Goal: Information Seeking & Learning: Learn about a topic

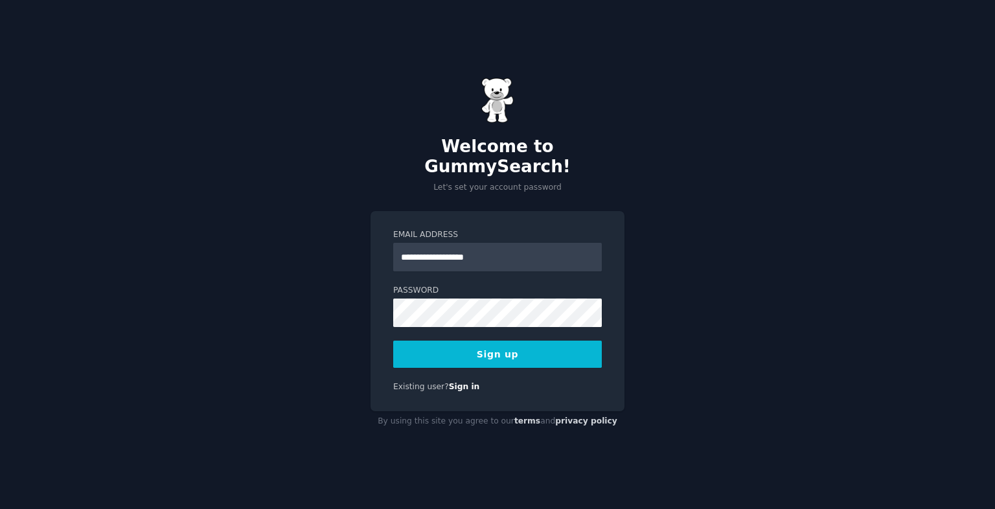
type input "**********"
click at [393, 341] on button "Sign up" at bounding box center [497, 354] width 209 height 27
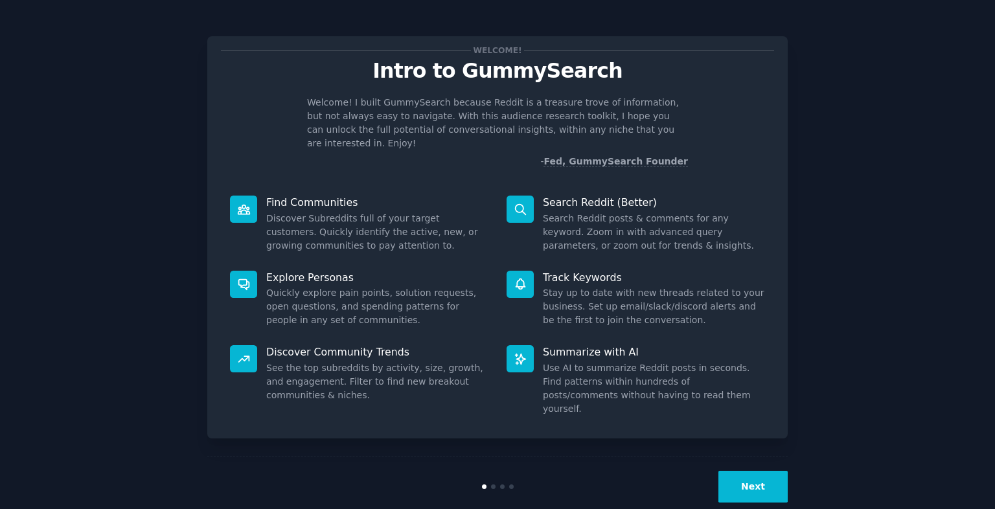
click at [749, 471] on button "Next" at bounding box center [752, 487] width 69 height 32
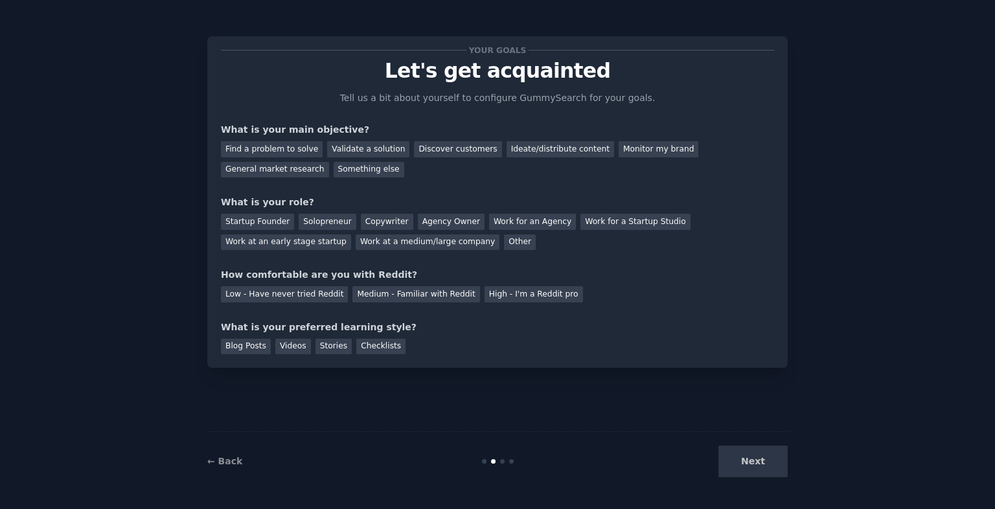
click at [749, 467] on div "Next" at bounding box center [691, 462] width 194 height 32
click at [310, 152] on div "Find a problem to solve" at bounding box center [272, 149] width 102 height 16
click at [278, 218] on div "Startup Founder" at bounding box center [257, 222] width 73 height 16
click at [299, 219] on div "Solopreneur" at bounding box center [327, 222] width 57 height 16
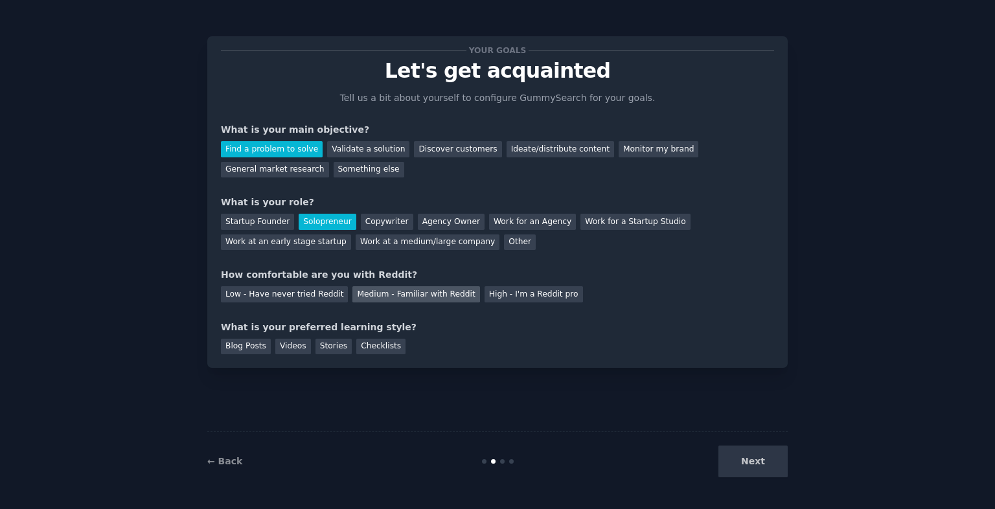
click at [439, 299] on div "Medium - Familiar with Reddit" at bounding box center [415, 294] width 127 height 16
click at [380, 346] on div "Checklists" at bounding box center [380, 347] width 49 height 16
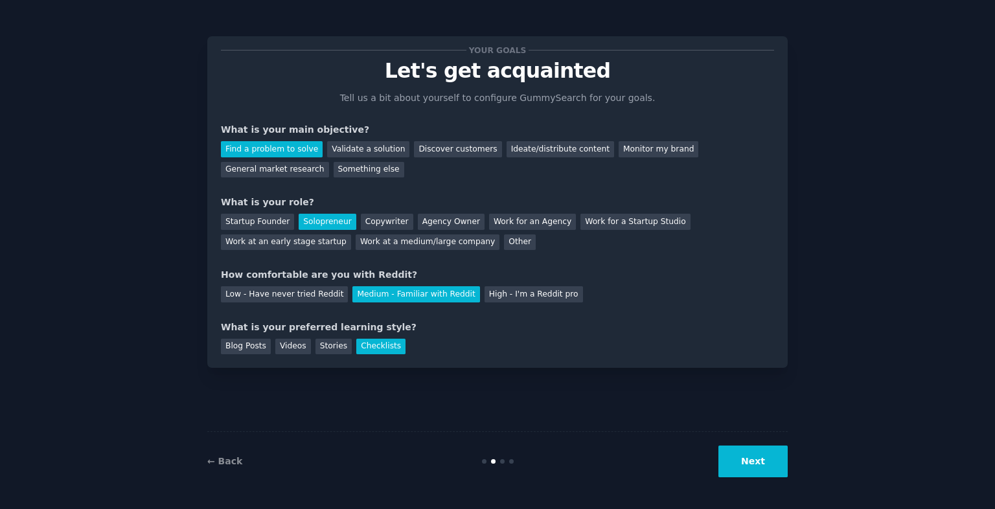
click at [242, 331] on div "What is your preferred learning style?" at bounding box center [497, 328] width 553 height 14
click at [243, 346] on div "Blog Posts" at bounding box center [246, 347] width 50 height 16
click at [774, 468] on button "Next" at bounding box center [752, 462] width 69 height 32
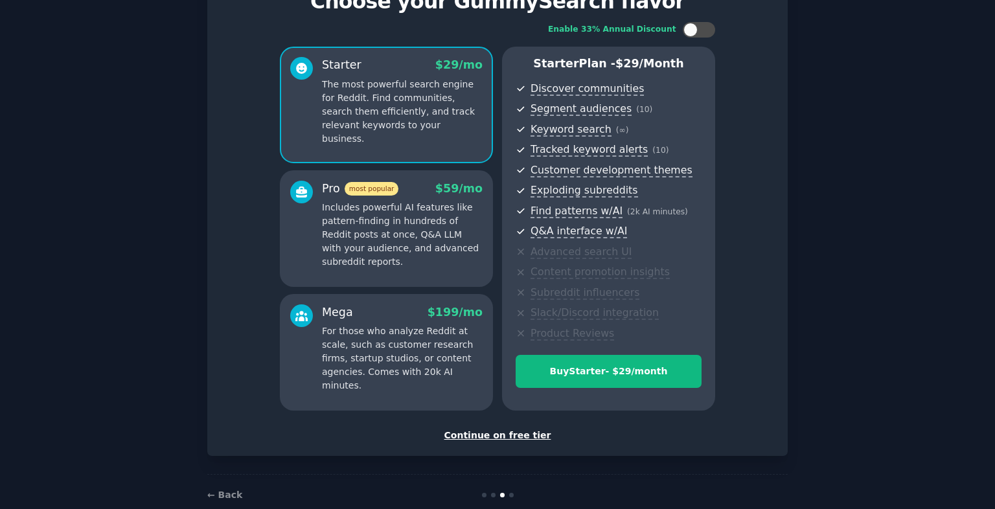
scroll to position [73, 0]
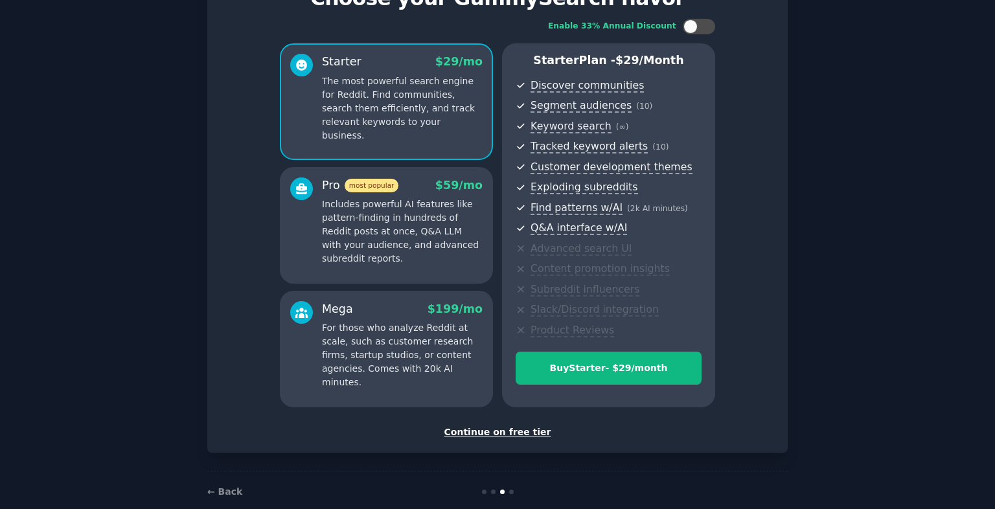
click at [456, 242] on p "Includes powerful AI features like pattern-finding in hundreds of Reddit posts …" at bounding box center [402, 232] width 161 height 68
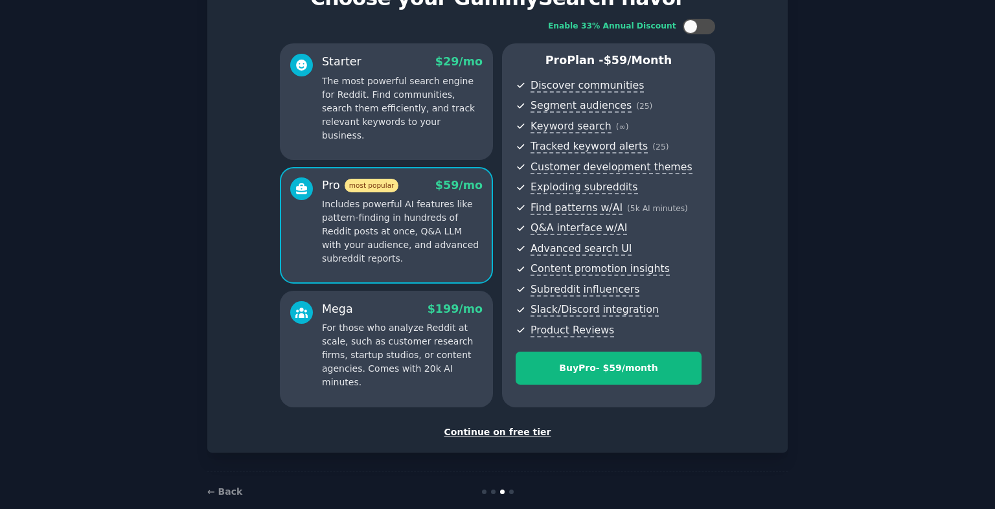
click at [494, 435] on div "Continue on free tier" at bounding box center [497, 433] width 553 height 14
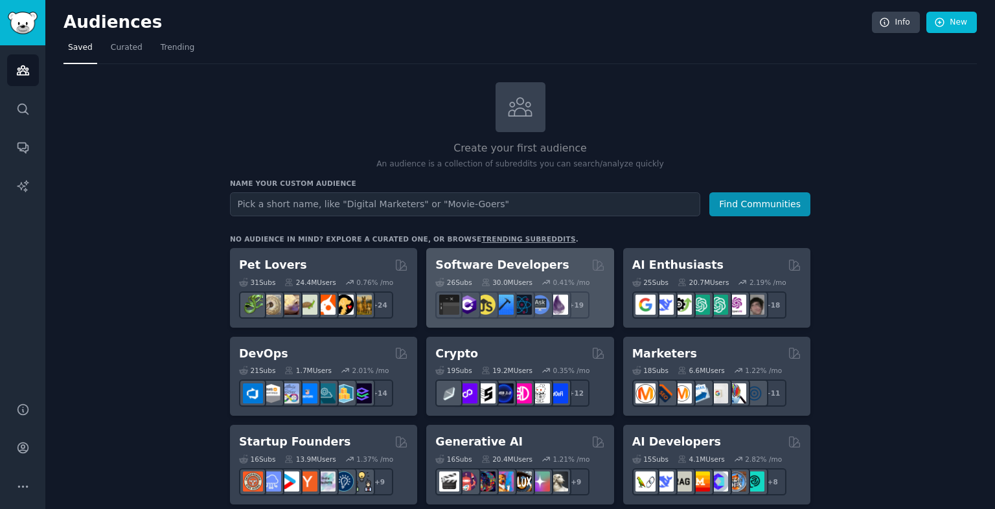
click at [571, 258] on div "Software Developers" at bounding box center [519, 265] width 169 height 16
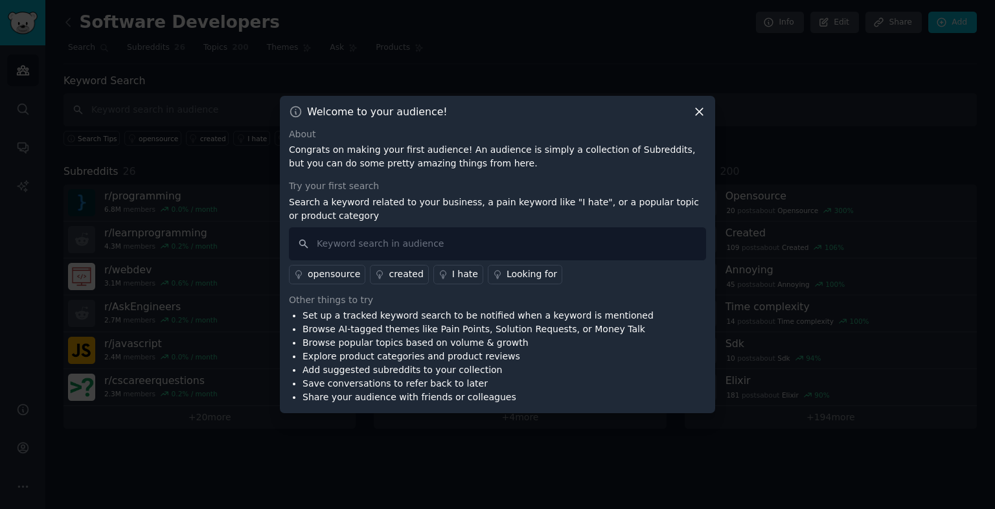
click at [708, 110] on div "Welcome to your audience! About Congrats on making your first audience! An audi…" at bounding box center [497, 255] width 435 height 318
click at [696, 110] on icon at bounding box center [699, 112] width 14 height 14
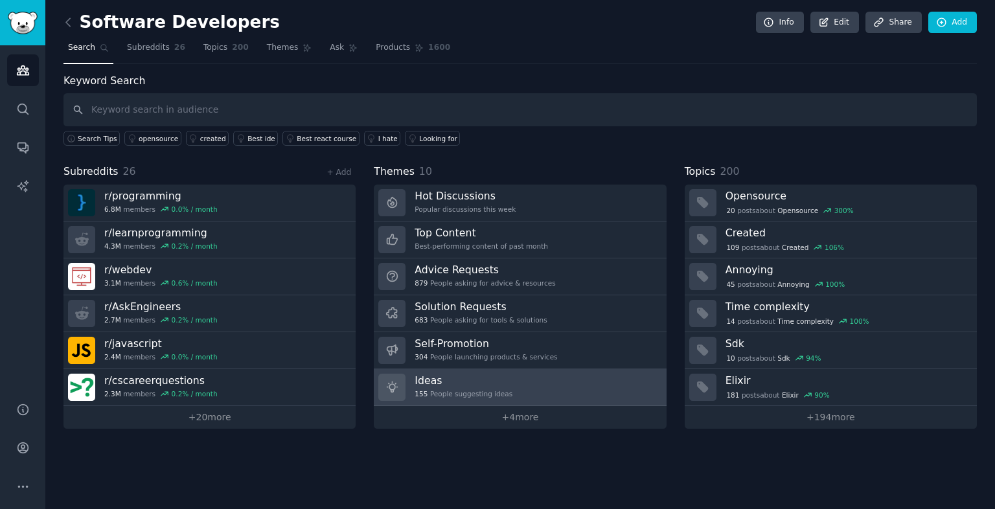
click at [514, 374] on link "Ideas 155 People suggesting ideas" at bounding box center [520, 387] width 292 height 37
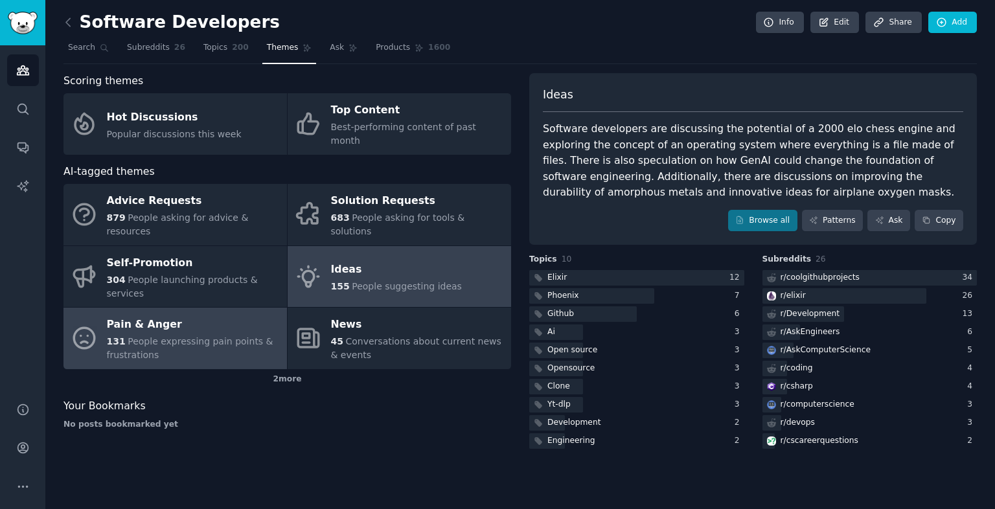
click at [249, 318] on div "Pain & Anger" at bounding box center [194, 325] width 174 height 21
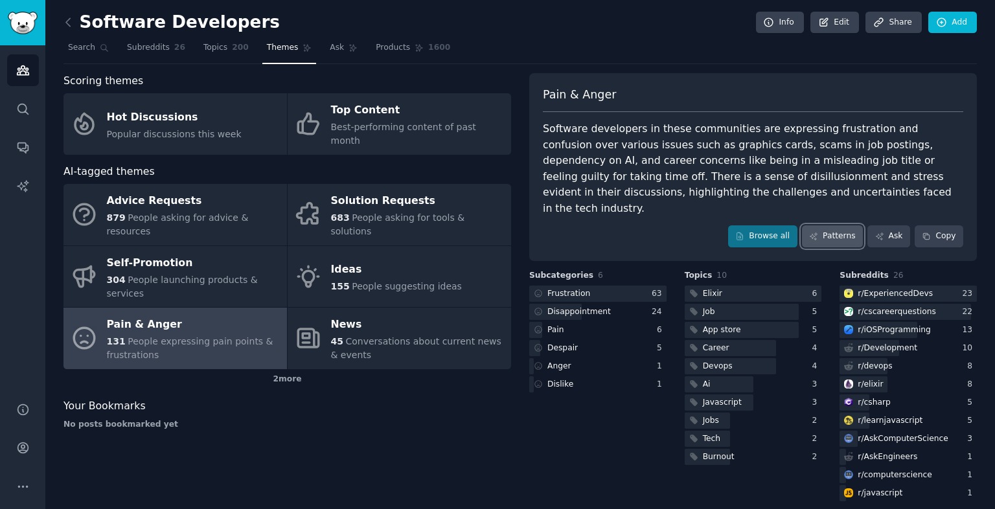
click at [850, 225] on link "Patterns" at bounding box center [832, 236] width 61 height 22
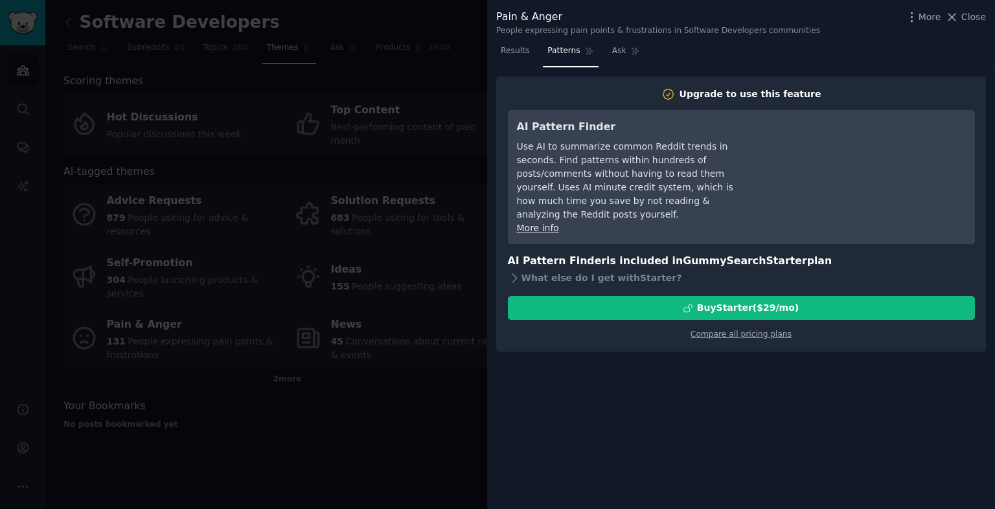
click at [345, 457] on div at bounding box center [497, 254] width 995 height 509
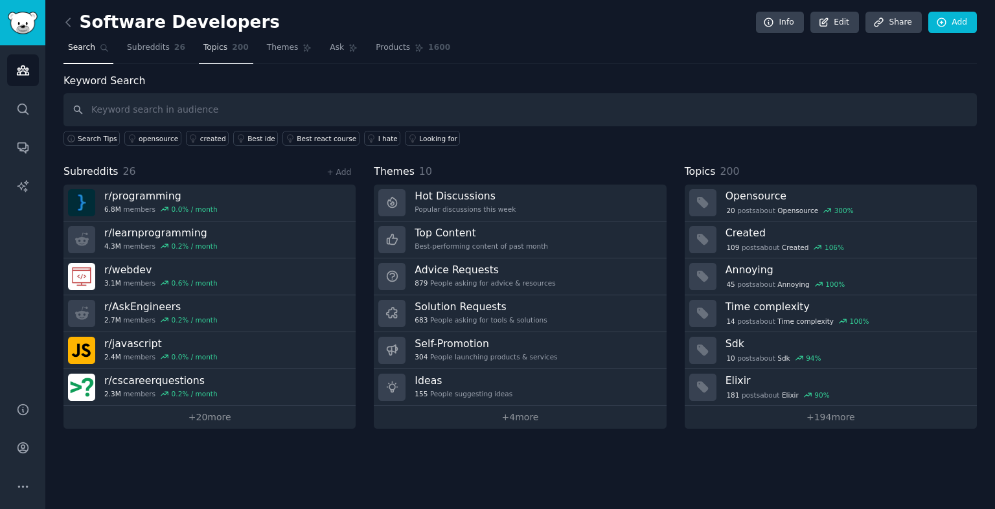
click at [236, 43] on span "200" at bounding box center [240, 48] width 17 height 12
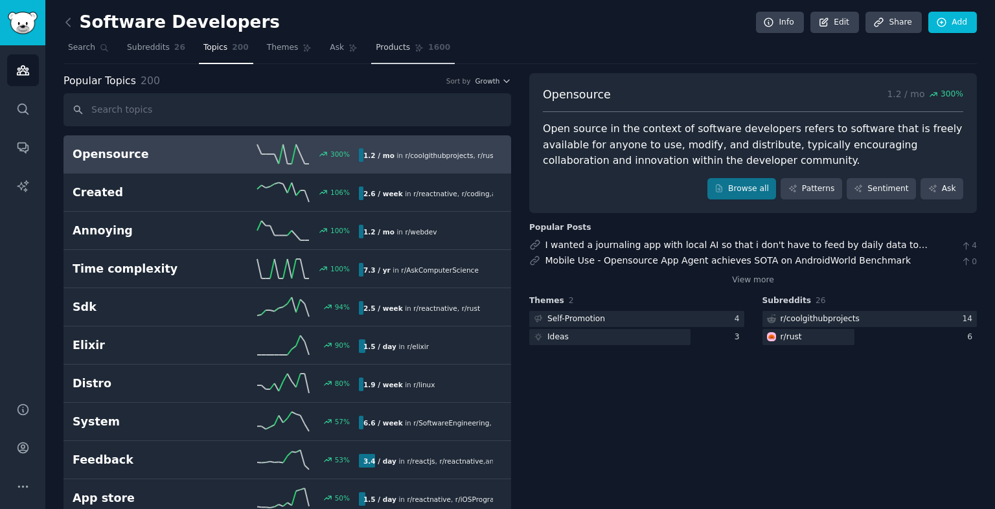
click at [386, 47] on span "Products" at bounding box center [393, 48] width 34 height 12
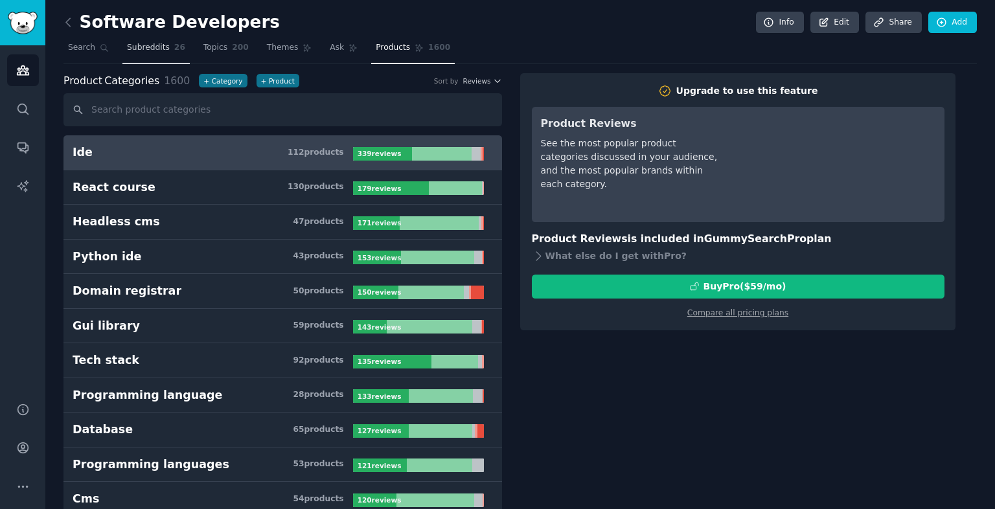
click at [135, 43] on span "Subreddits" at bounding box center [148, 48] width 43 height 12
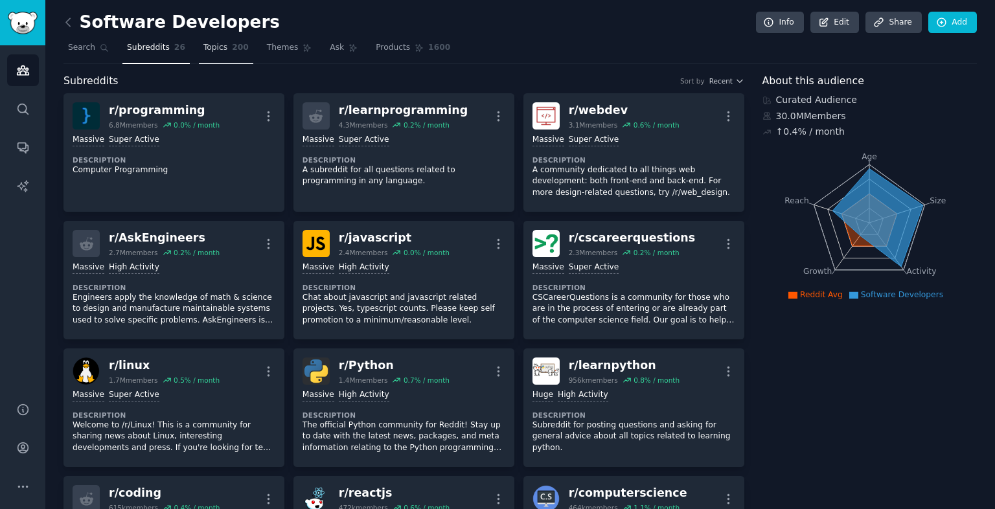
click at [207, 43] on span "Topics" at bounding box center [215, 48] width 24 height 12
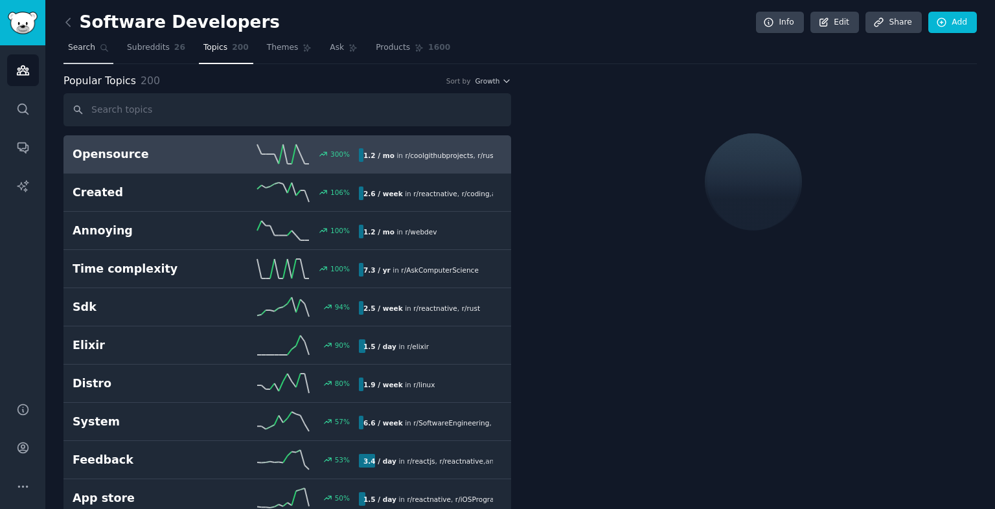
click at [87, 42] on span "Search" at bounding box center [81, 48] width 27 height 12
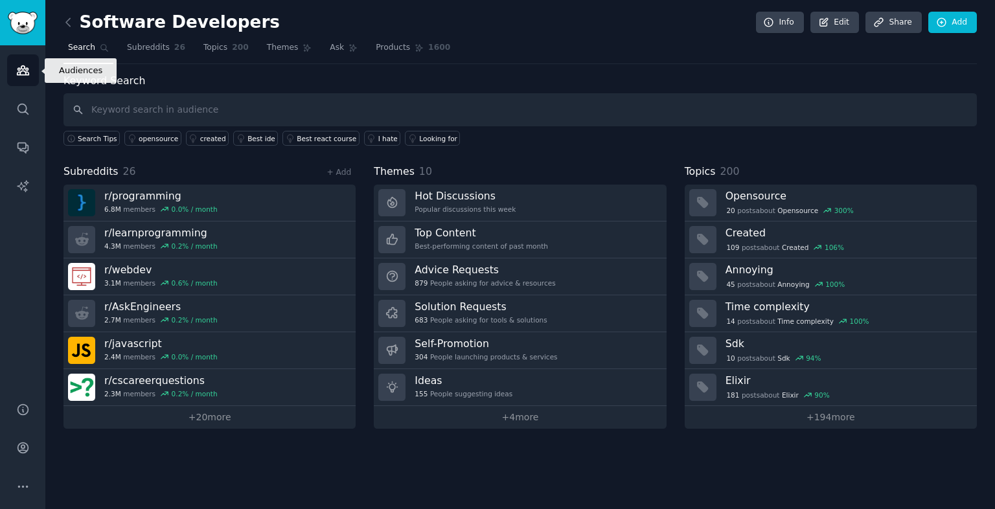
click at [27, 73] on icon "Sidebar" at bounding box center [23, 70] width 14 height 14
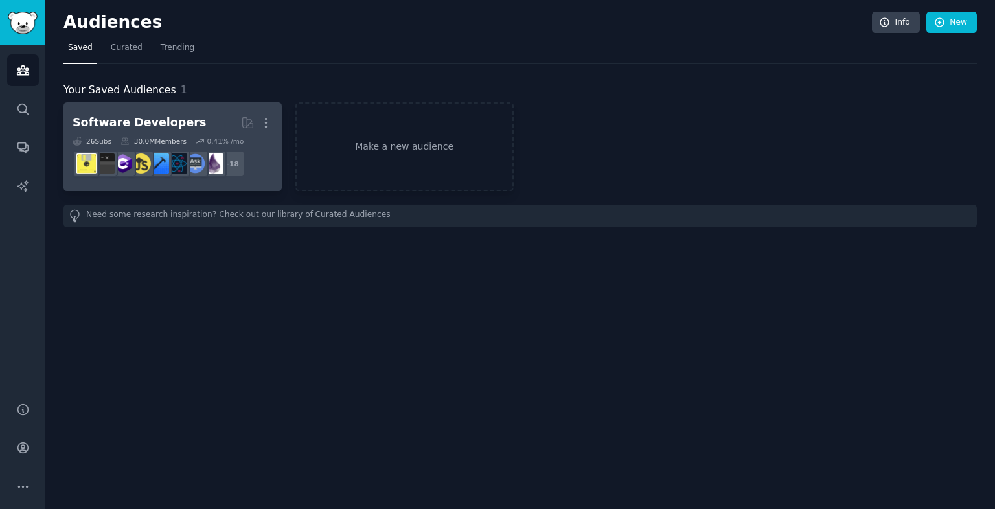
click at [175, 119] on div "Software Developers" at bounding box center [139, 123] width 133 height 16
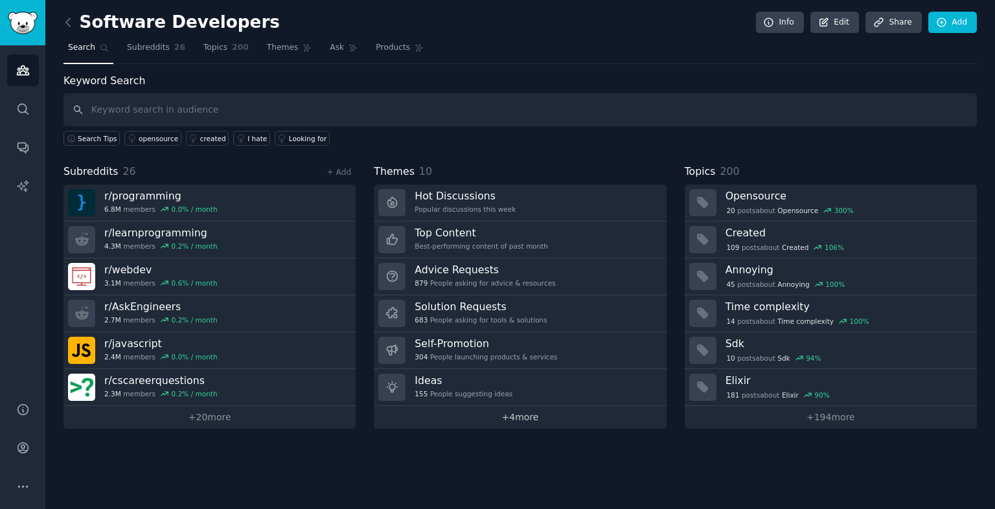
click at [525, 417] on link "+ 4 more" at bounding box center [520, 417] width 292 height 23
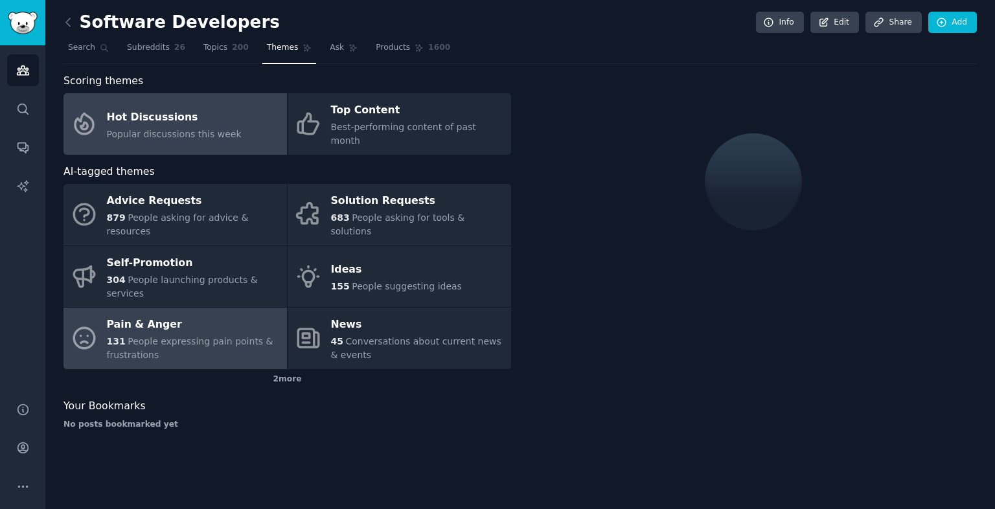
click at [227, 317] on div "Pain & Anger" at bounding box center [194, 325] width 174 height 21
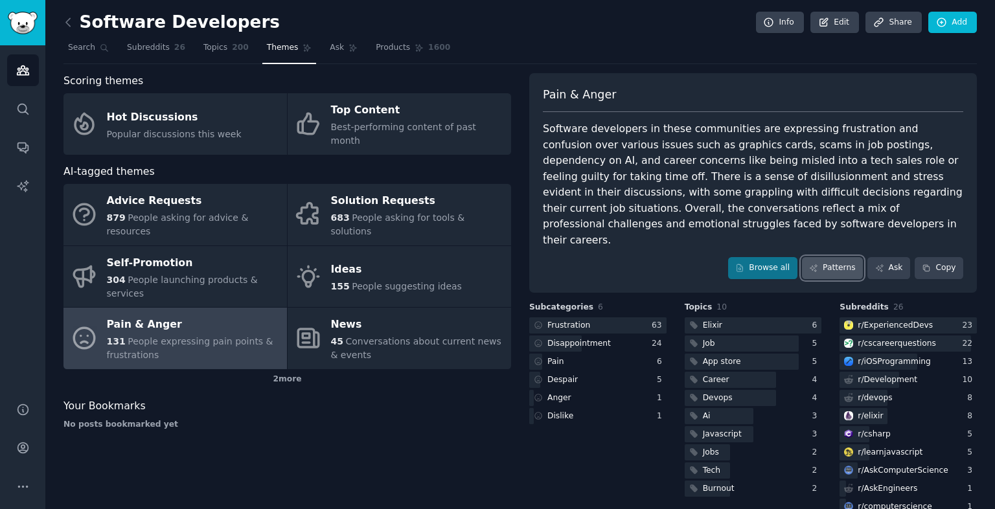
click at [852, 257] on link "Patterns" at bounding box center [832, 268] width 61 height 22
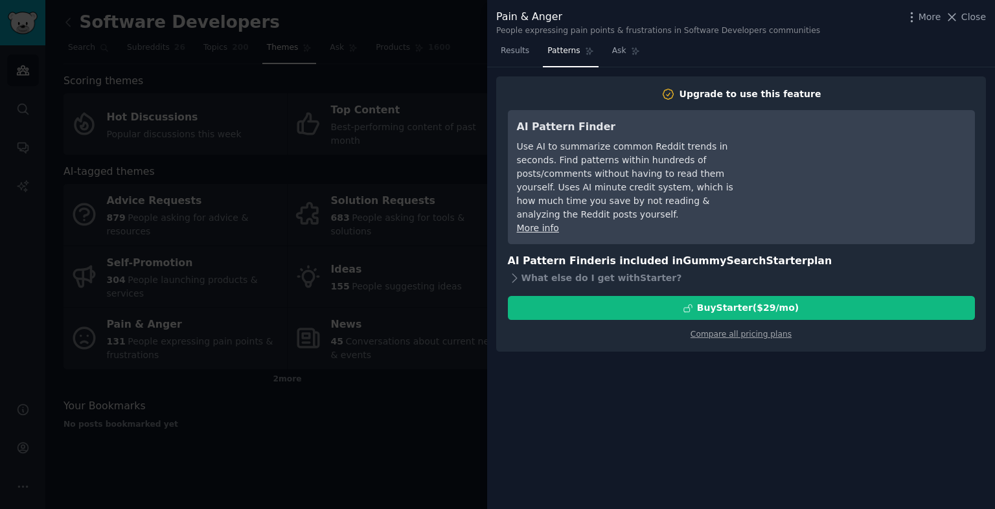
click at [673, 95] on icon at bounding box center [668, 94] width 10 height 10
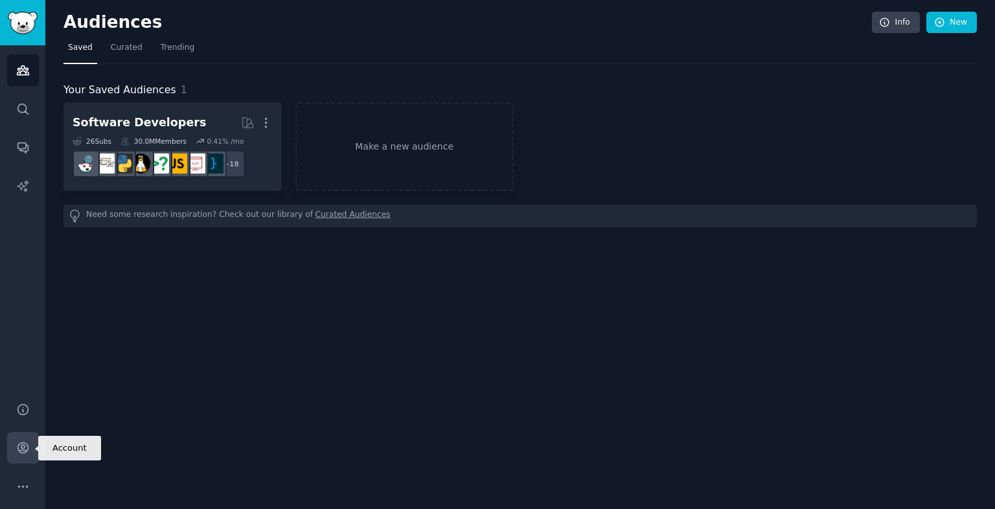
click at [19, 449] on icon "Sidebar" at bounding box center [23, 448] width 14 height 14
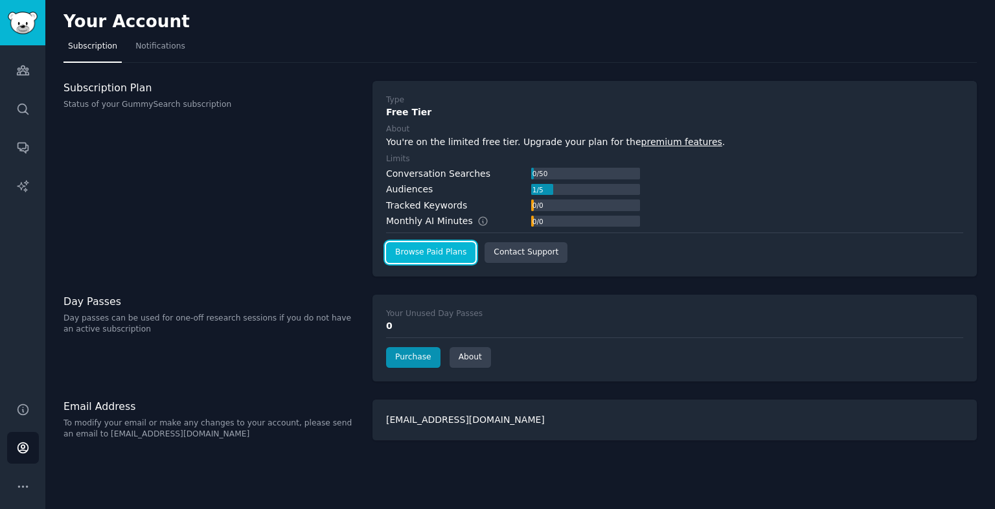
click at [457, 258] on link "Browse Paid Plans" at bounding box center [430, 252] width 89 height 21
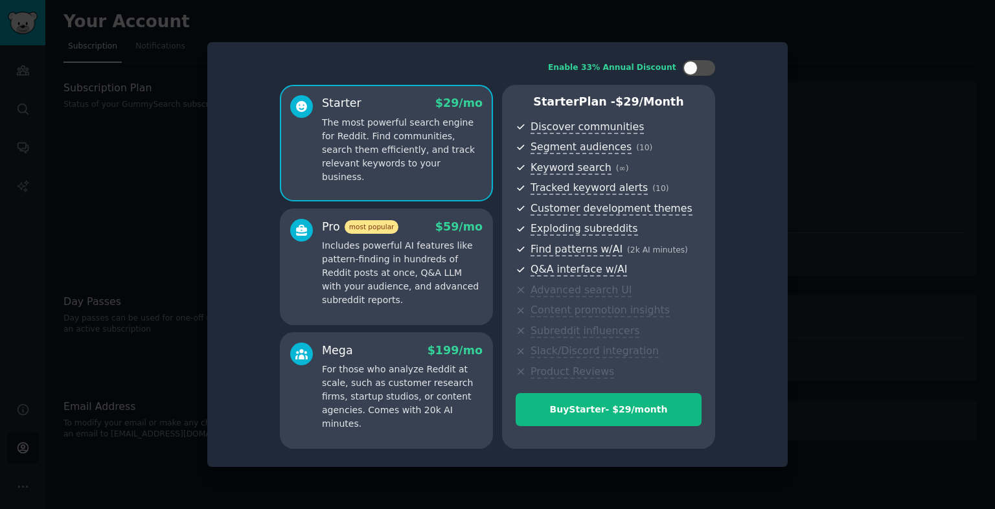
click at [446, 253] on p "Includes powerful AI features like pattern-finding in hundreds of Reddit posts …" at bounding box center [402, 273] width 161 height 68
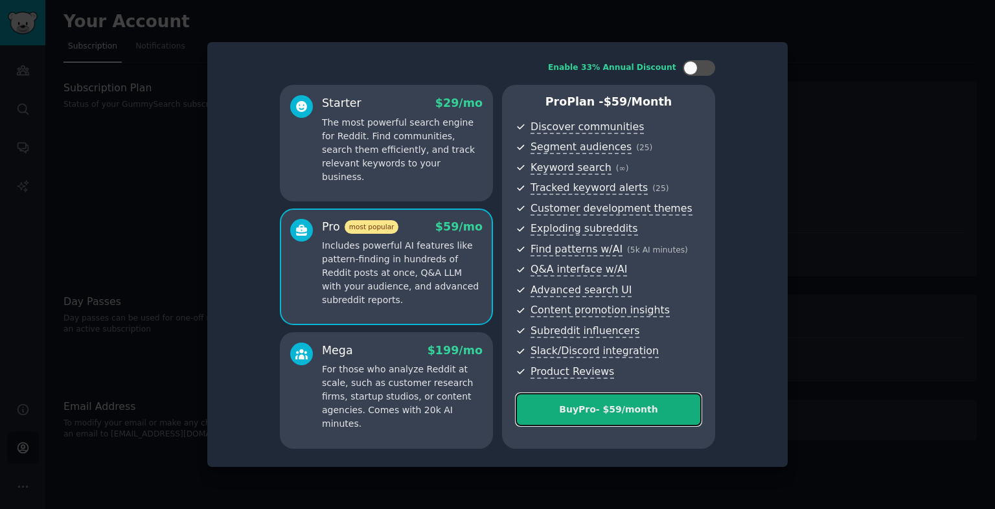
click at [610, 411] on div "Buy Pro - $ 59 /month" at bounding box center [608, 410] width 185 height 14
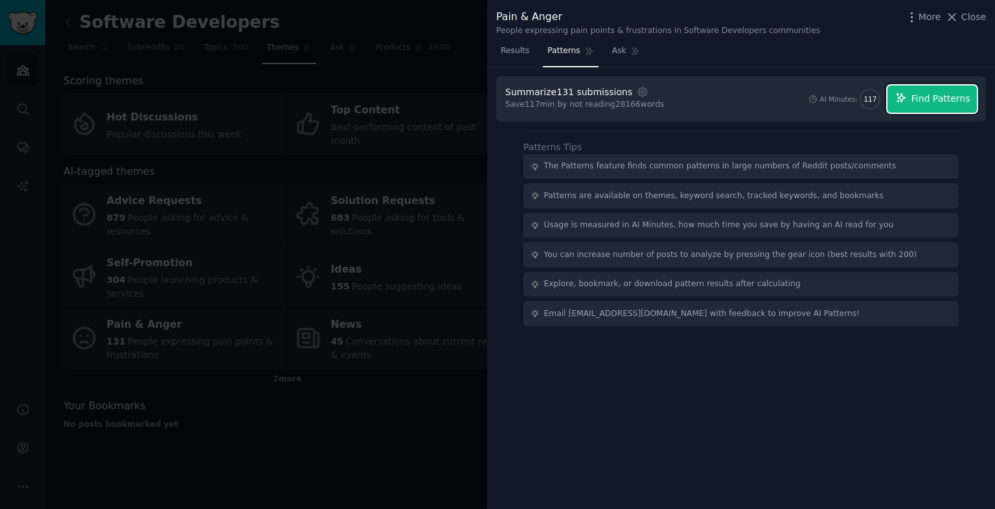
click at [905, 99] on icon "button" at bounding box center [901, 98] width 12 height 12
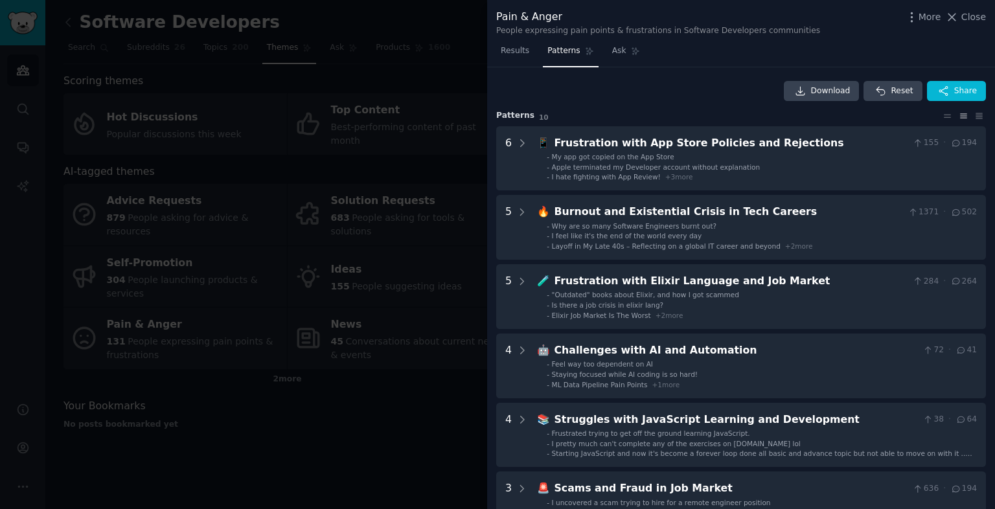
click at [813, 203] on Careers "5 🔥 Burnout and Existential Crisis in Tech Careers 1371 · 502 - Why are so many…" at bounding box center [741, 227] width 490 height 65
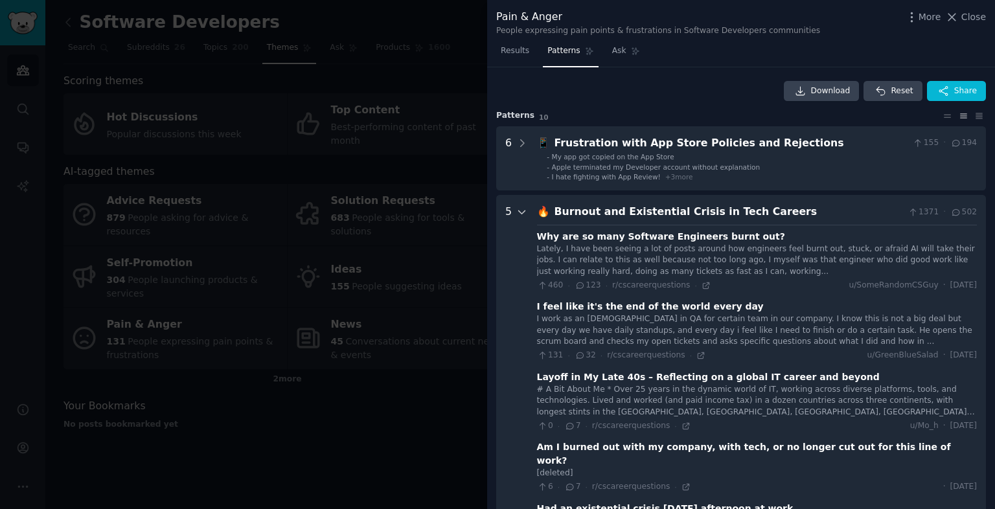
click at [520, 215] on icon at bounding box center [522, 213] width 12 height 12
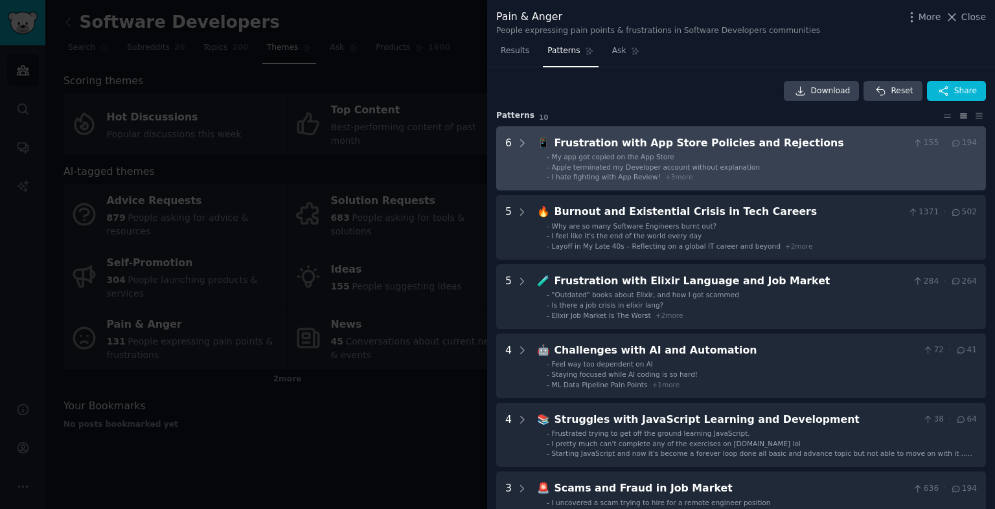
click at [676, 142] on div "Frustration with App Store Policies and Rejections" at bounding box center [731, 143] width 354 height 16
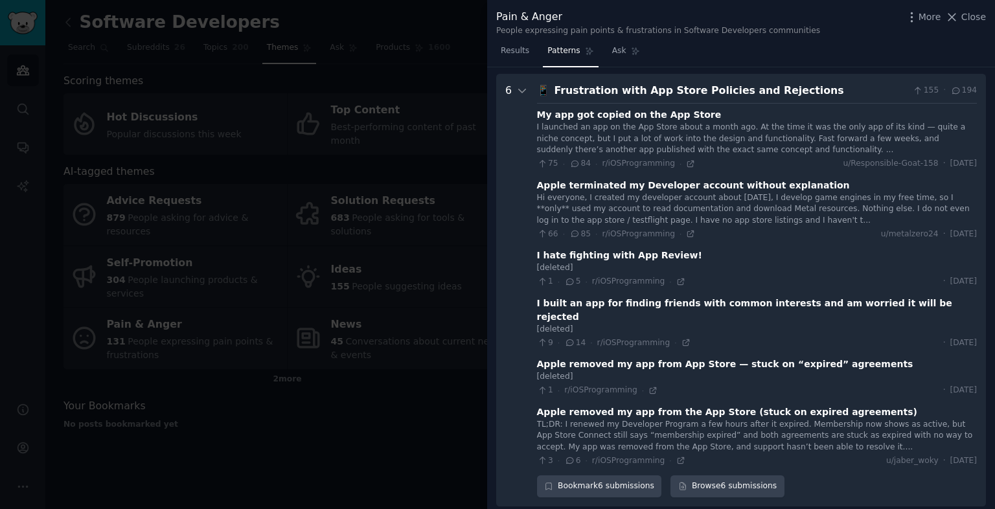
scroll to position [59, 0]
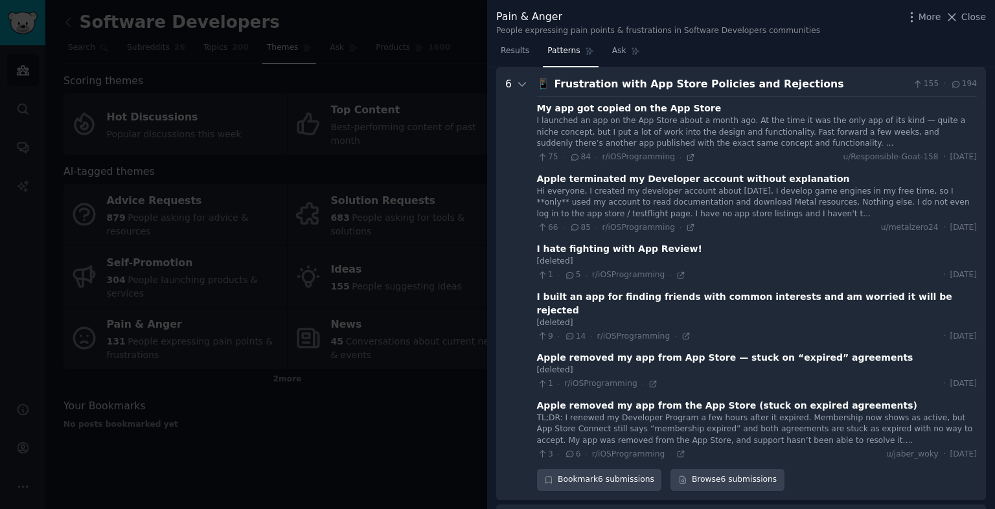
click at [433, 380] on div at bounding box center [497, 254] width 995 height 509
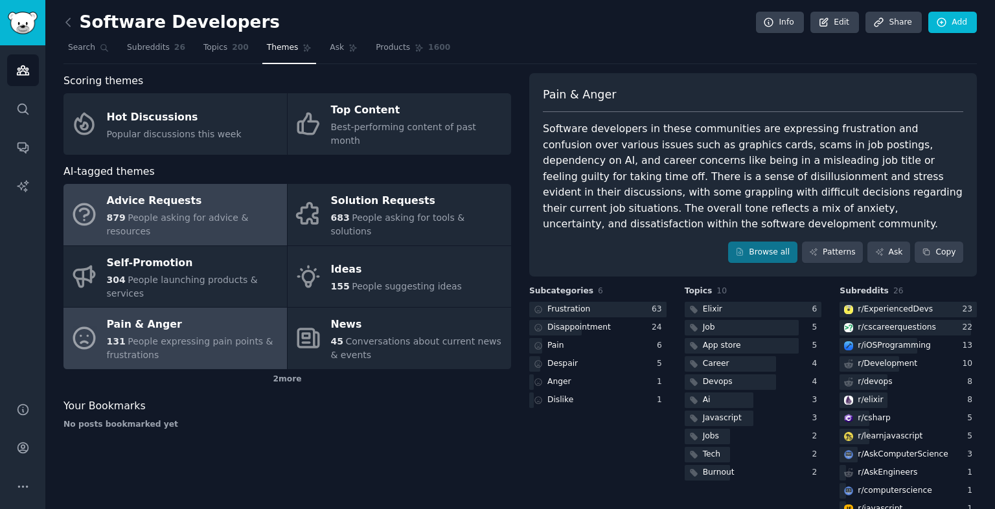
click at [238, 211] on div "879 People asking for advice & resources" at bounding box center [194, 224] width 174 height 27
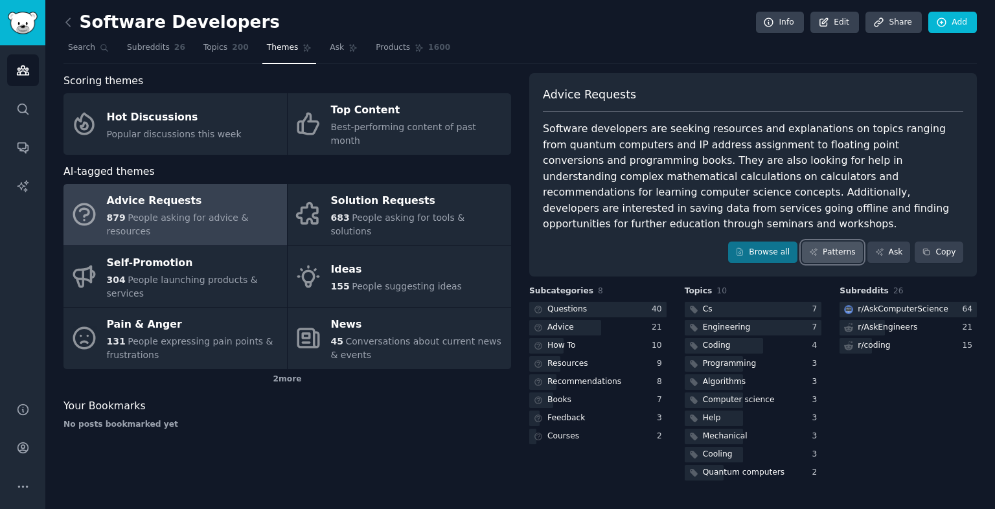
click at [832, 255] on link "Patterns" at bounding box center [832, 253] width 61 height 22
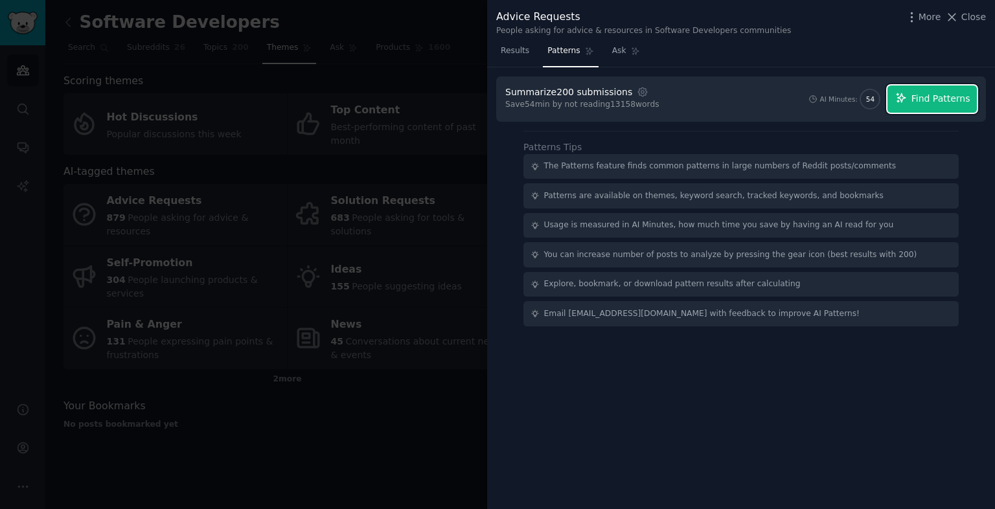
click at [905, 95] on icon "button" at bounding box center [901, 98] width 12 height 12
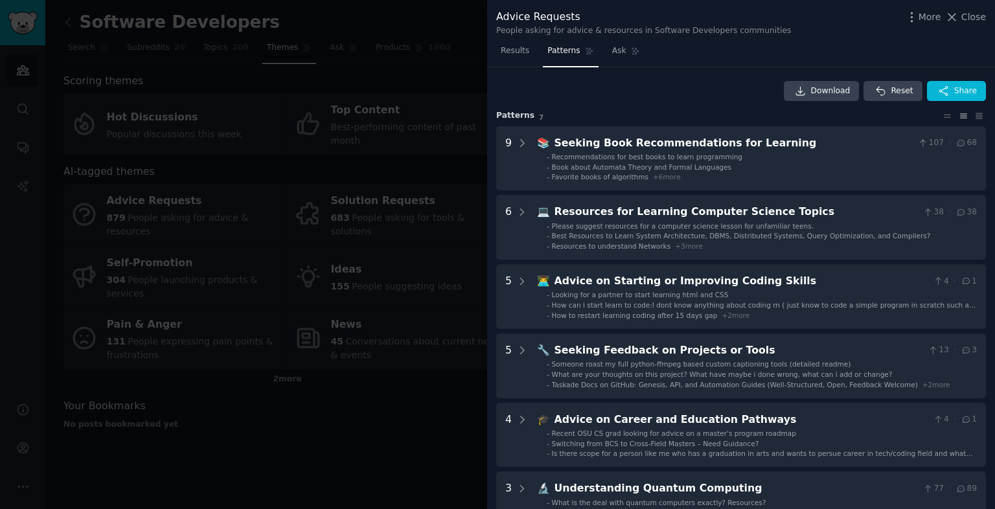
click at [398, 424] on div at bounding box center [497, 254] width 995 height 509
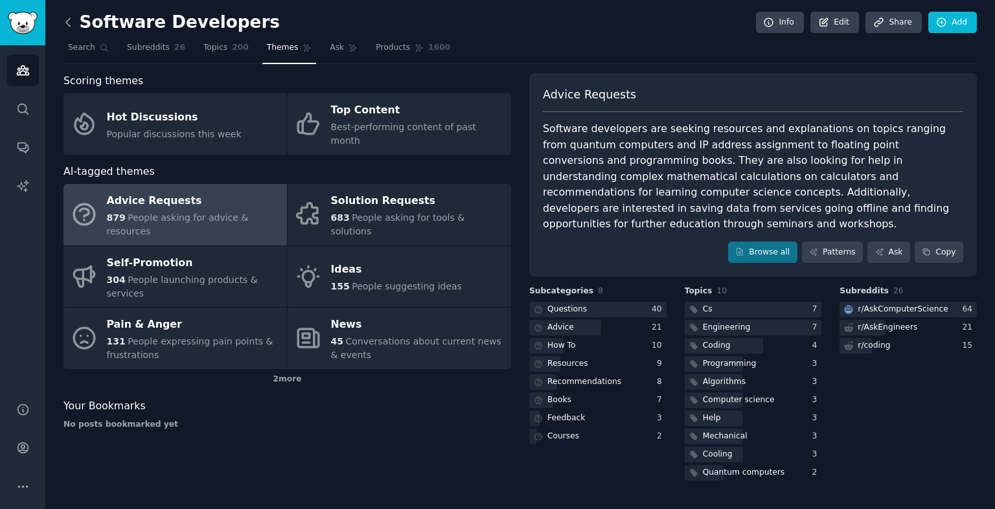
click at [66, 19] on icon at bounding box center [69, 23] width 14 height 14
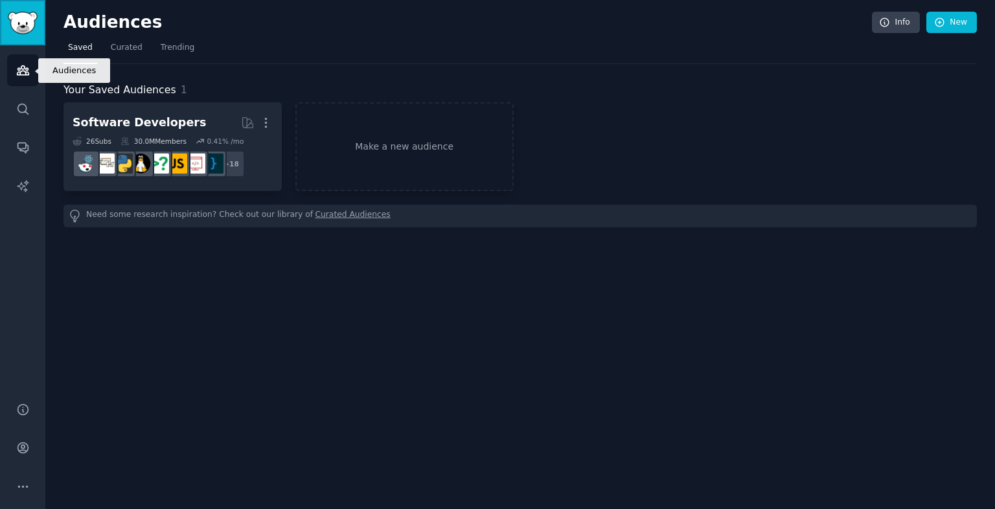
click at [25, 14] on img "Sidebar" at bounding box center [23, 23] width 30 height 23
click at [156, 43] on link "Trending" at bounding box center [177, 51] width 43 height 27
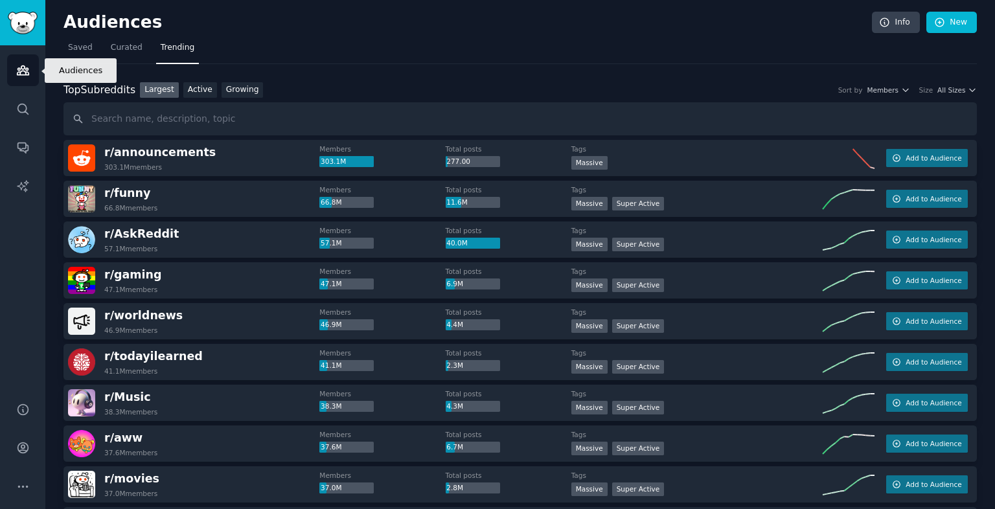
click at [19, 78] on link "Audiences" at bounding box center [23, 70] width 32 height 32
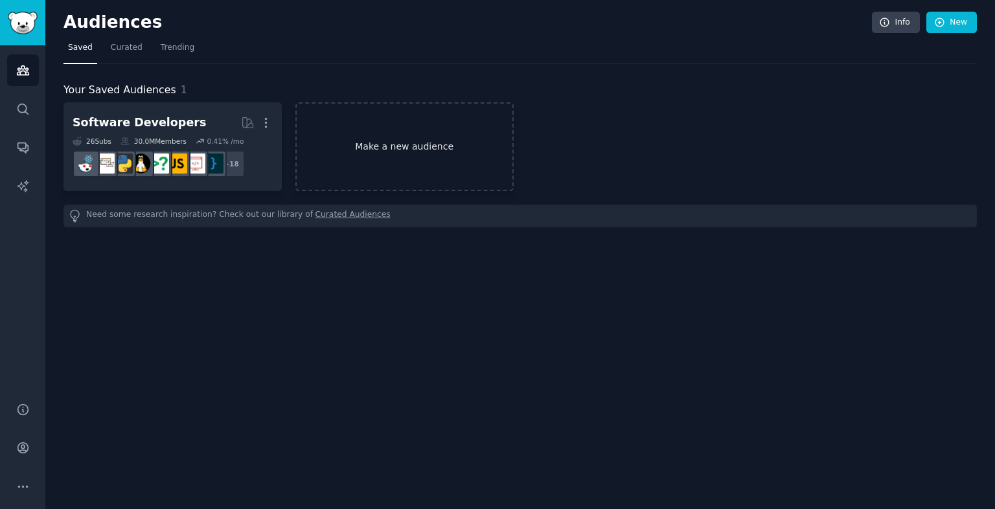
click at [341, 141] on link "Make a new audience" at bounding box center [404, 146] width 218 height 89
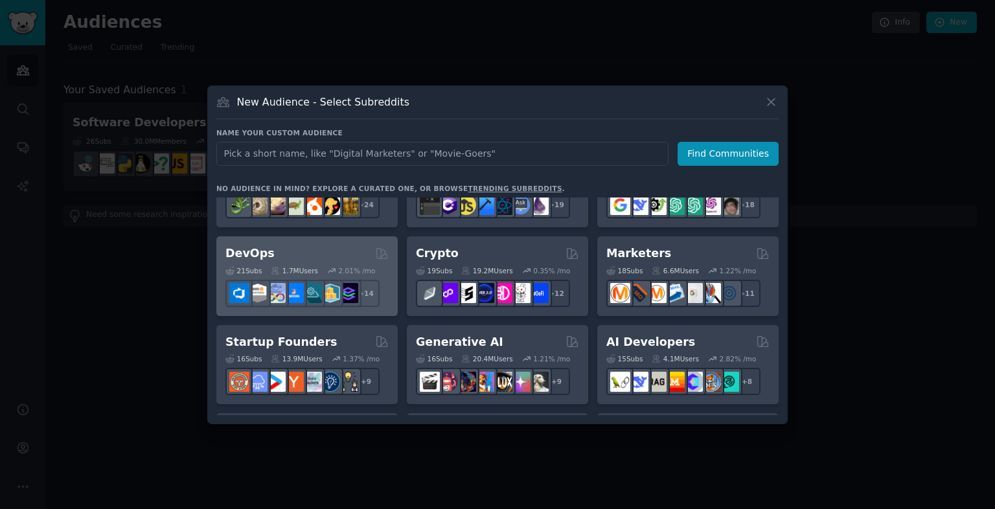
scroll to position [57, 0]
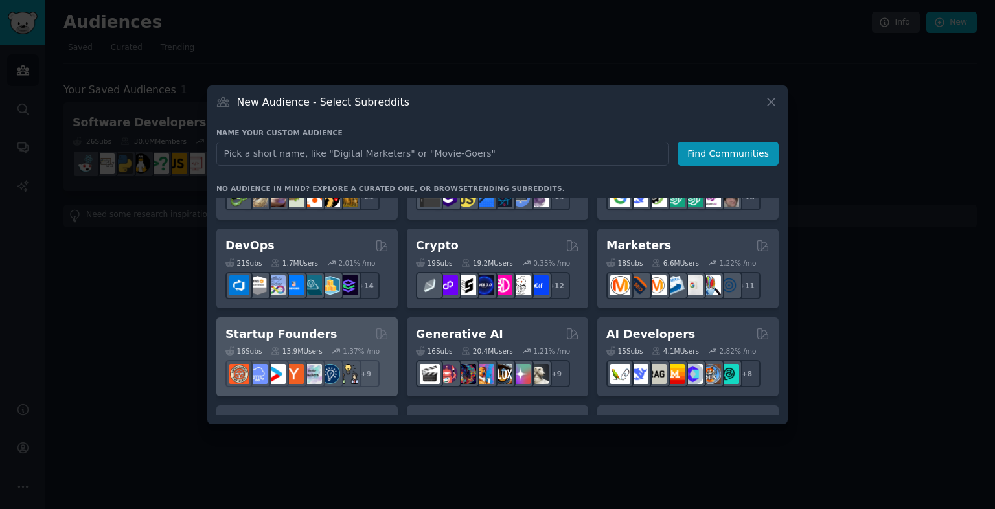
click at [304, 332] on h2 "Startup Founders" at bounding box center [280, 334] width 111 height 16
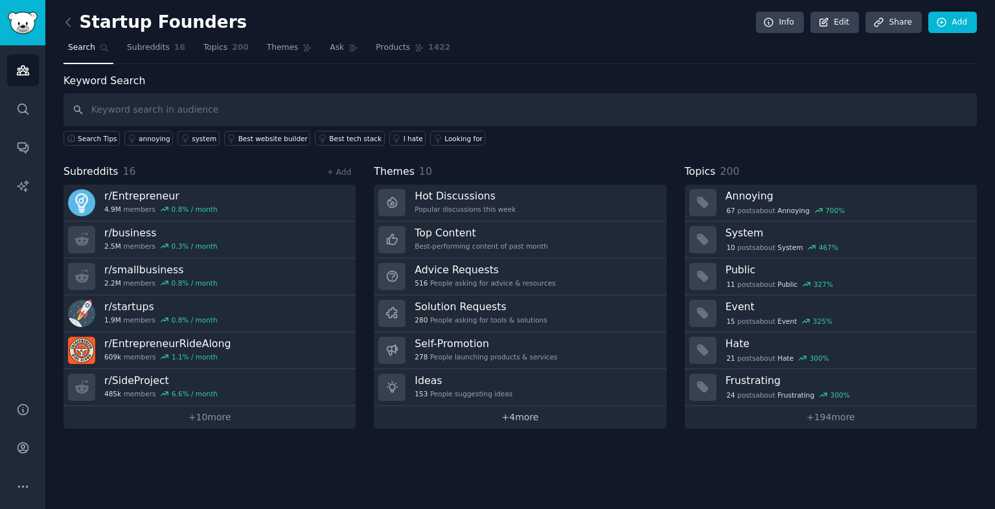
click at [511, 413] on link "+ 4 more" at bounding box center [520, 417] width 292 height 23
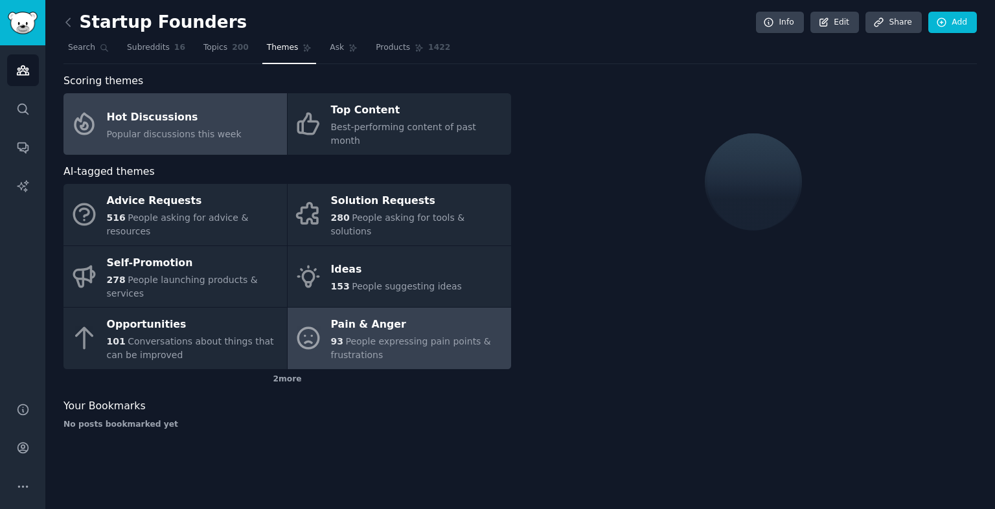
click at [394, 315] on div "Pain & Anger" at bounding box center [418, 325] width 174 height 21
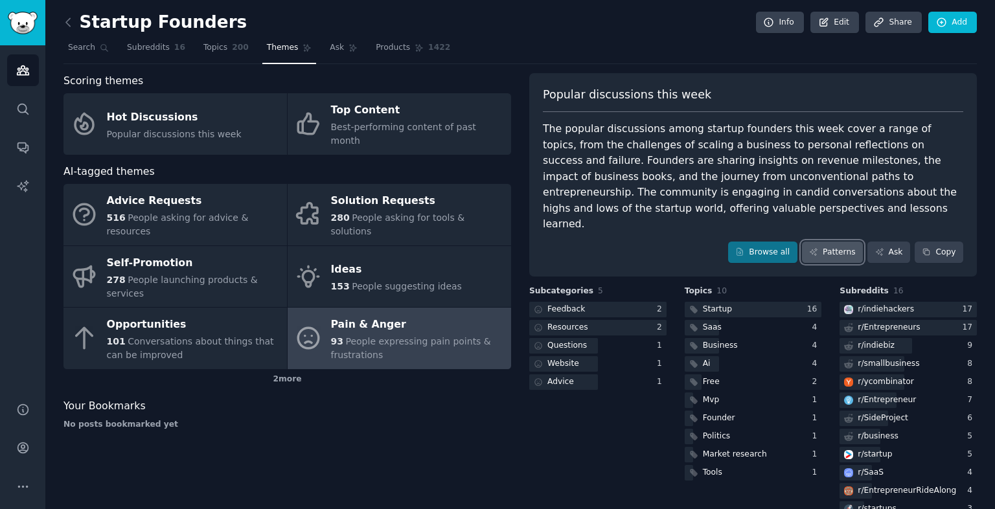
click at [843, 242] on link "Patterns" at bounding box center [832, 253] width 61 height 22
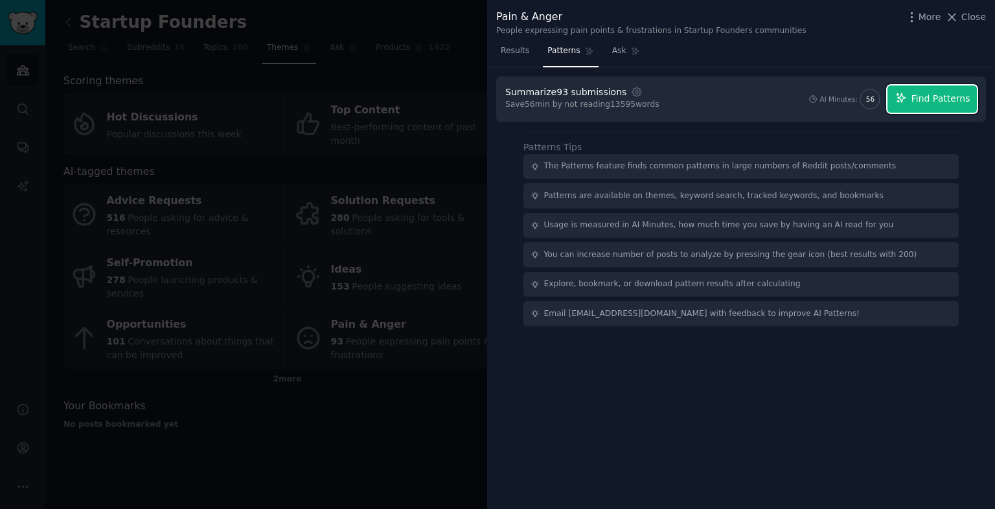
click at [906, 109] on button "Find Patterns" at bounding box center [931, 98] width 89 height 27
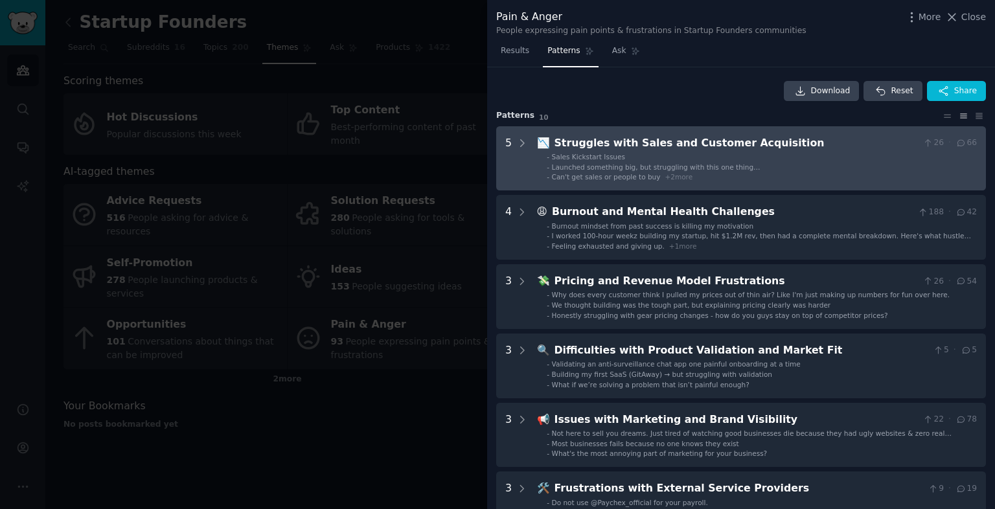
click at [843, 167] on li "- Launched something big, but struggling with this one thing…" at bounding box center [762, 167] width 430 height 9
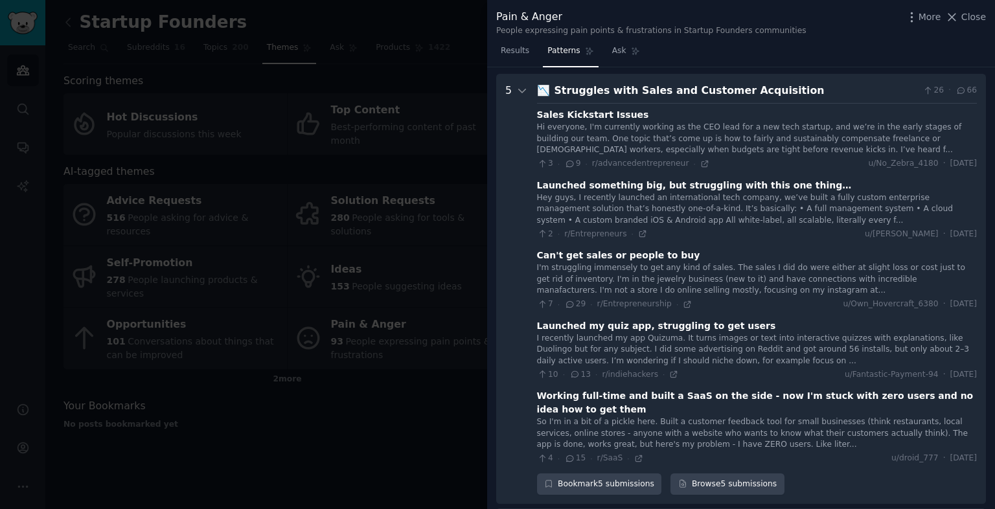
scroll to position [59, 0]
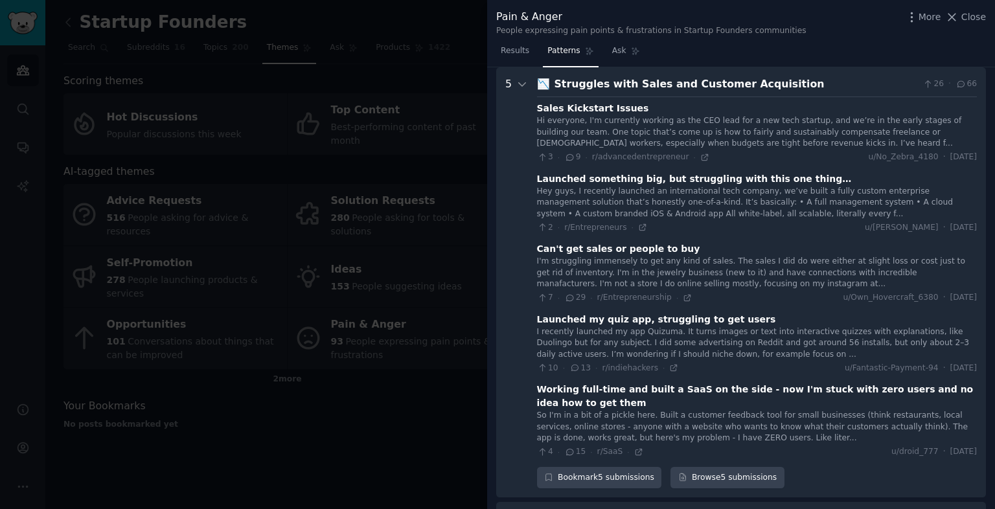
click at [691, 318] on div "Launched my quiz app, struggling to get users" at bounding box center [656, 320] width 239 height 14
click at [670, 368] on icon at bounding box center [673, 367] width 9 height 9
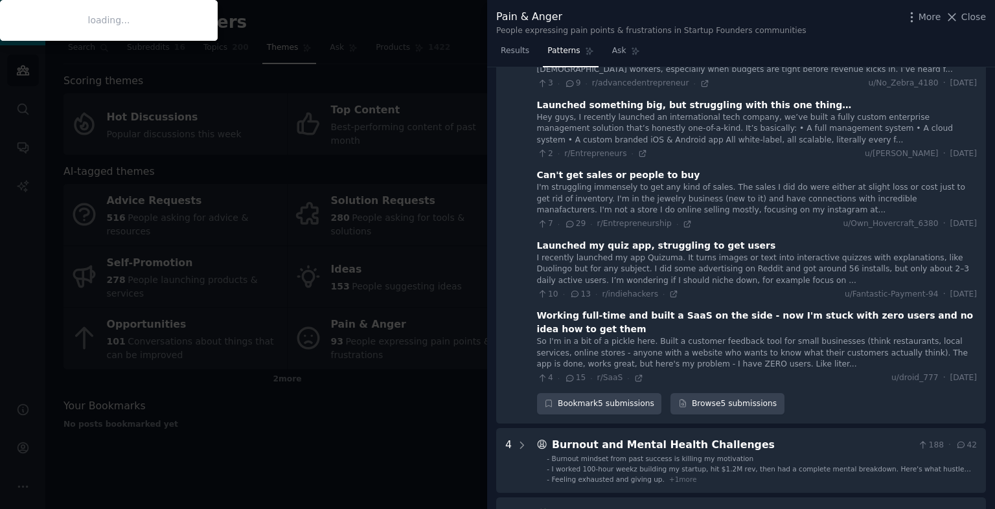
scroll to position [145, 0]
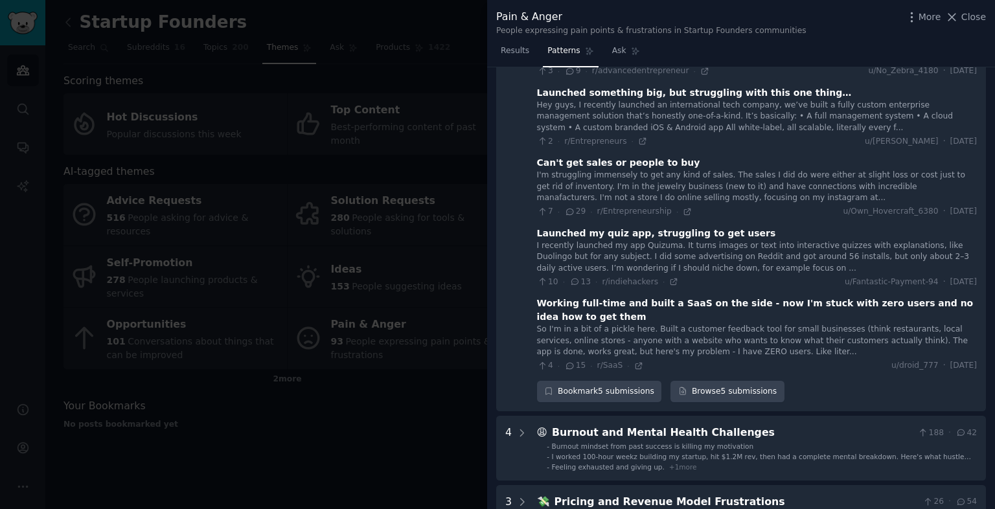
click at [705, 304] on div "Working full-time and built a SaaS on the side - now I'm stuck with zero users …" at bounding box center [757, 310] width 440 height 27
click at [634, 364] on icon at bounding box center [638, 365] width 9 height 9
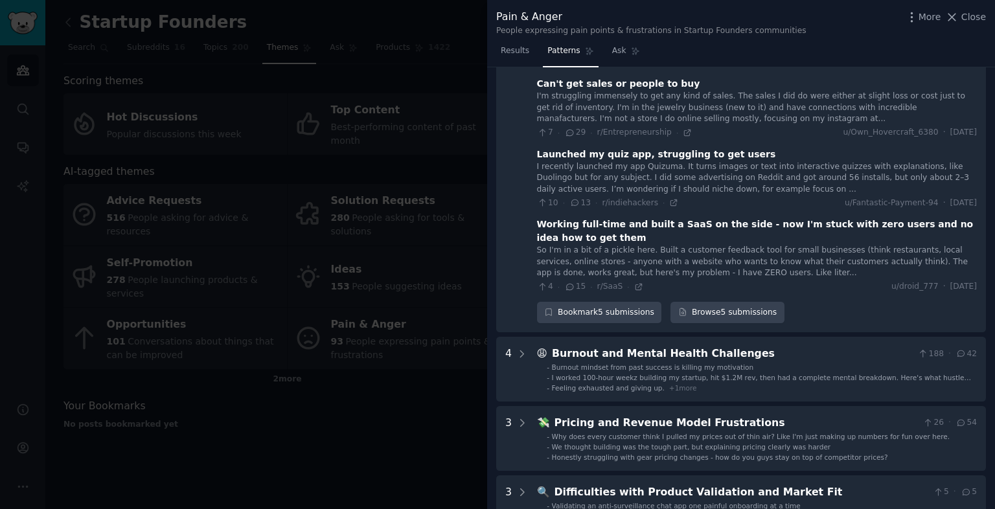
scroll to position [0, 0]
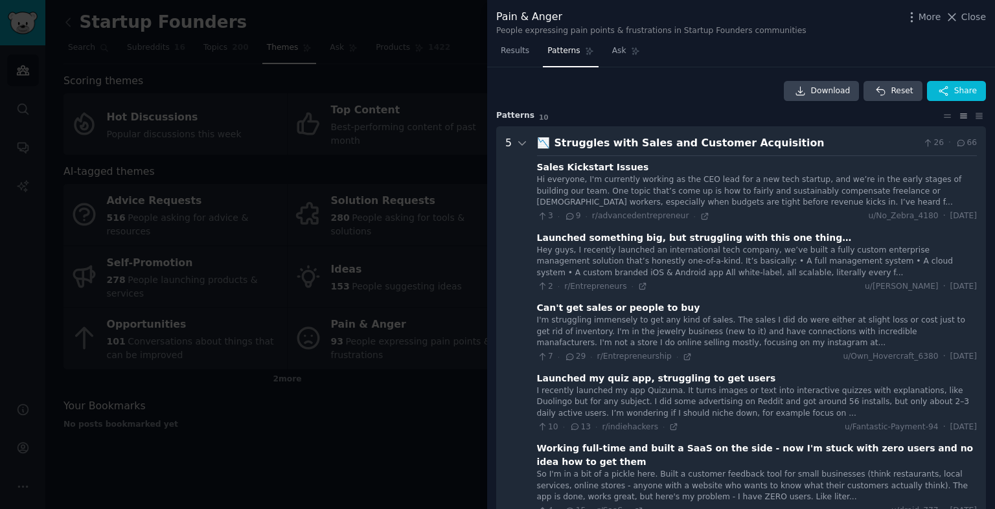
click at [409, 394] on div at bounding box center [497, 254] width 995 height 509
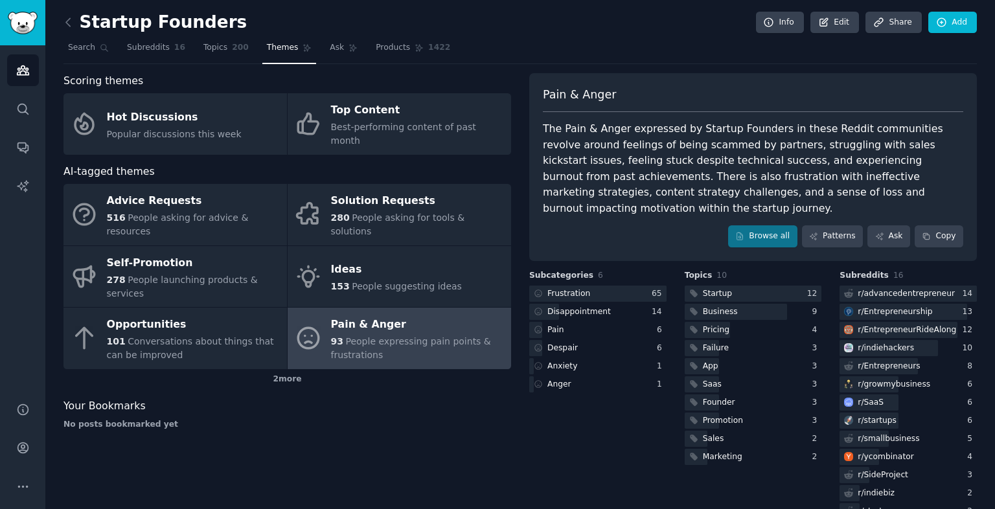
click at [104, 19] on h2 "Startup Founders" at bounding box center [154, 22] width 183 height 21
click at [67, 19] on icon at bounding box center [69, 23] width 14 height 14
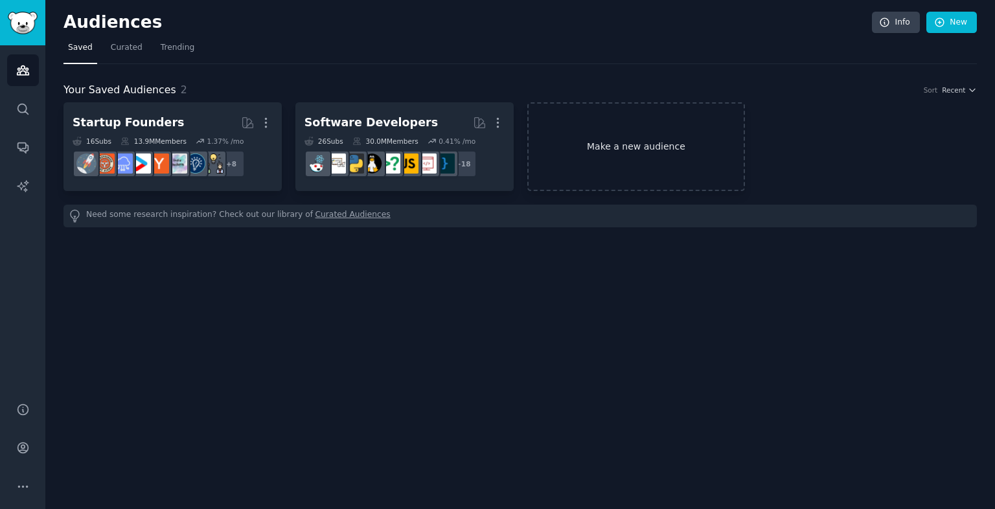
click at [580, 151] on link "Make a new audience" at bounding box center [636, 146] width 218 height 89
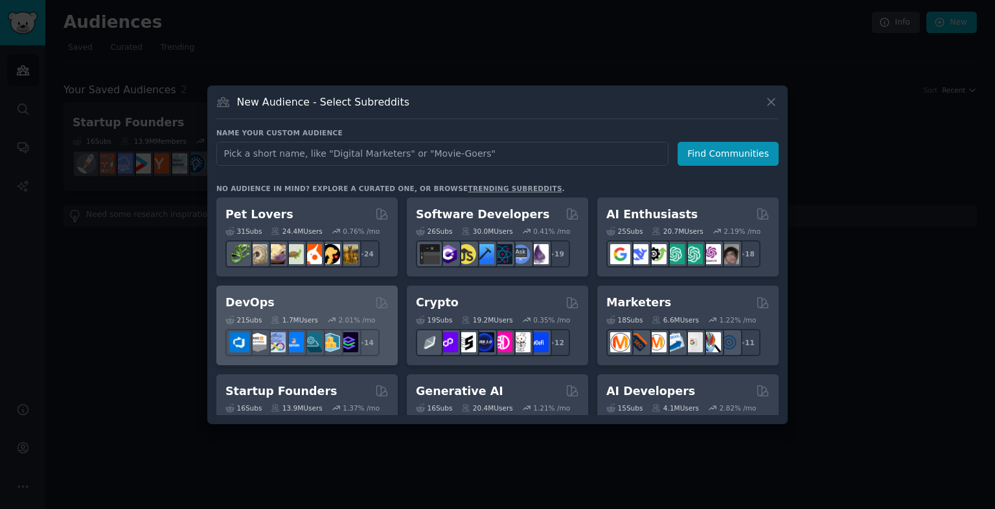
click at [309, 301] on div "DevOps" at bounding box center [306, 303] width 163 height 16
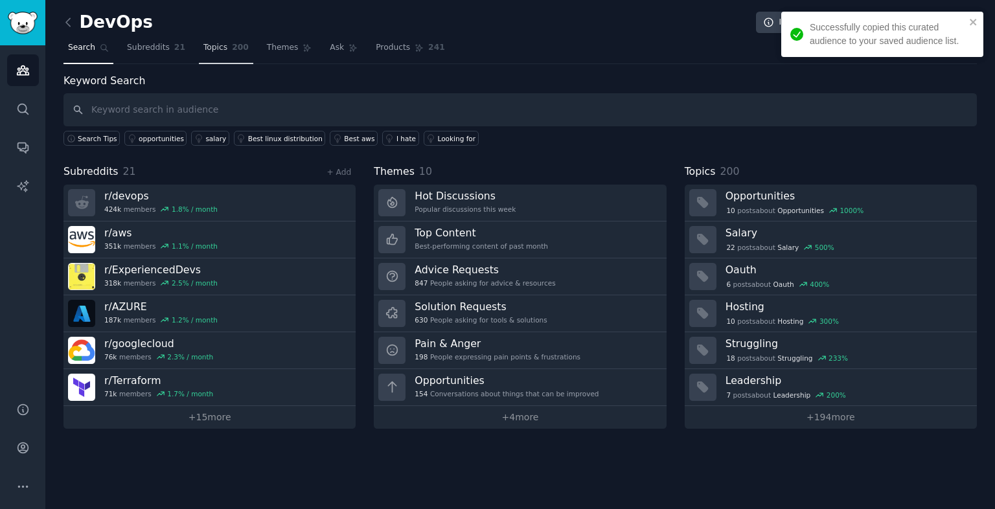
click at [236, 51] on span "200" at bounding box center [240, 48] width 17 height 12
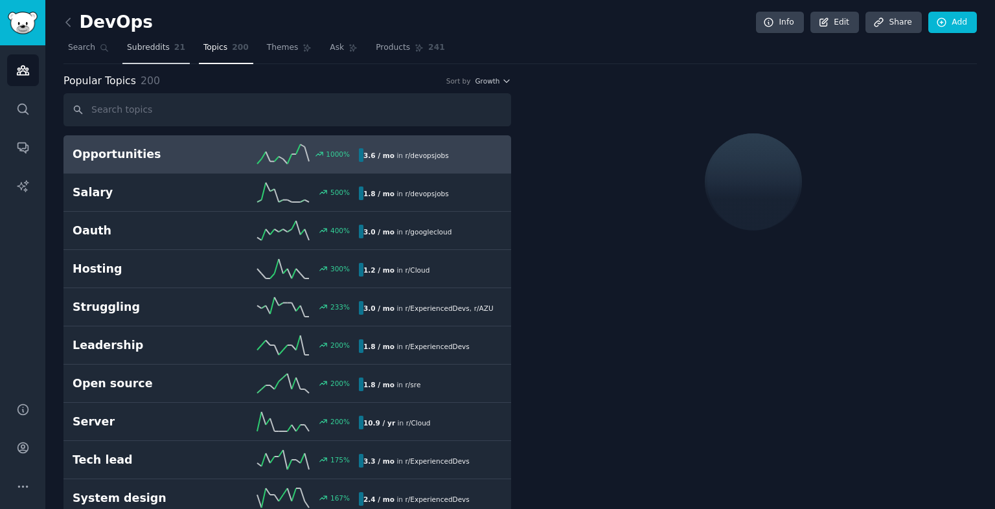
click at [184, 49] on link "Subreddits 21" at bounding box center [155, 51] width 67 height 27
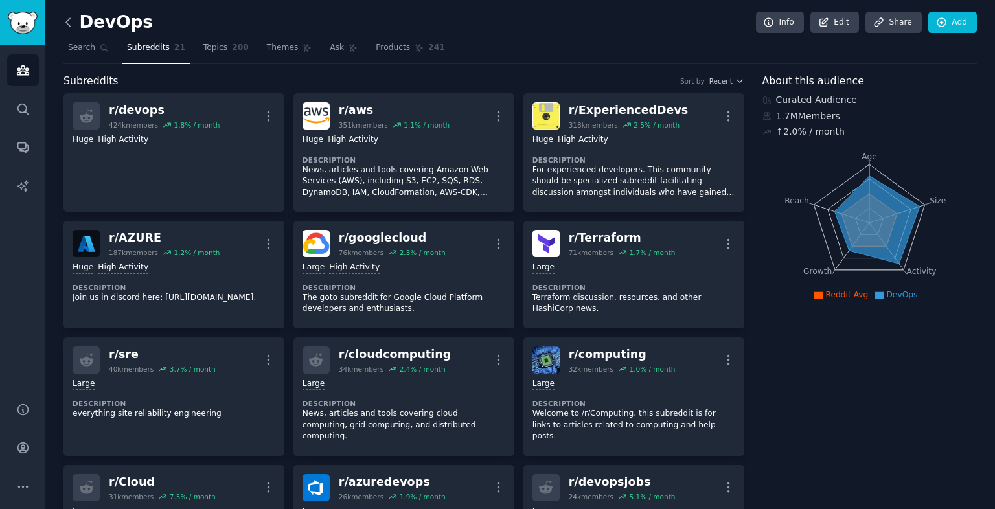
click at [74, 20] on icon at bounding box center [69, 23] width 14 height 14
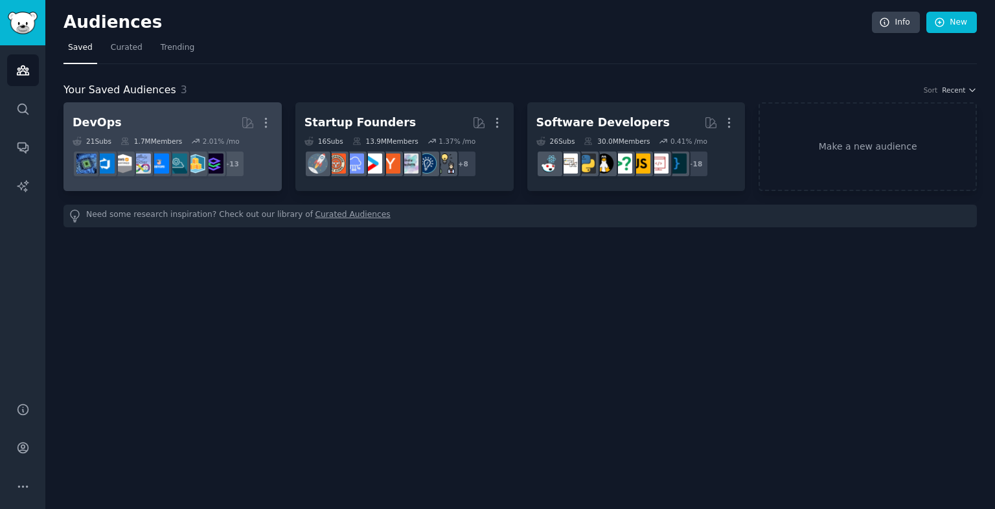
click at [198, 111] on link "DevOps More 21 Sub s 1.7M Members 2.01 % /mo + 13" at bounding box center [172, 146] width 218 height 89
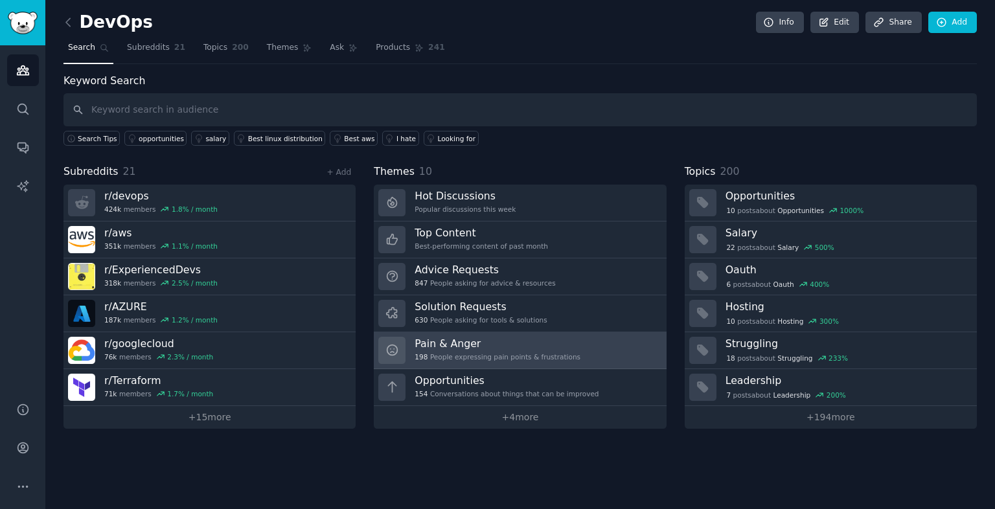
click at [492, 340] on h3 "Pain & Anger" at bounding box center [498, 344] width 166 height 14
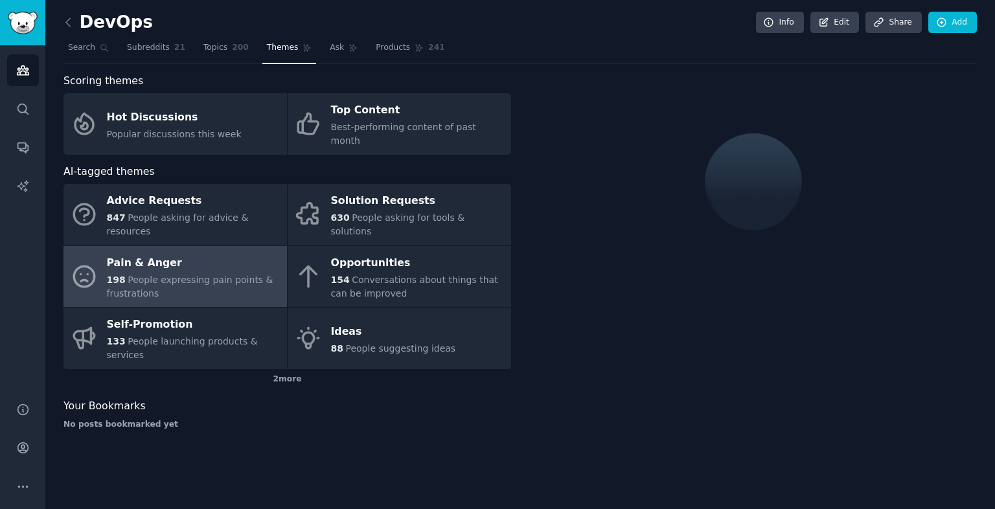
click at [217, 253] on div "Pain & Anger" at bounding box center [194, 263] width 174 height 21
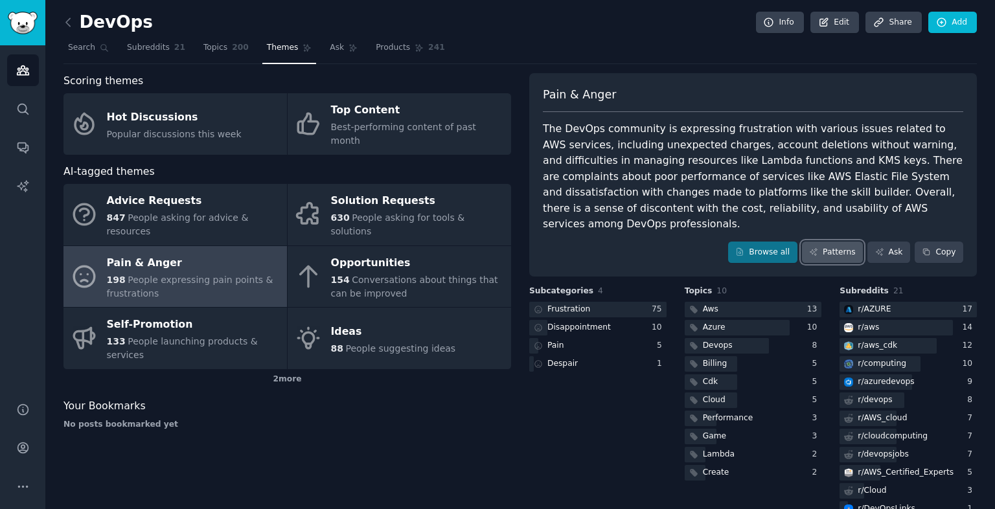
click at [846, 242] on link "Patterns" at bounding box center [832, 253] width 61 height 22
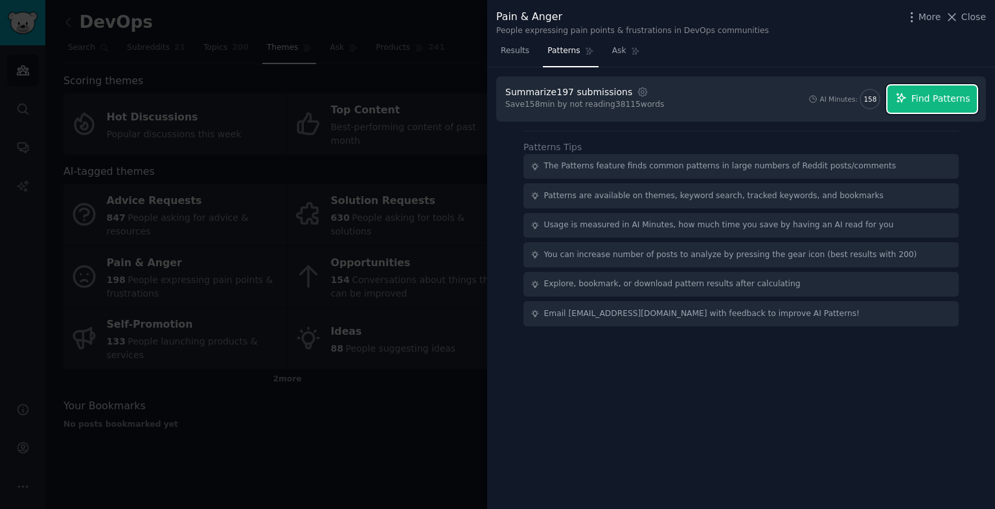
click at [927, 104] on span "Find Patterns" at bounding box center [940, 99] width 59 height 14
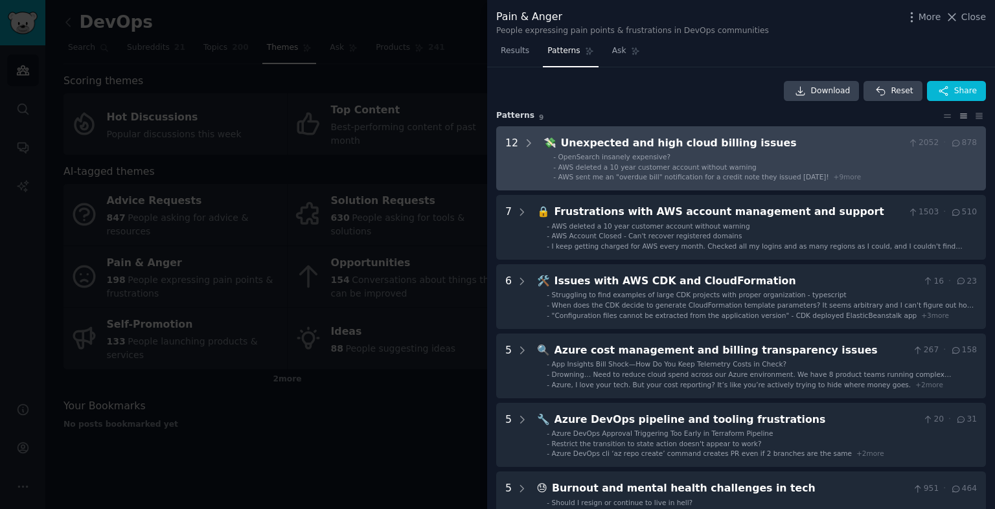
click at [751, 152] on li "- OpenSearch insanely expensive?" at bounding box center [765, 156] width 424 height 9
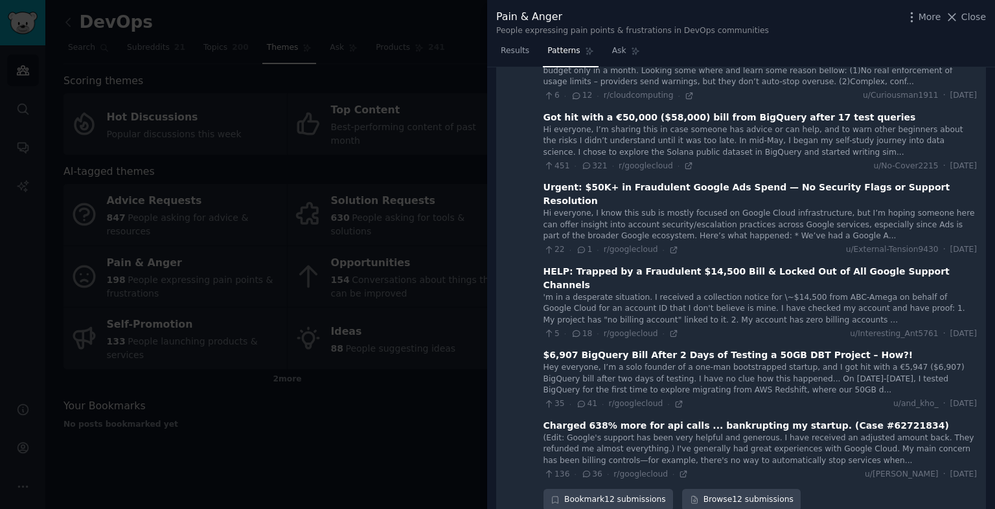
scroll to position [571, 0]
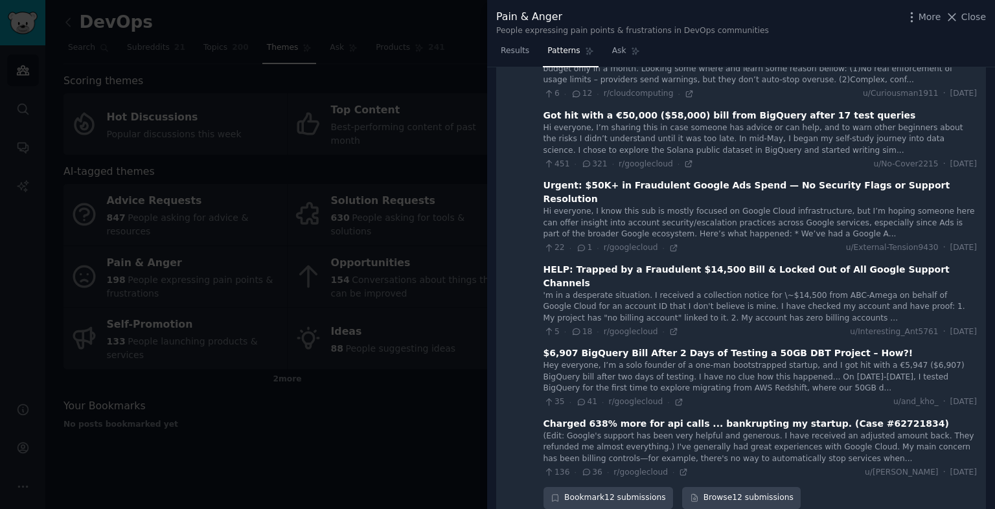
click at [471, 406] on div at bounding box center [497, 254] width 995 height 509
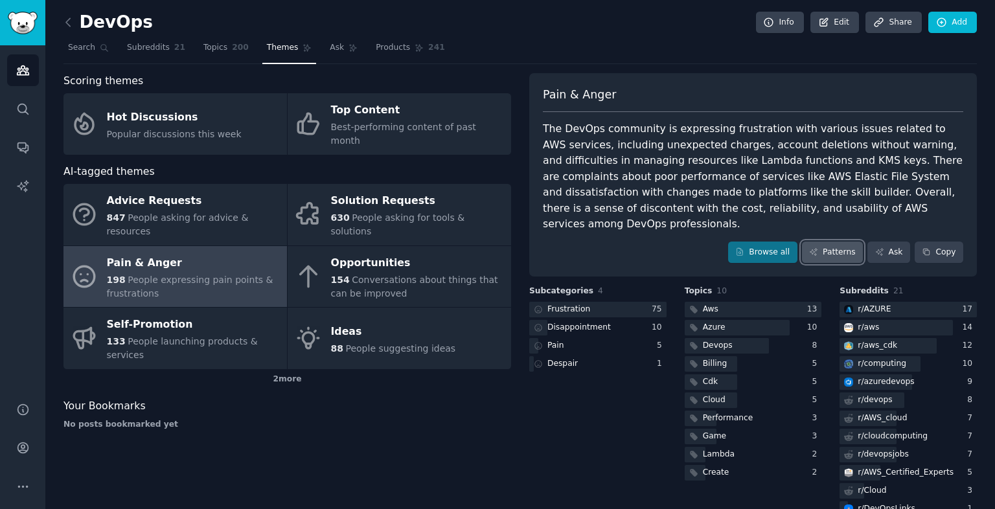
click at [820, 258] on link "Patterns" at bounding box center [832, 253] width 61 height 22
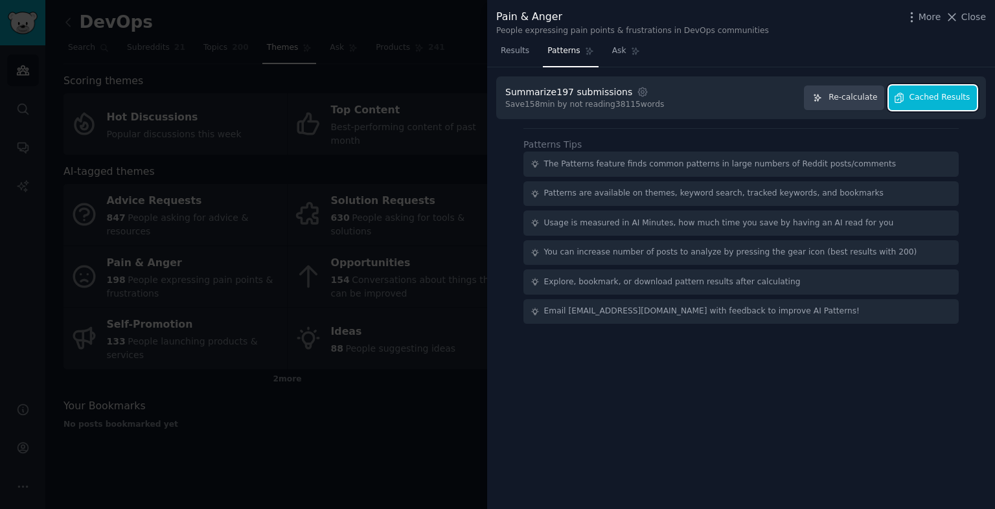
click at [939, 100] on span "Cached Results" at bounding box center [939, 98] width 61 height 12
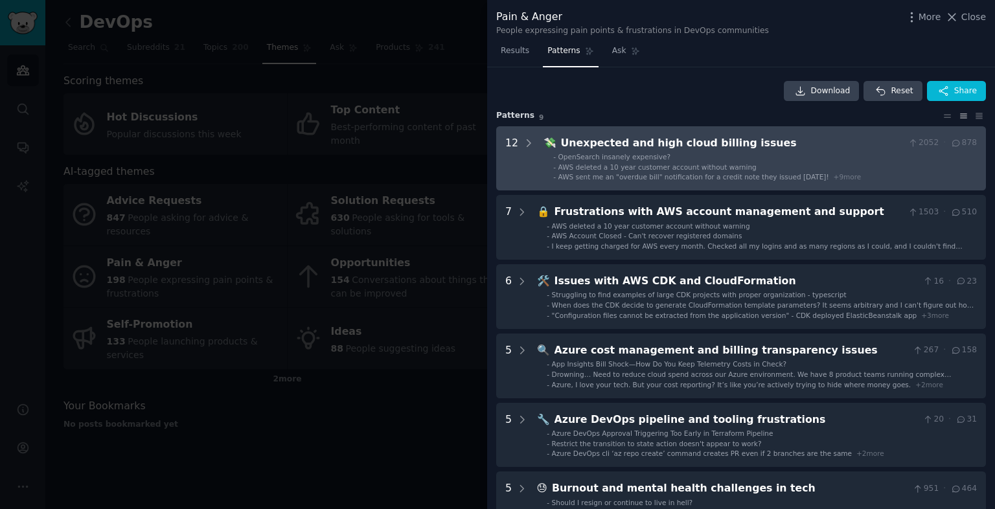
click at [780, 147] on div "Unexpected and high cloud billing issues" at bounding box center [732, 143] width 342 height 16
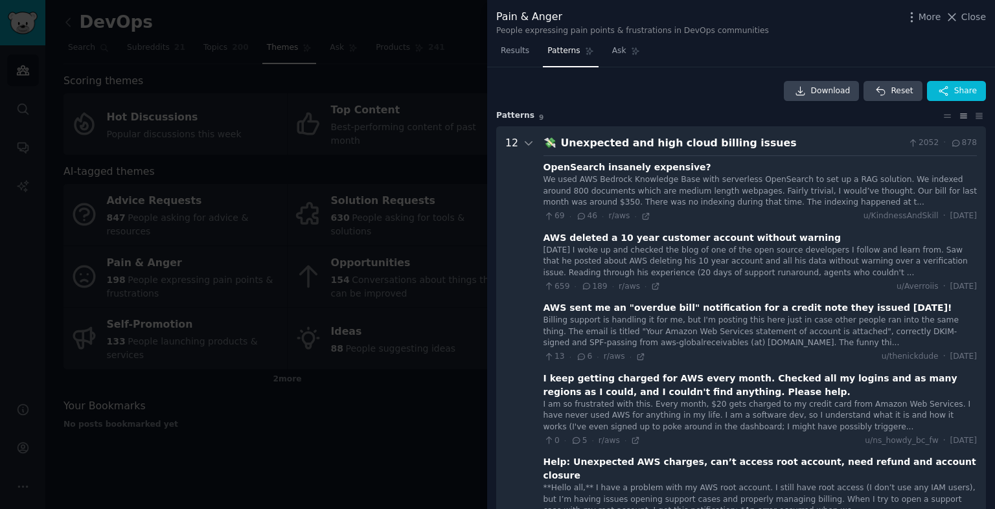
click at [568, 98] on div "Download Reset Share" at bounding box center [741, 91] width 490 height 21
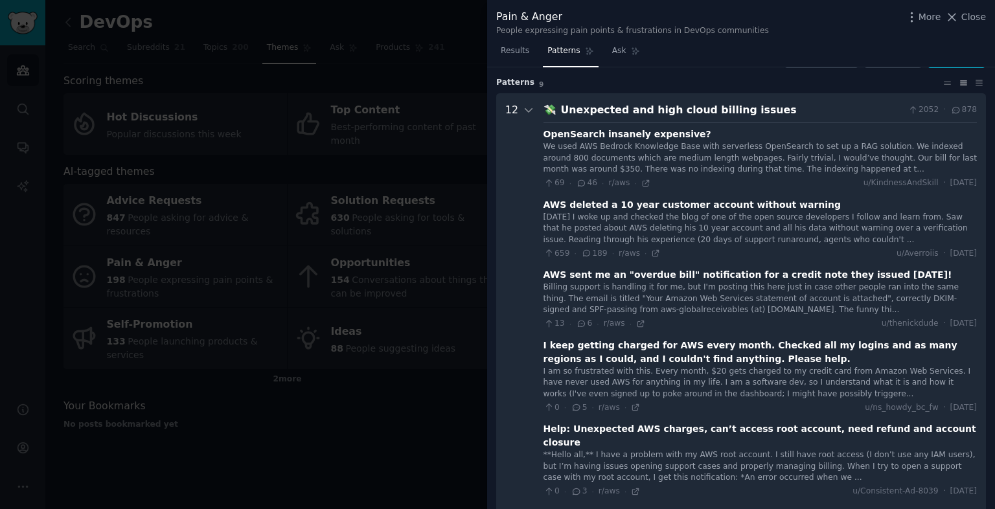
scroll to position [10, 0]
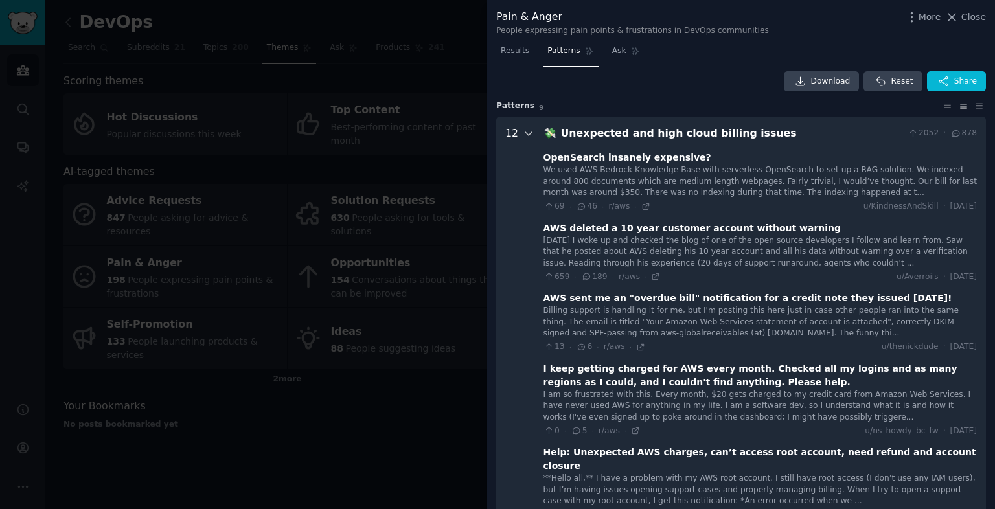
click at [529, 137] on icon at bounding box center [529, 134] width 12 height 12
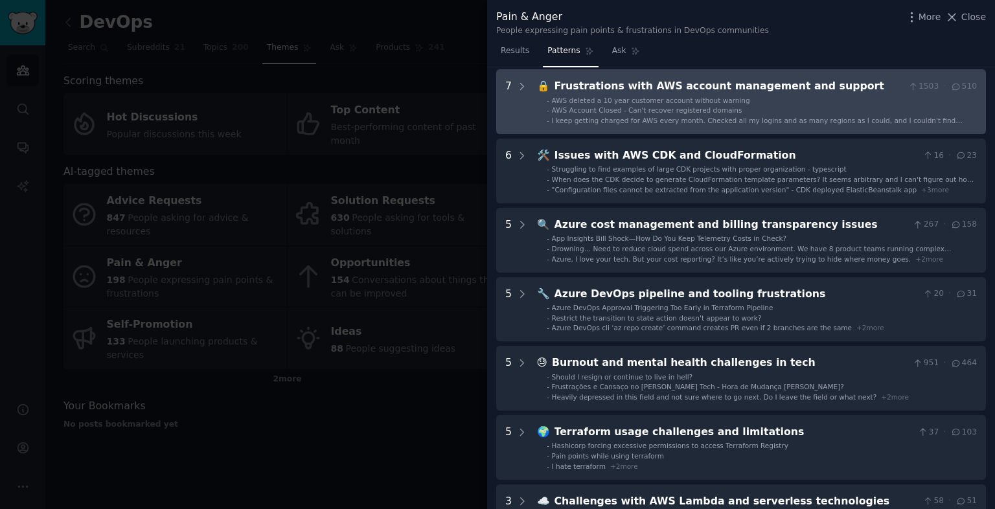
scroll to position [148, 0]
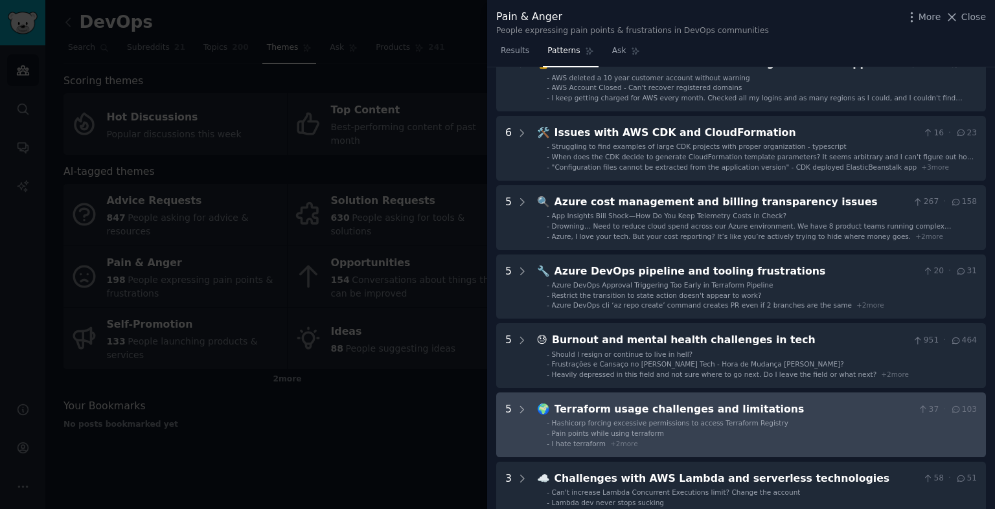
click at [775, 400] on limitations "5 🌍 Terraform usage challenges and limitations 37 · 103 - Hashicorp forcing exc…" at bounding box center [741, 424] width 490 height 65
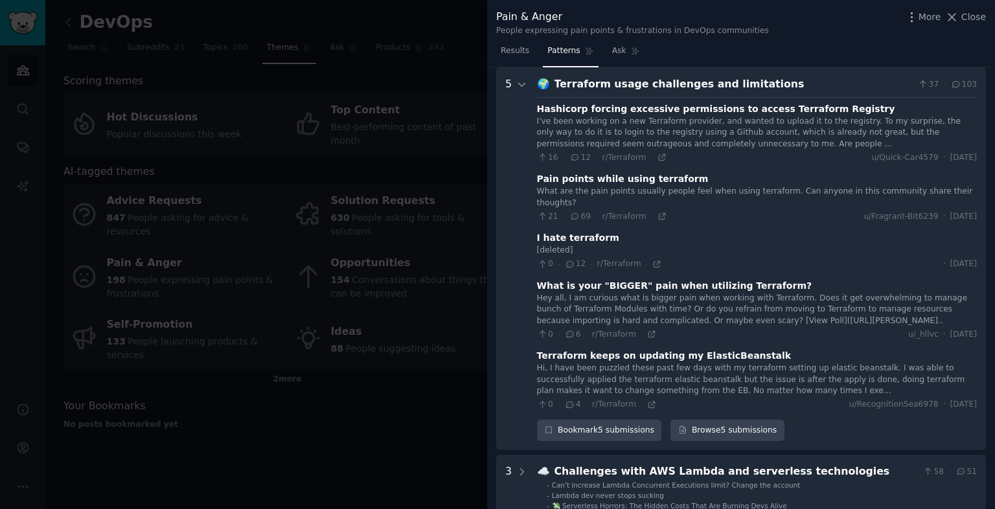
scroll to position [473, 0]
click at [517, 79] on icon at bounding box center [522, 85] width 12 height 12
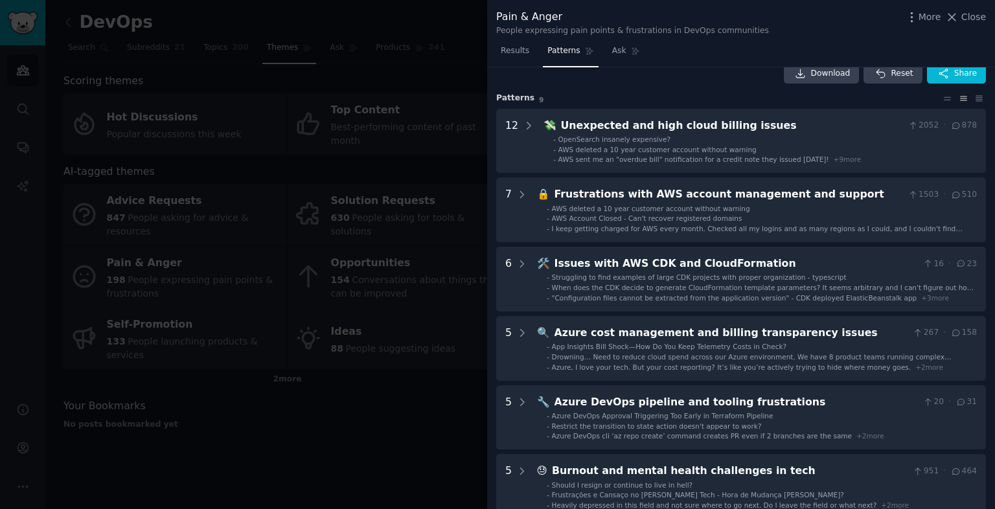
scroll to position [8, 0]
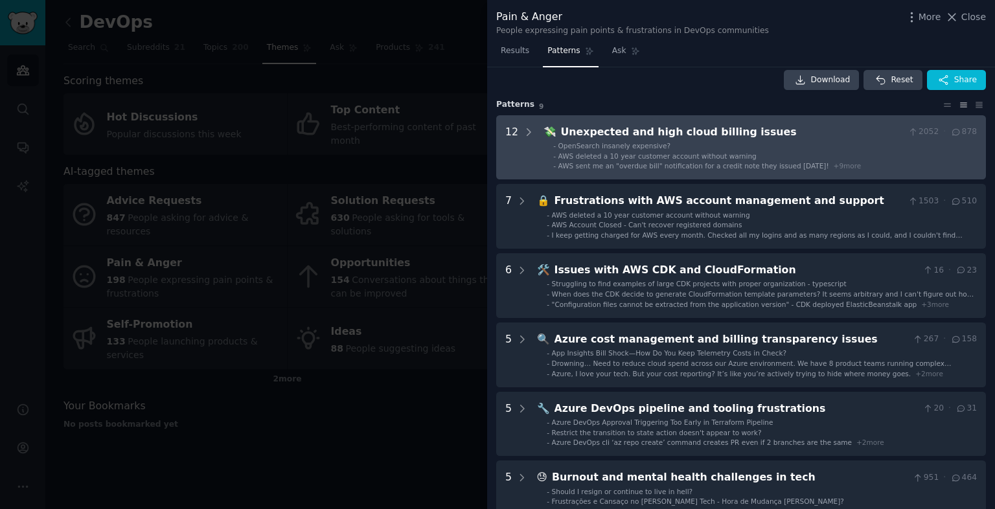
click at [622, 170] on issues "12 💸 Unexpected and high cloud billing issues 2052 · 878 - OpenSearch insanely …" at bounding box center [741, 147] width 490 height 65
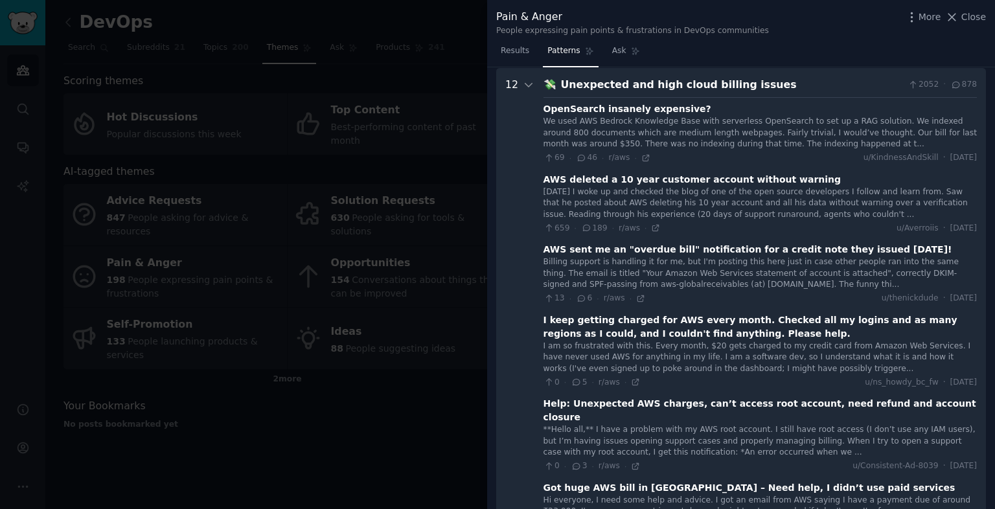
scroll to position [59, 0]
click at [623, 52] on span "Ask" at bounding box center [619, 51] width 14 height 12
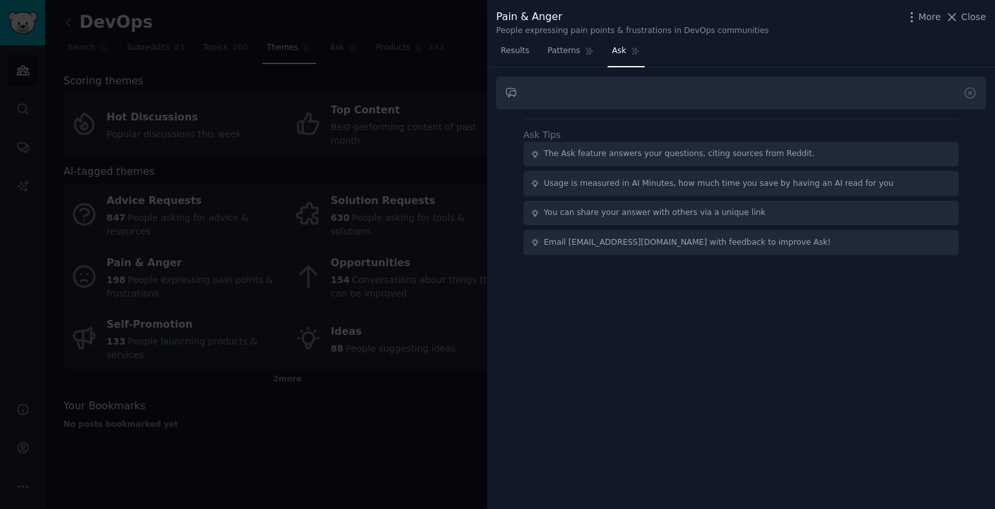
type input "d"
type input "did they try using finops saas solutions?"
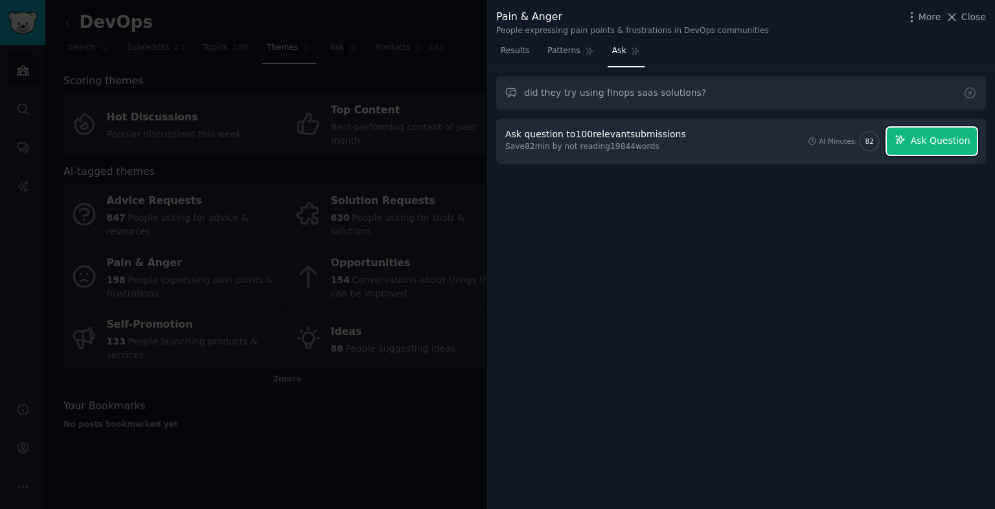
click at [925, 134] on span "Ask Question" at bounding box center [940, 141] width 60 height 14
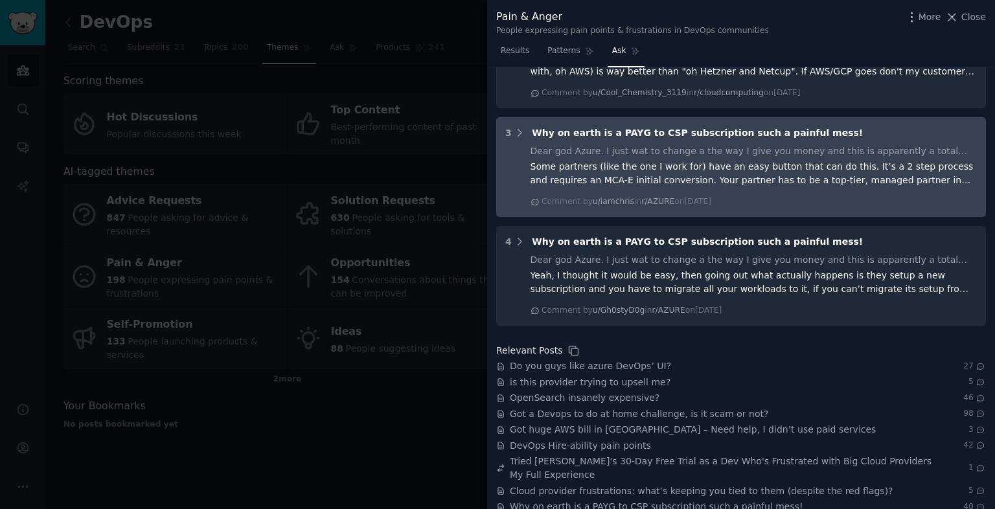
scroll to position [528, 0]
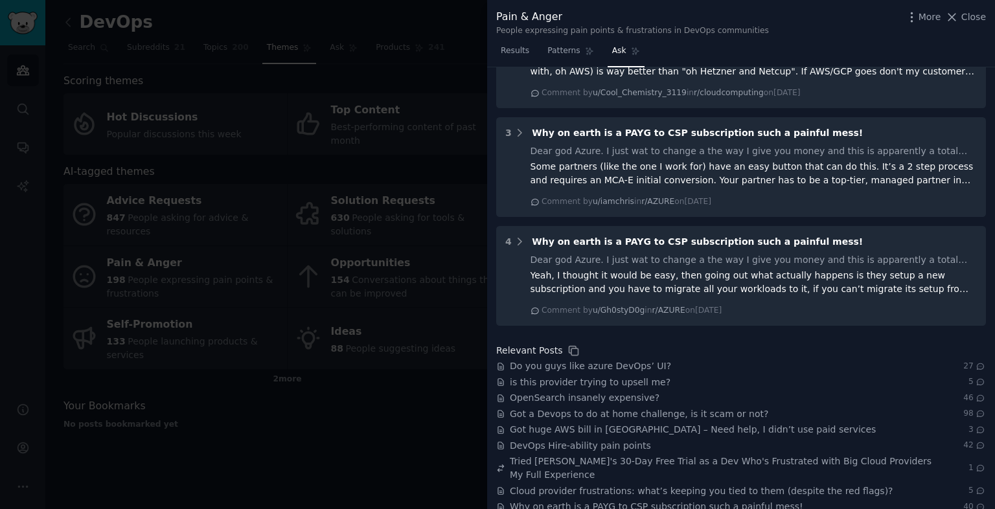
click at [369, 473] on div at bounding box center [497, 254] width 995 height 509
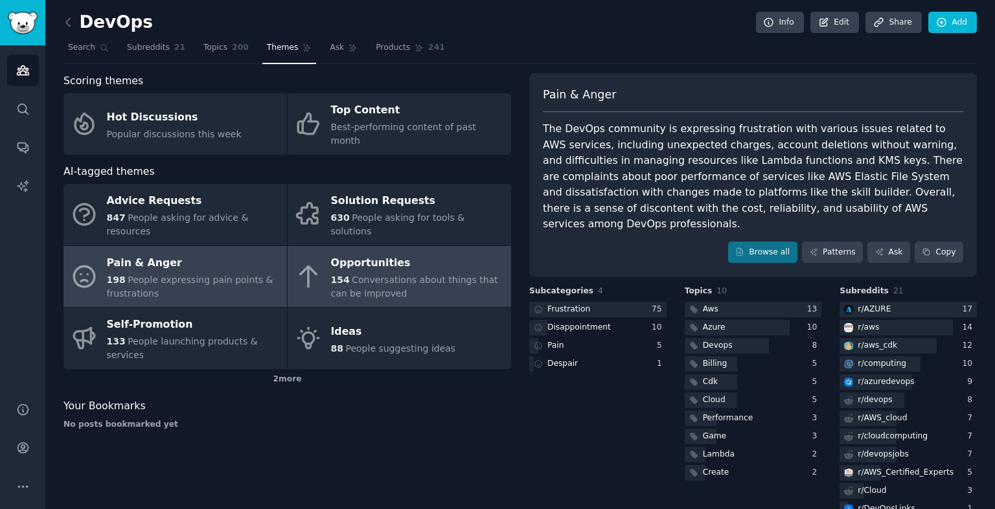
click at [422, 254] on div "Opportunities" at bounding box center [418, 263] width 174 height 21
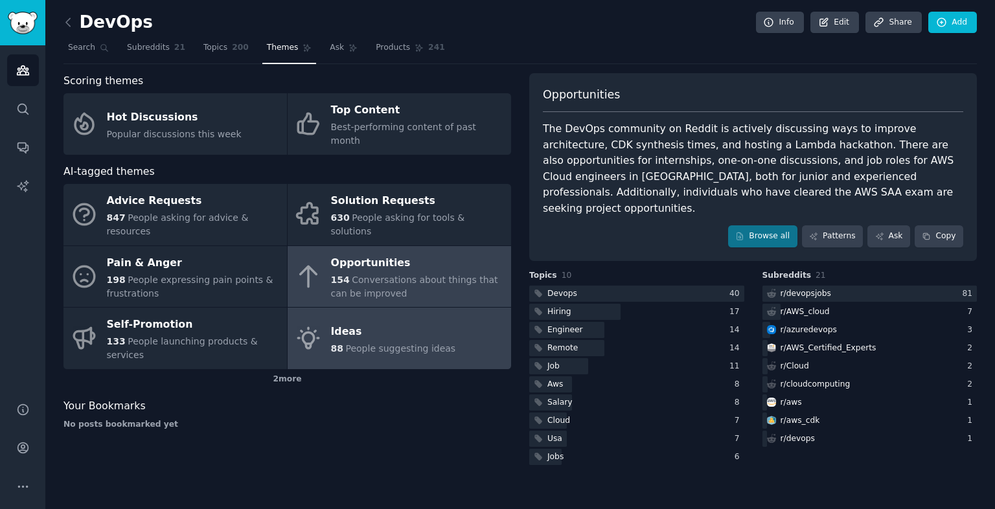
click at [407, 321] on div "Ideas" at bounding box center [393, 331] width 125 height 21
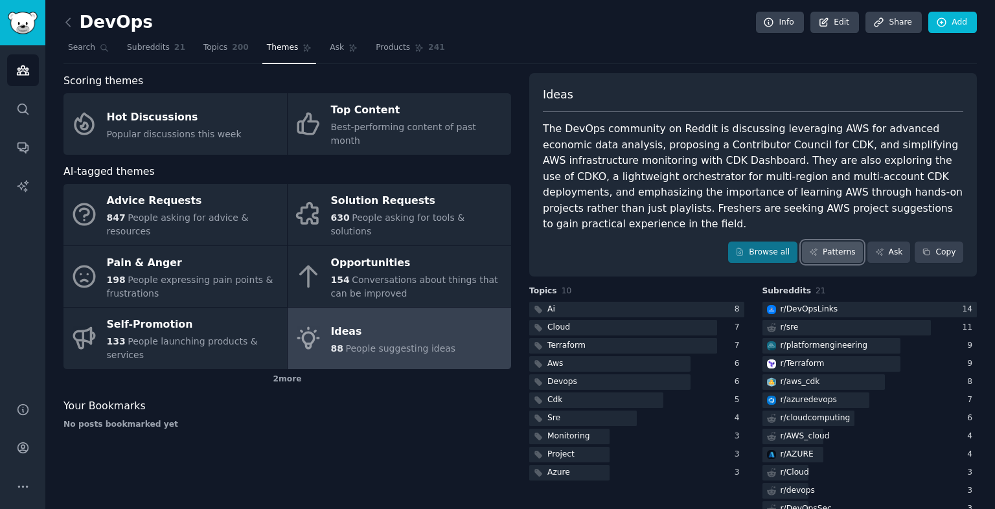
click at [835, 242] on link "Patterns" at bounding box center [832, 253] width 61 height 22
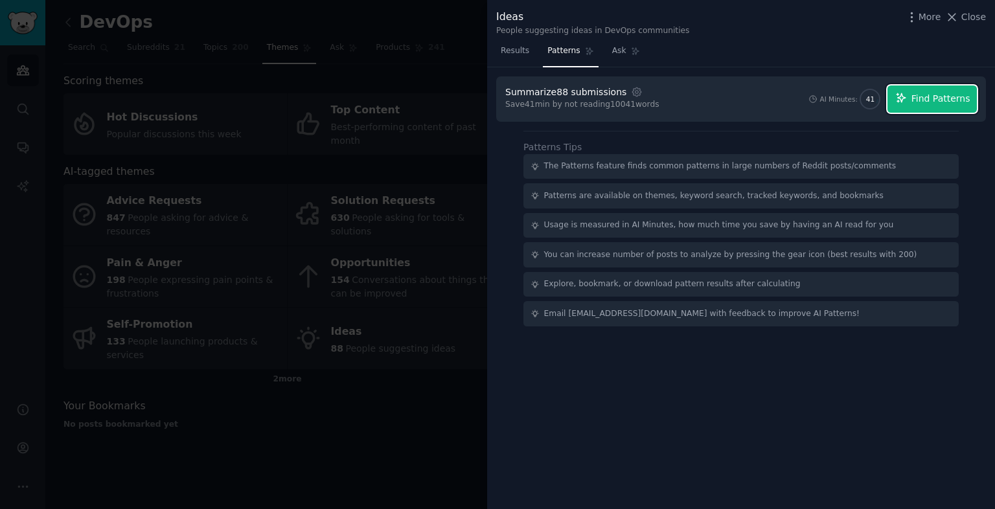
click at [920, 103] on span "Find Patterns" at bounding box center [940, 99] width 59 height 14
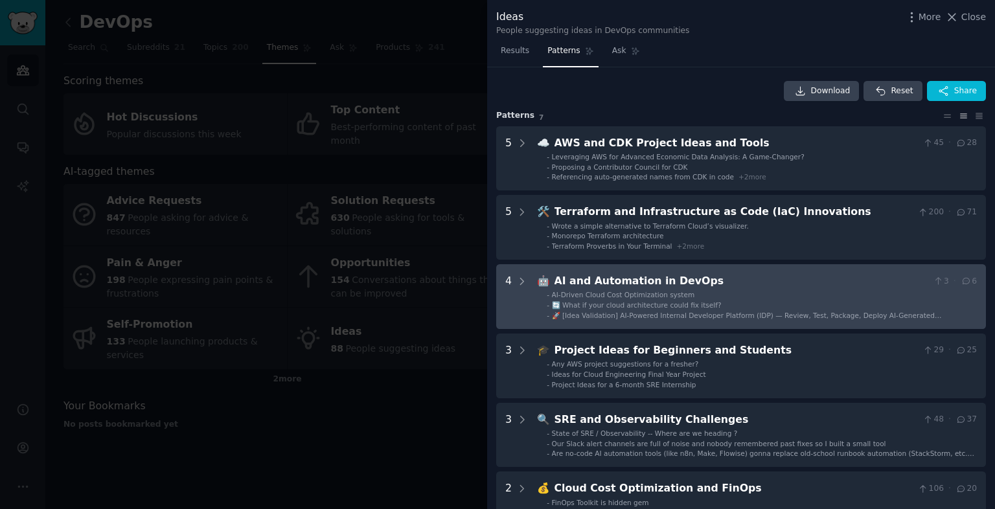
click at [853, 317] on span "🚀 [Idea Validation] AI-Powered Internal Developer Platform (IDP) — Review, Test…" at bounding box center [747, 320] width 390 height 17
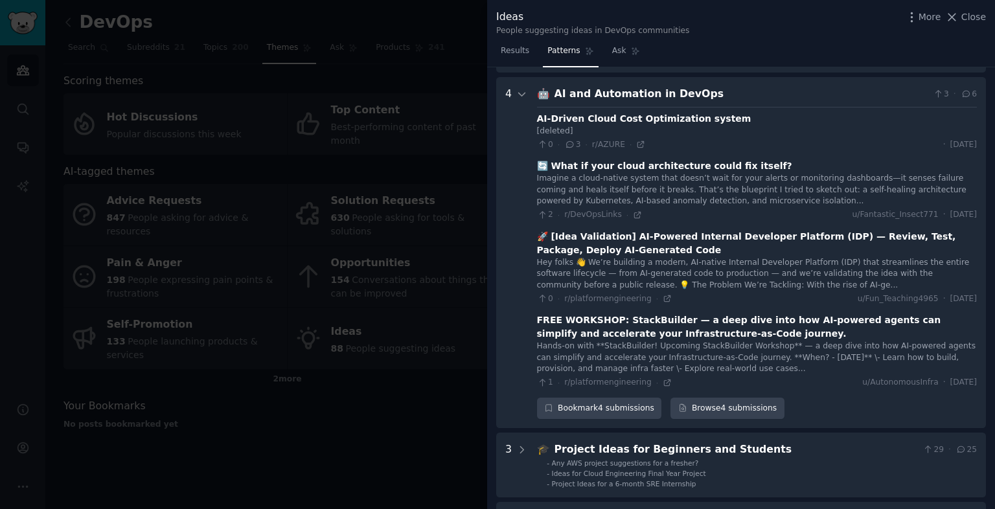
scroll to position [197, 0]
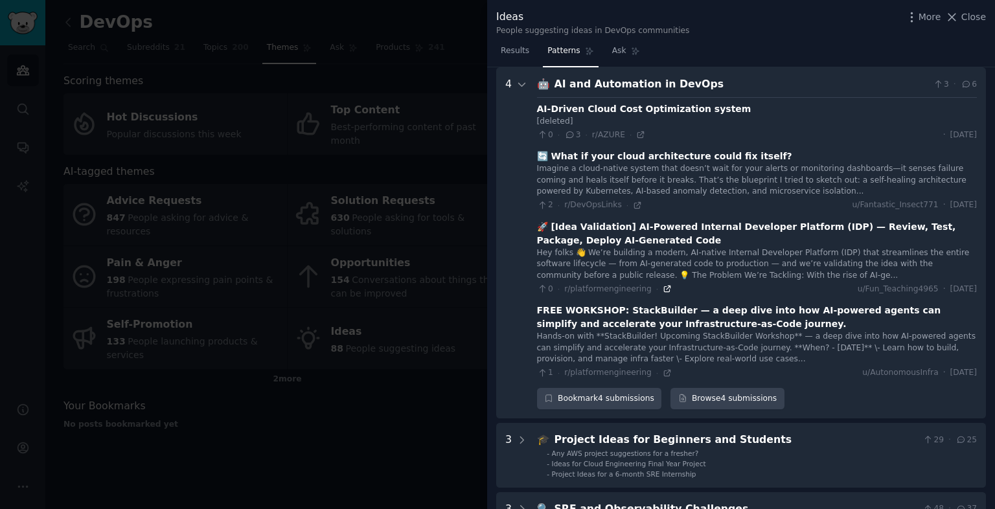
click at [664, 291] on icon at bounding box center [667, 289] width 6 height 6
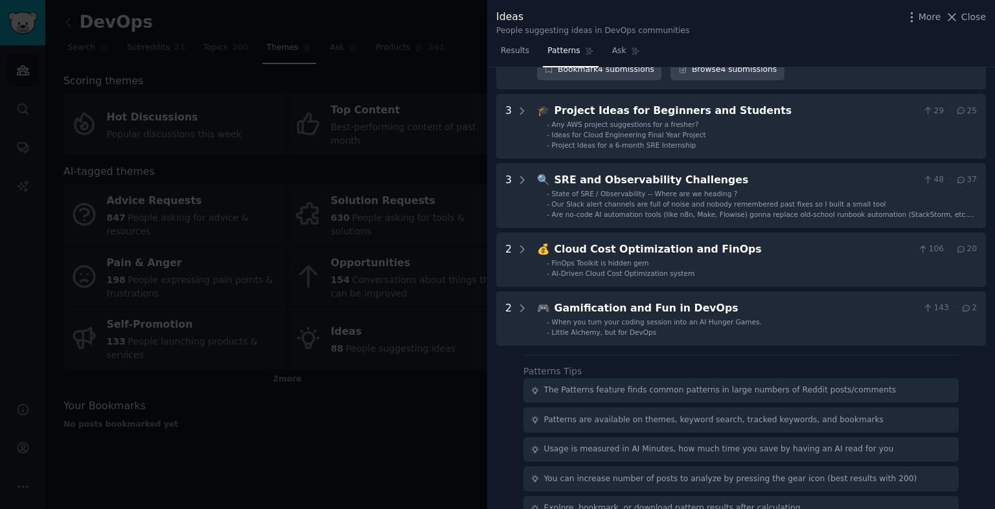
scroll to position [528, 0]
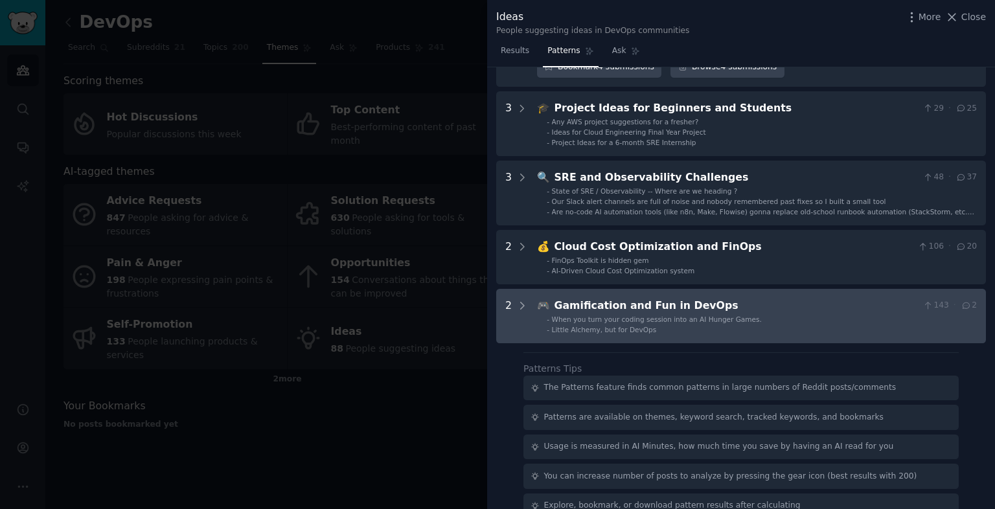
click at [609, 303] on div "Gamification and Fun in DevOps" at bounding box center [735, 306] width 363 height 16
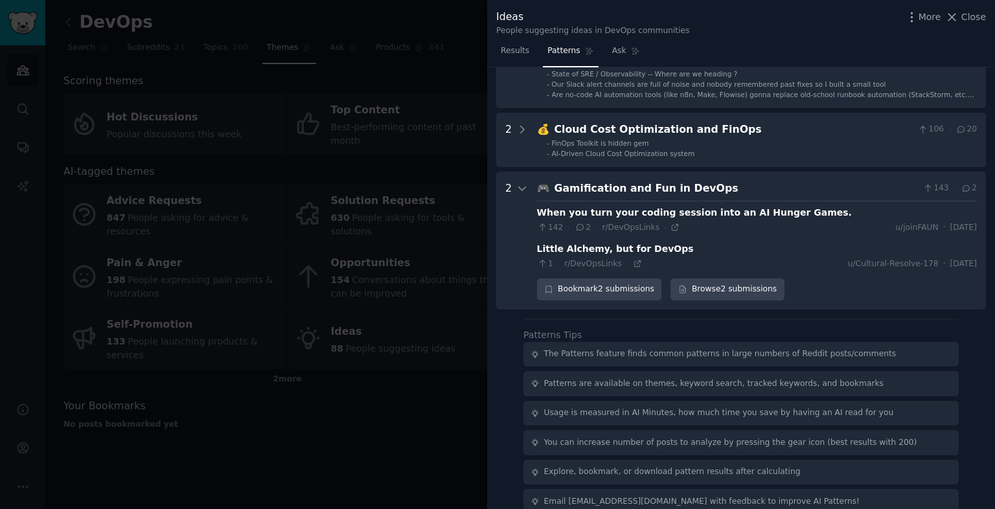
scroll to position [664, 0]
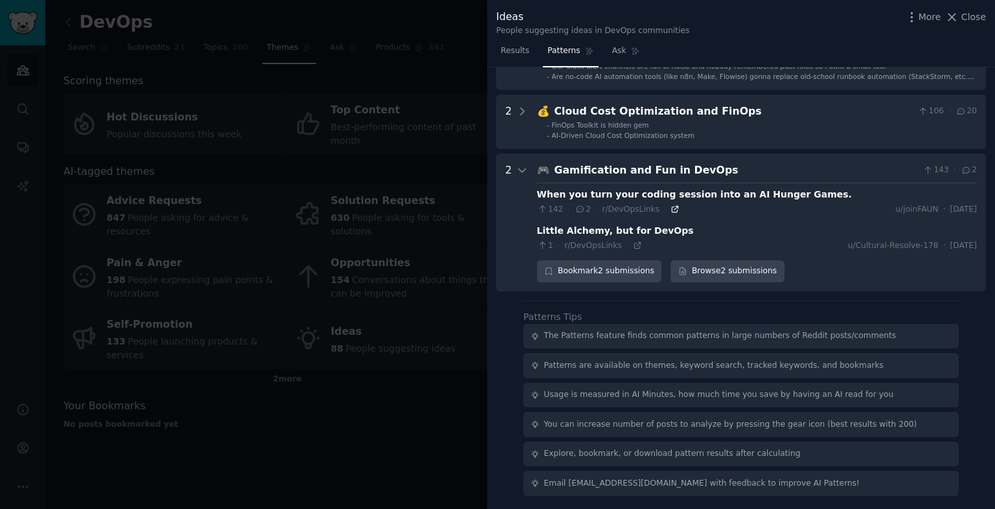
click at [674, 212] on icon at bounding box center [674, 209] width 9 height 9
click at [370, 415] on div at bounding box center [497, 254] width 995 height 509
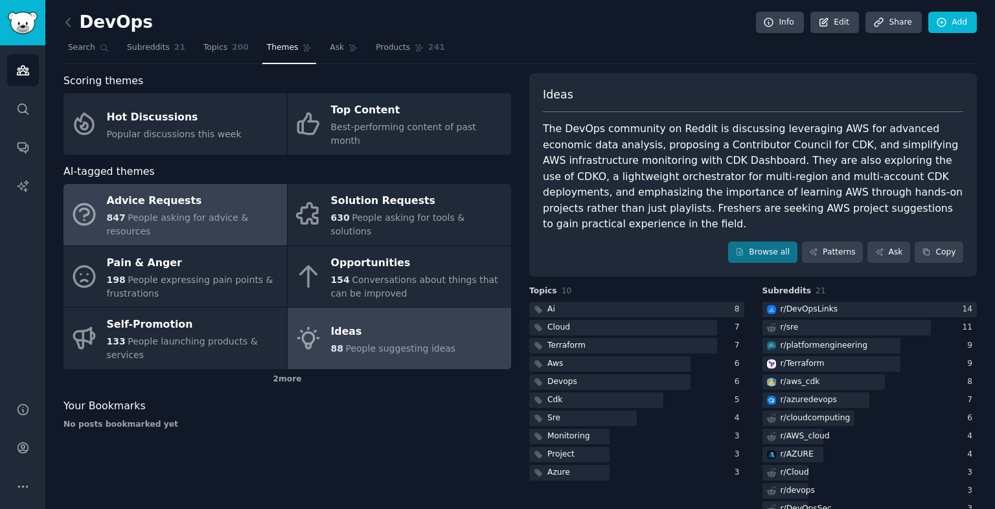
click at [223, 184] on link "Advice Requests 847 People asking for advice & resources" at bounding box center [174, 215] width 223 height 62
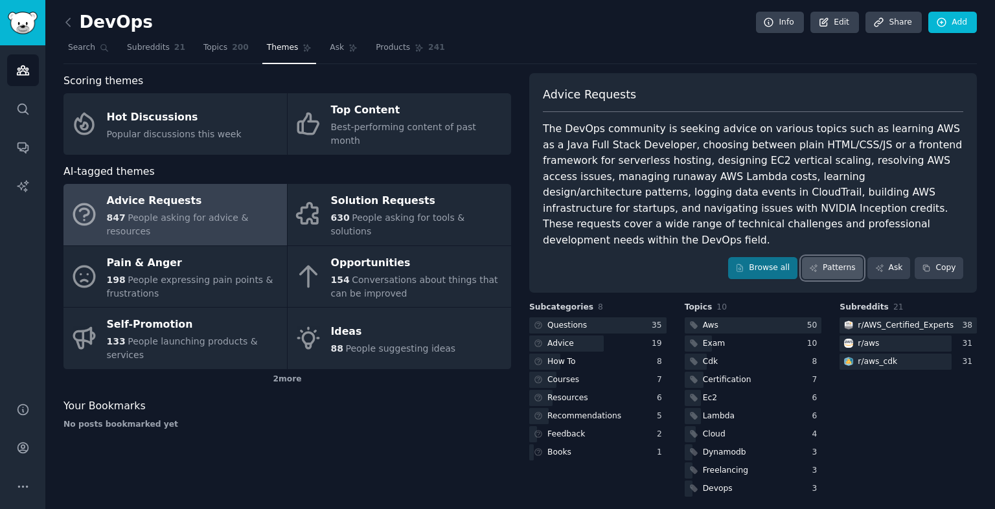
click at [859, 257] on link "Patterns" at bounding box center [832, 268] width 61 height 22
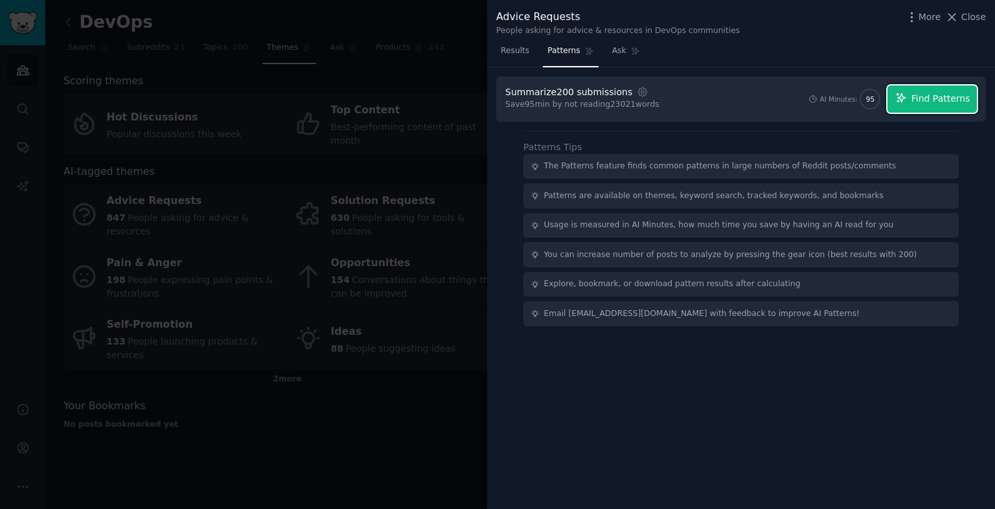
click at [928, 85] on button "Find Patterns" at bounding box center [931, 98] width 89 height 27
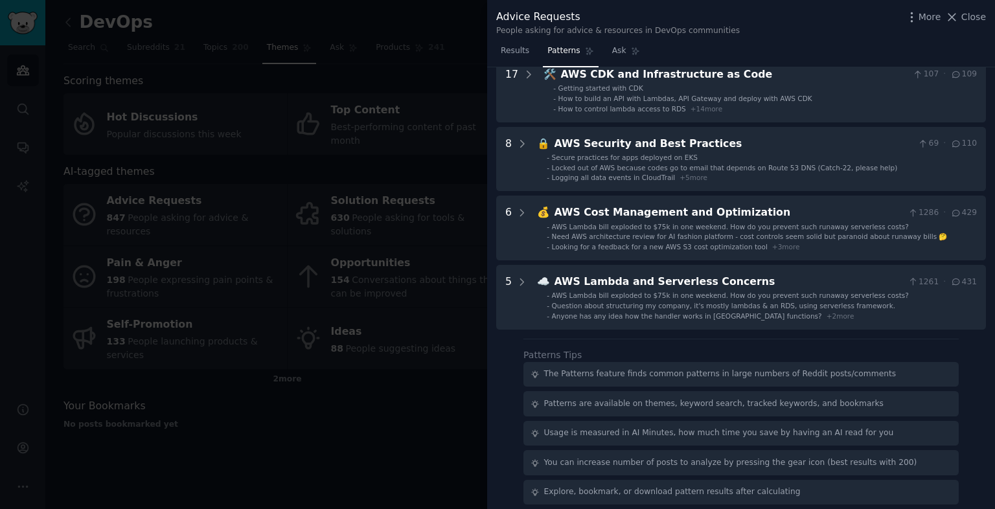
scroll to position [315, 0]
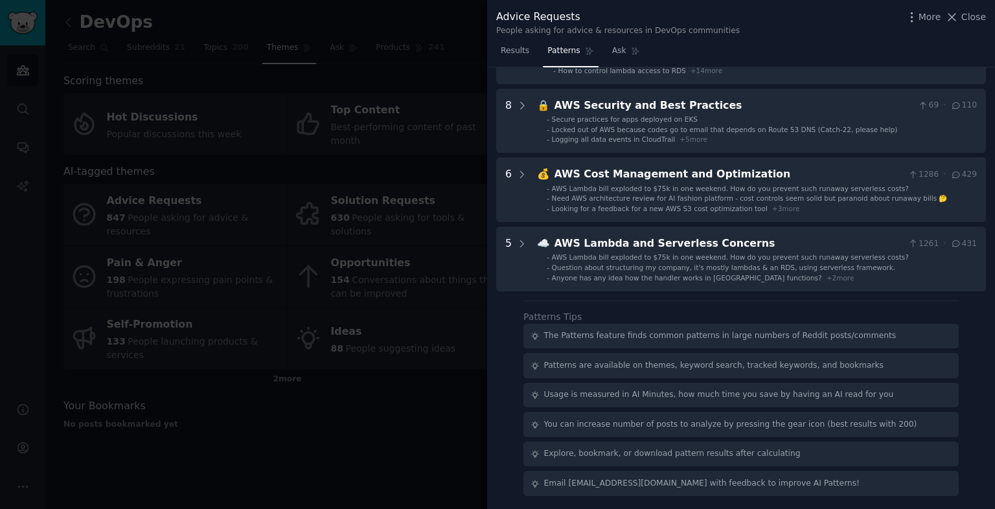
click at [379, 411] on div at bounding box center [497, 254] width 995 height 509
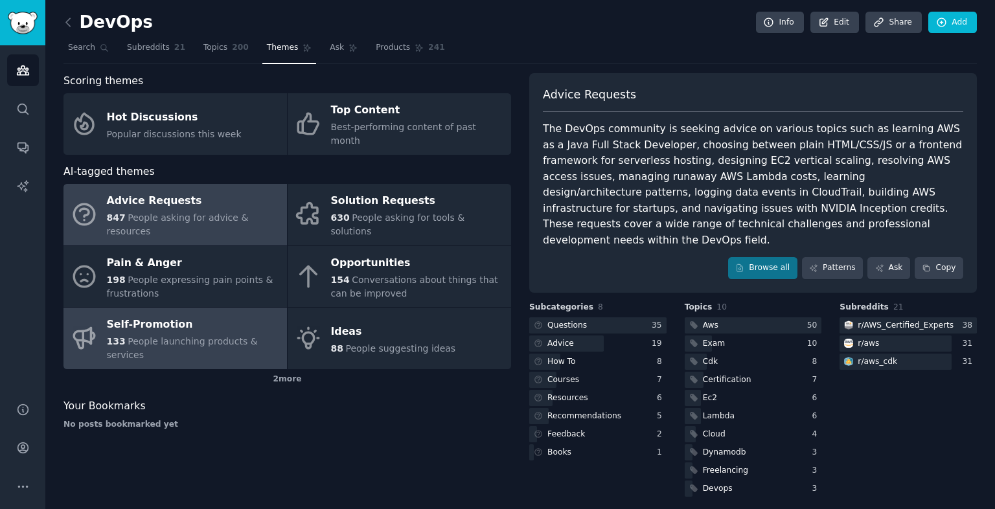
click at [257, 321] on div "Self-Promotion" at bounding box center [194, 325] width 174 height 21
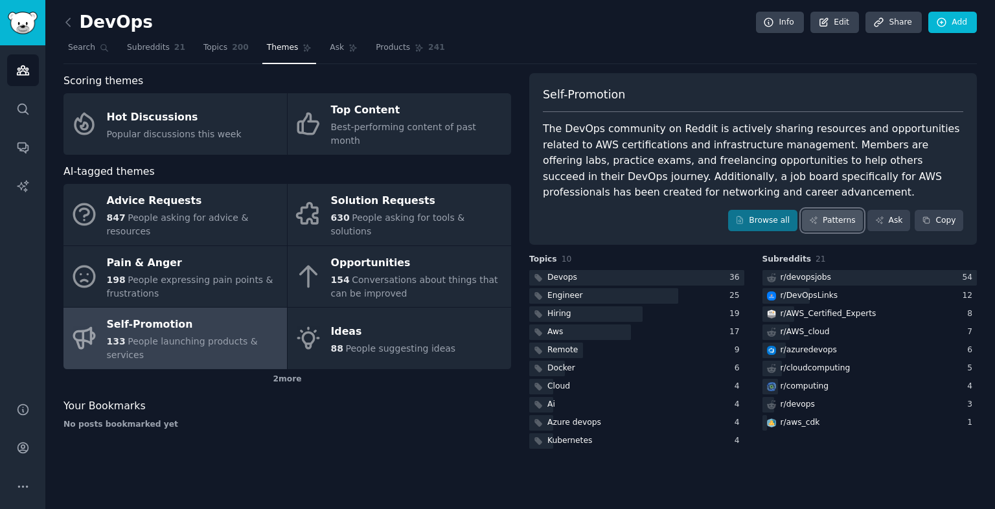
click at [846, 220] on link "Patterns" at bounding box center [832, 221] width 61 height 22
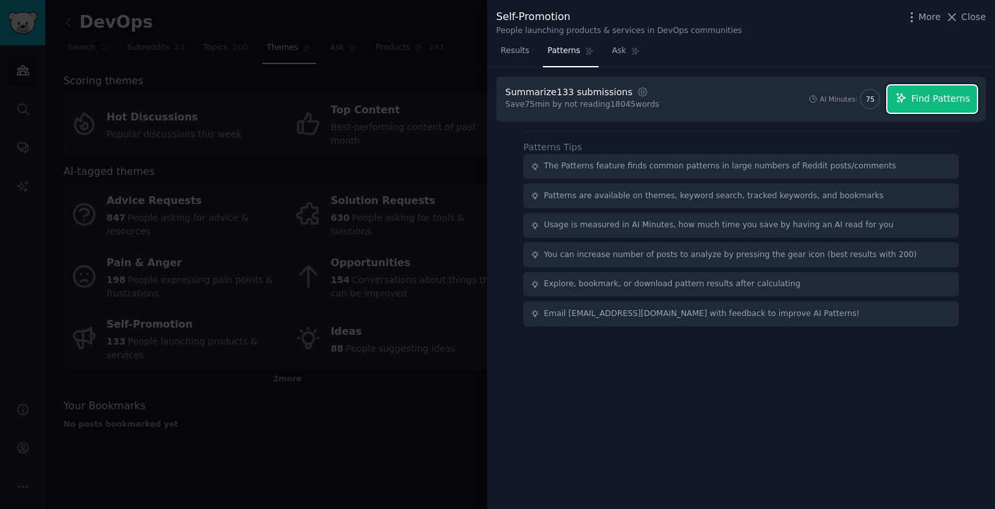
click at [935, 101] on span "Find Patterns" at bounding box center [940, 99] width 59 height 14
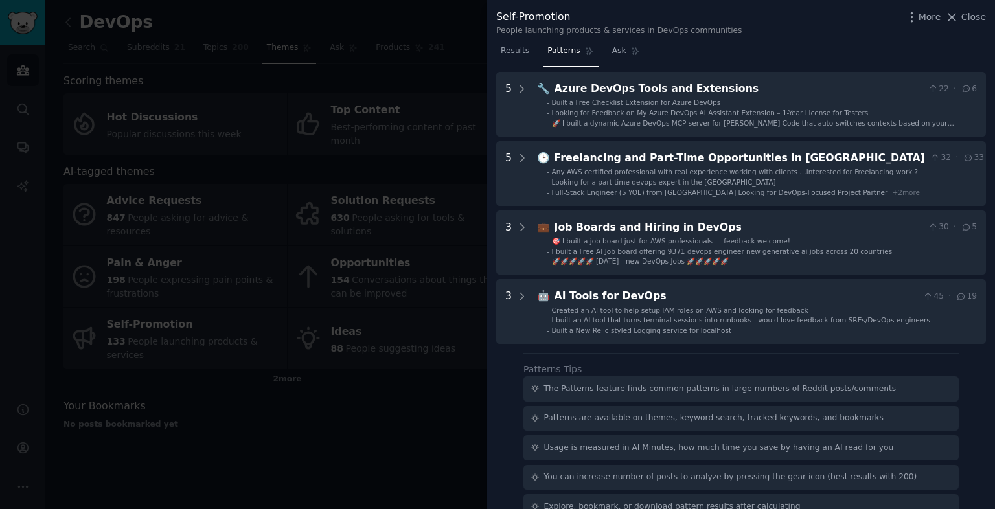
scroll to position [201, 0]
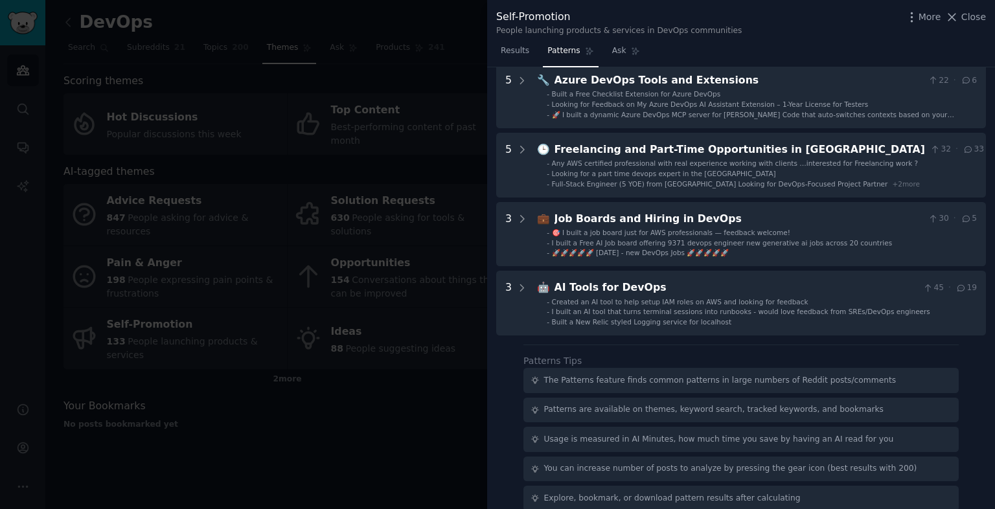
click at [335, 424] on div at bounding box center [497, 254] width 995 height 509
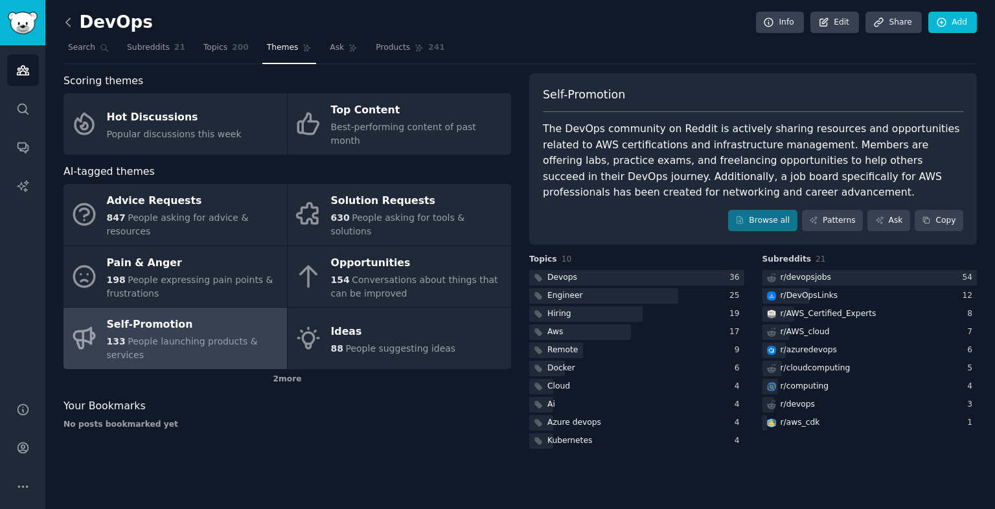
click at [73, 26] on icon at bounding box center [69, 23] width 14 height 14
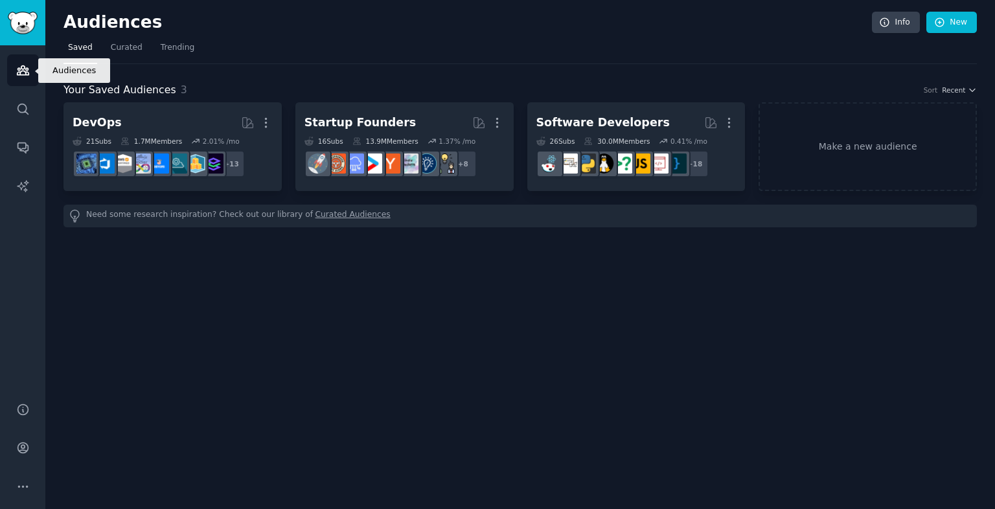
click at [24, 75] on icon "Sidebar" at bounding box center [23, 70] width 14 height 14
click at [850, 135] on link "Make a new audience" at bounding box center [867, 146] width 218 height 89
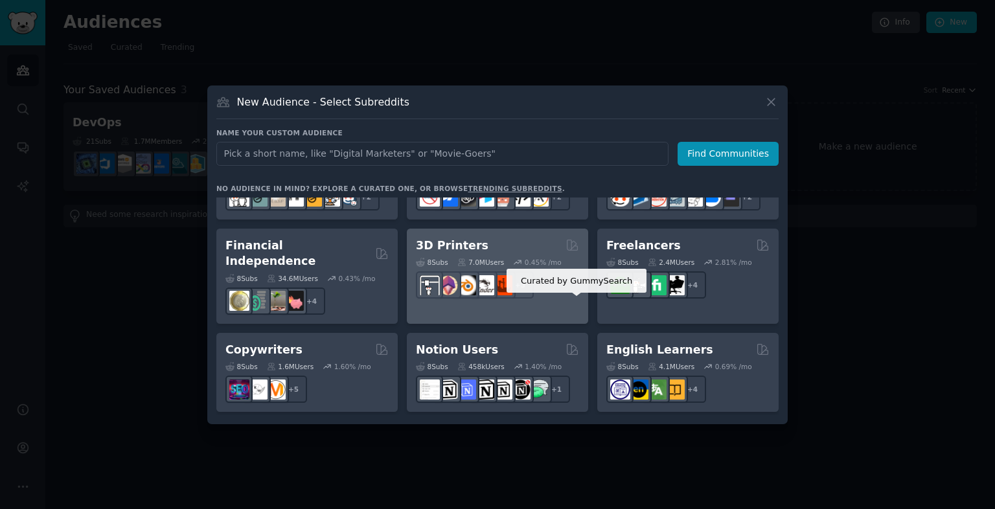
scroll to position [675, 0]
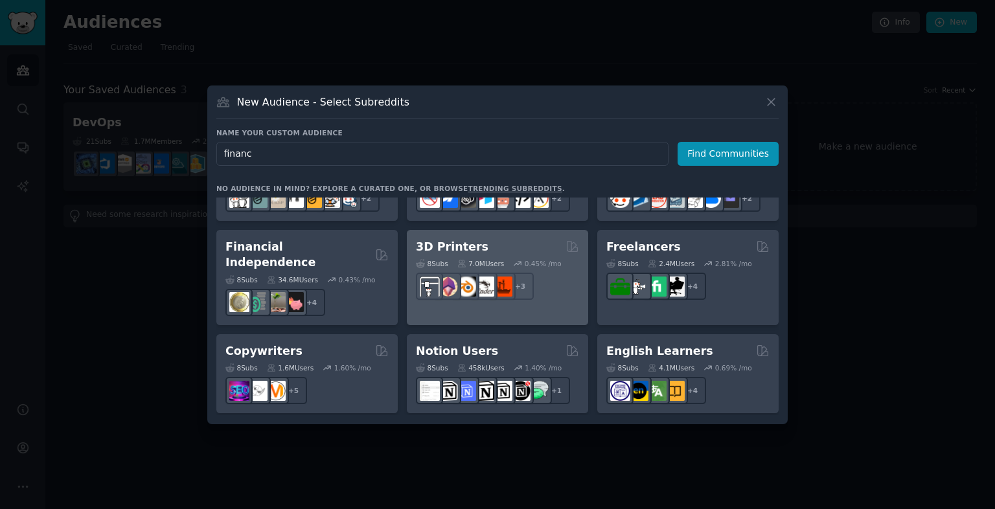
type input "finance"
click button "Find Communities" at bounding box center [727, 154] width 101 height 24
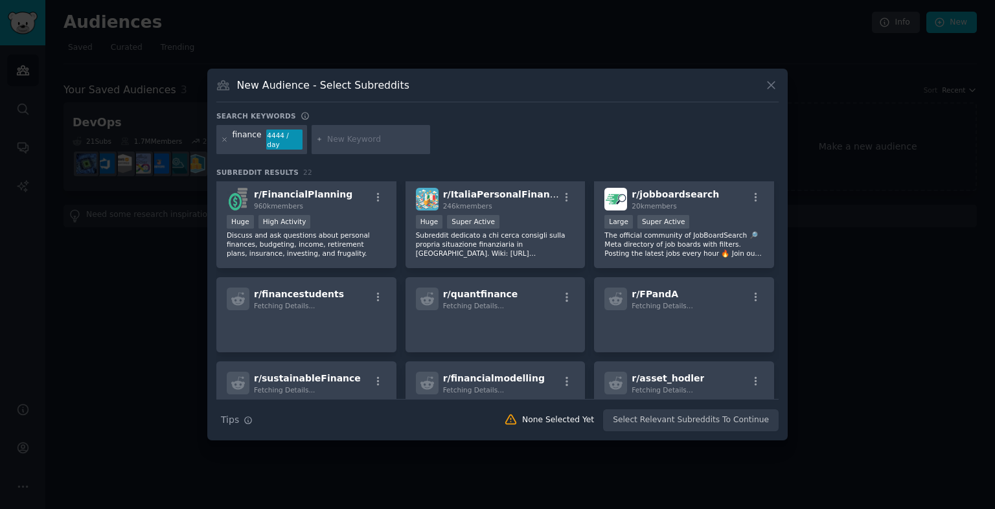
scroll to position [396, 0]
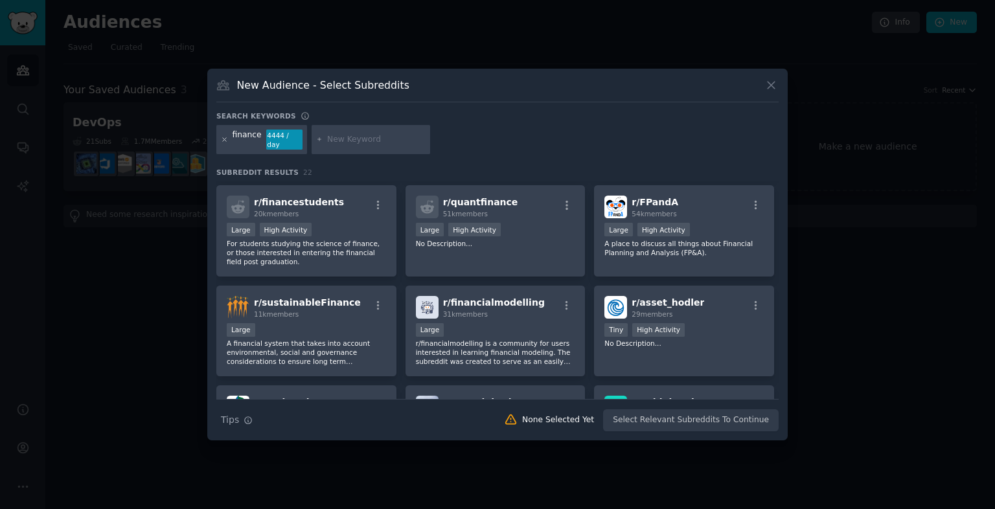
click at [225, 141] on icon at bounding box center [224, 139] width 3 height 3
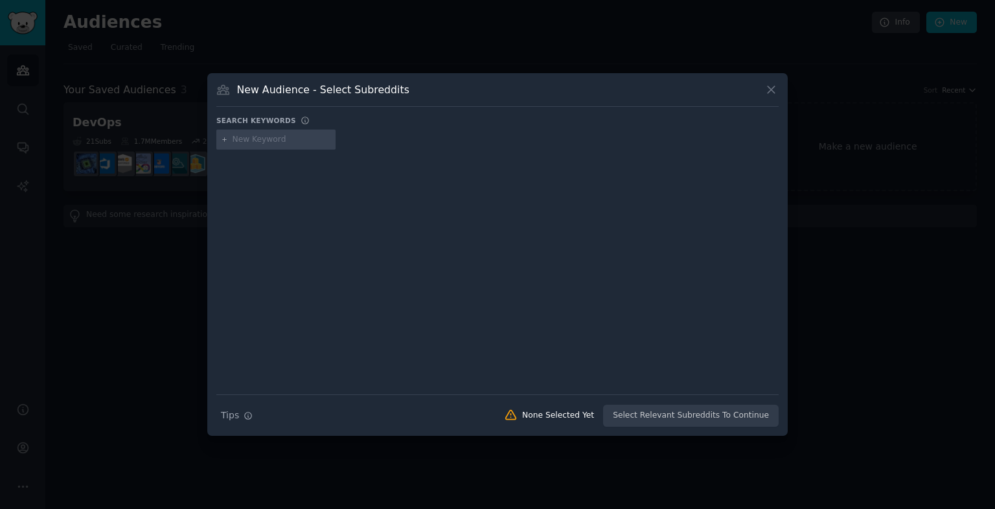
click at [129, 288] on div at bounding box center [497, 254] width 995 height 509
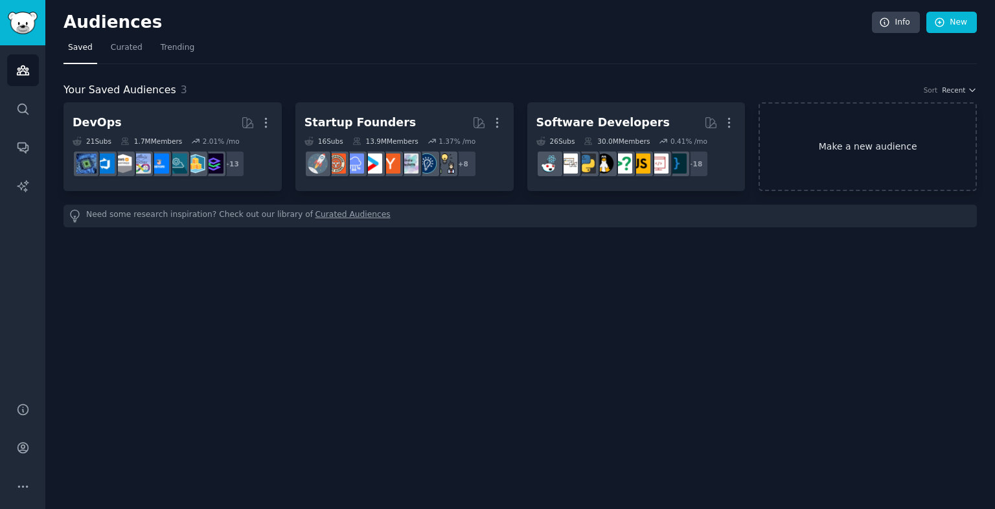
click at [823, 141] on link "Make a new audience" at bounding box center [867, 146] width 218 height 89
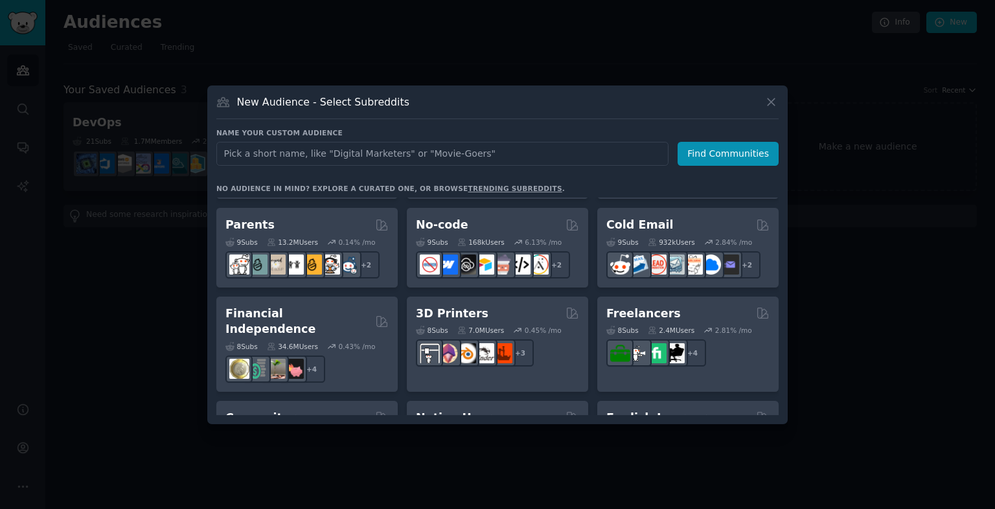
scroll to position [609, 0]
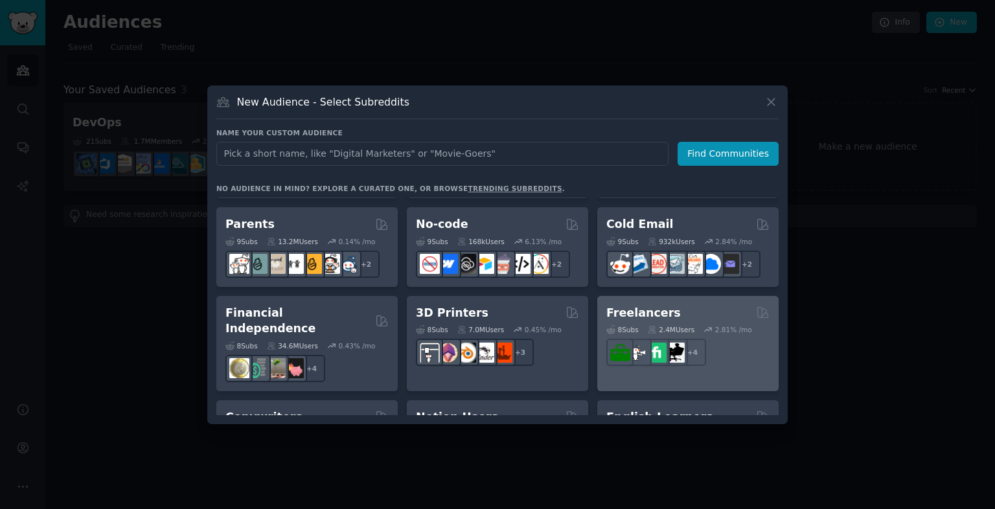
click at [687, 312] on div "Freelancers" at bounding box center [687, 313] width 163 height 16
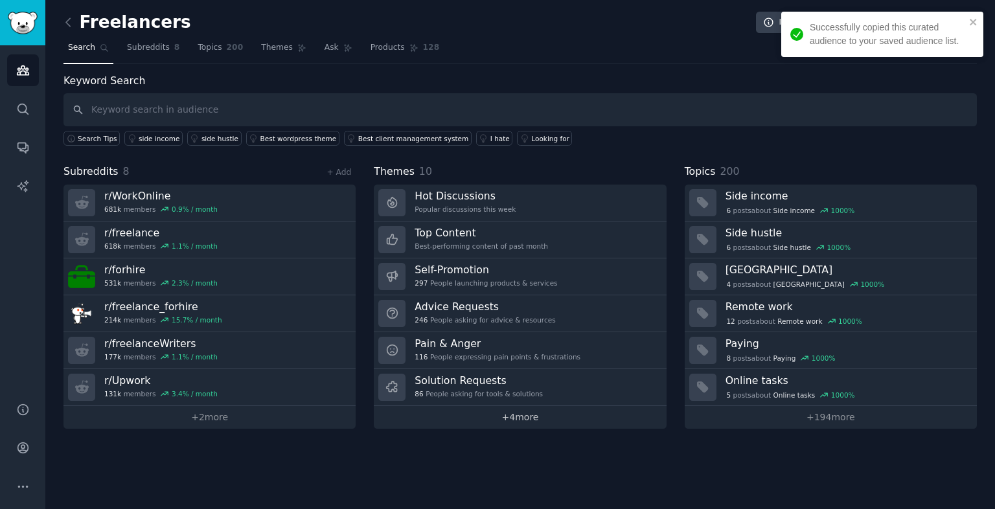
click at [516, 413] on link "+ 4 more" at bounding box center [520, 417] width 292 height 23
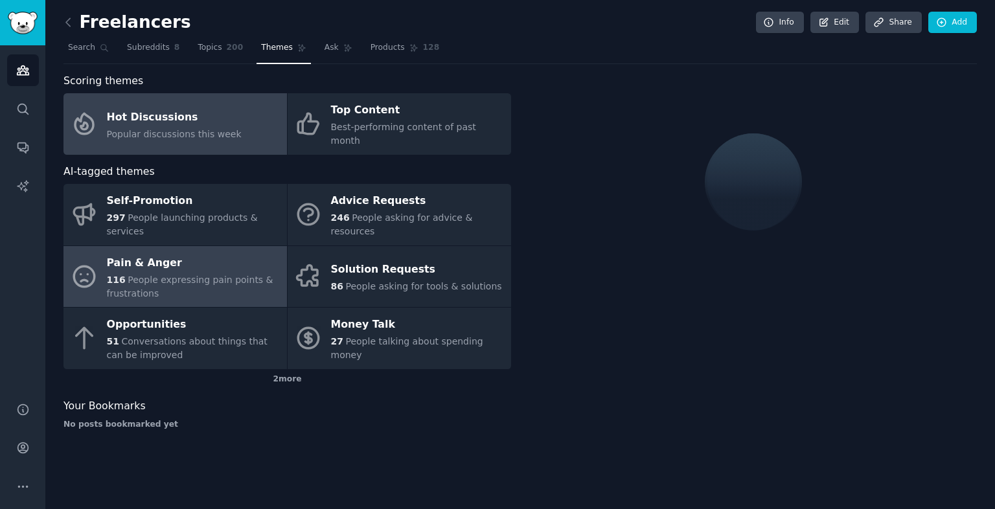
click at [219, 255] on div "Pain & Anger" at bounding box center [194, 263] width 174 height 21
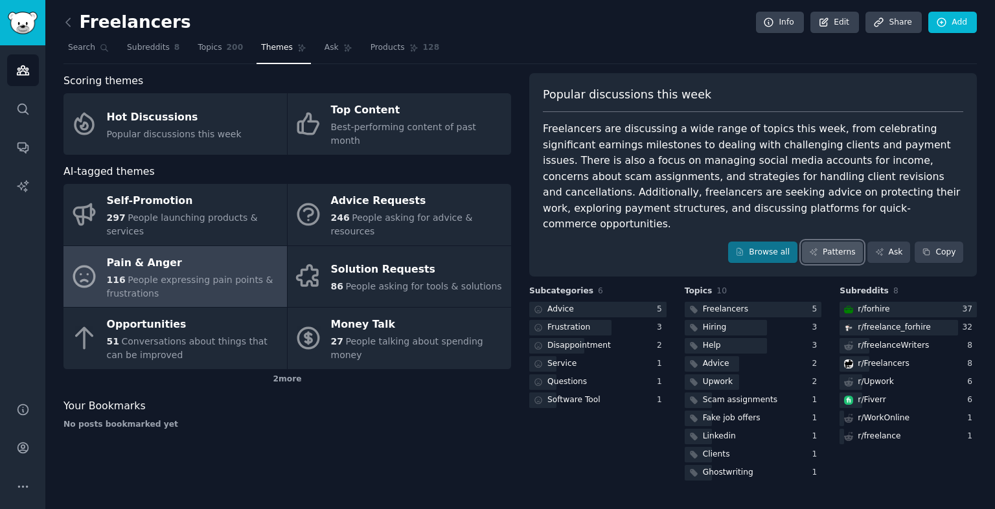
click at [828, 242] on link "Patterns" at bounding box center [832, 253] width 61 height 22
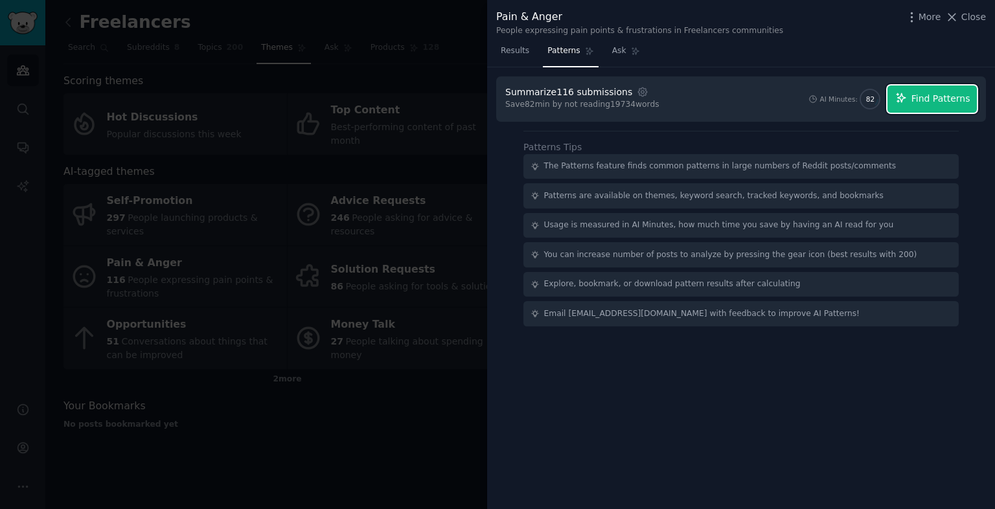
click at [947, 95] on span "Find Patterns" at bounding box center [940, 99] width 59 height 14
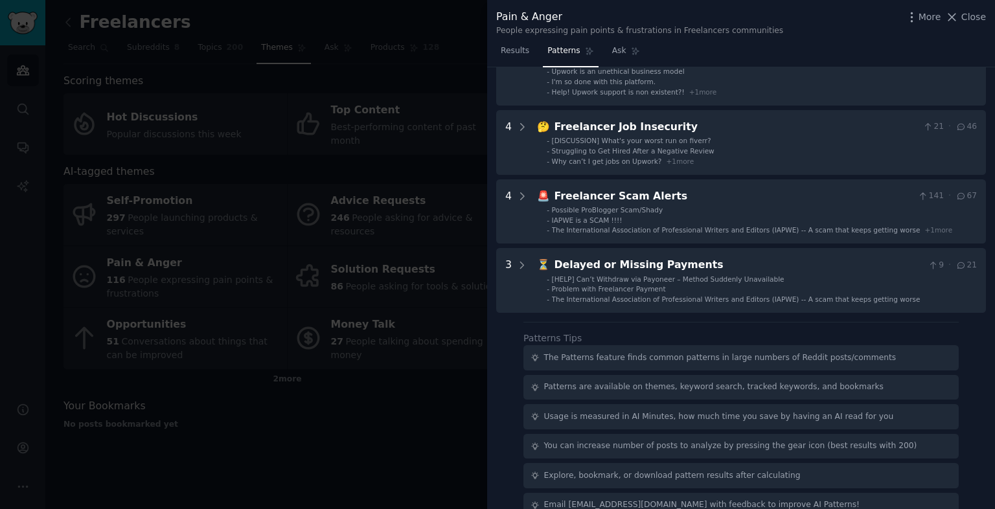
scroll to position [506, 0]
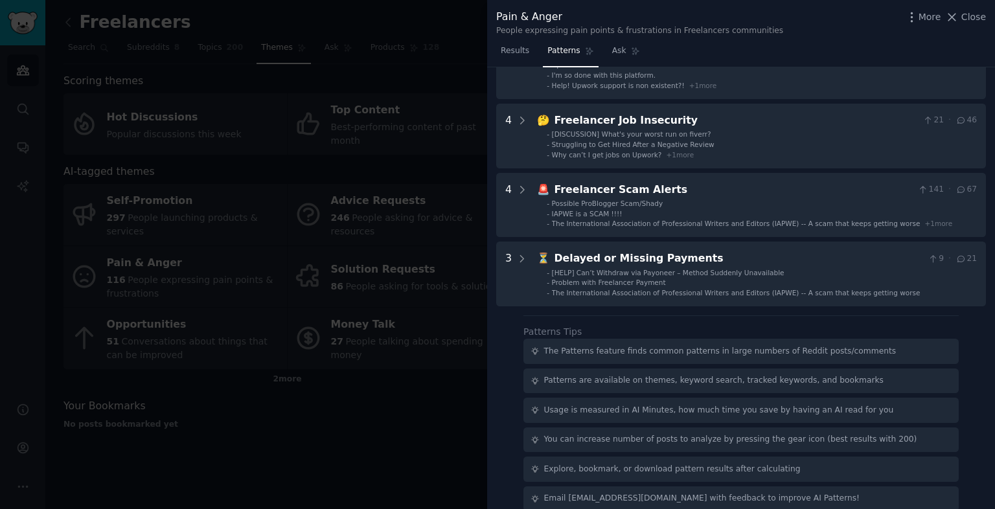
click at [429, 407] on div at bounding box center [497, 254] width 995 height 509
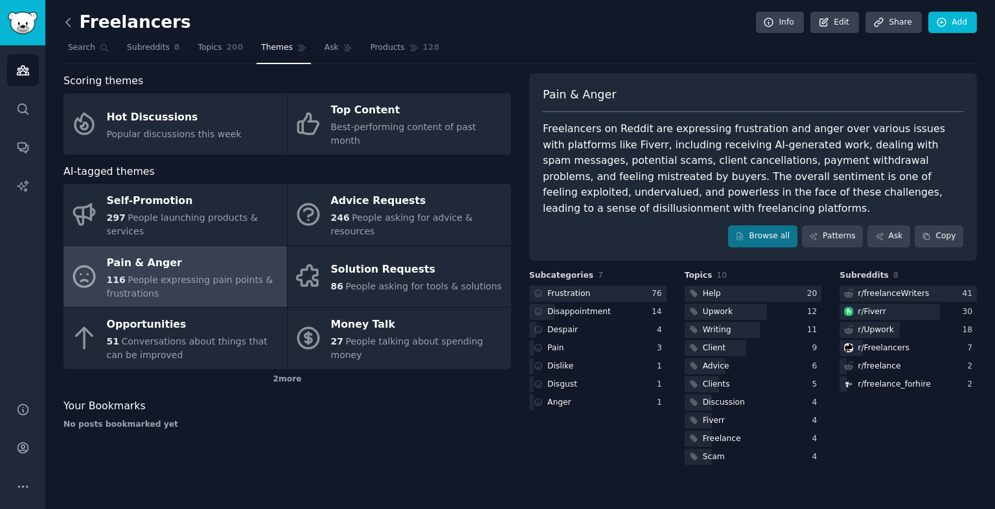
click at [65, 19] on icon at bounding box center [69, 23] width 14 height 14
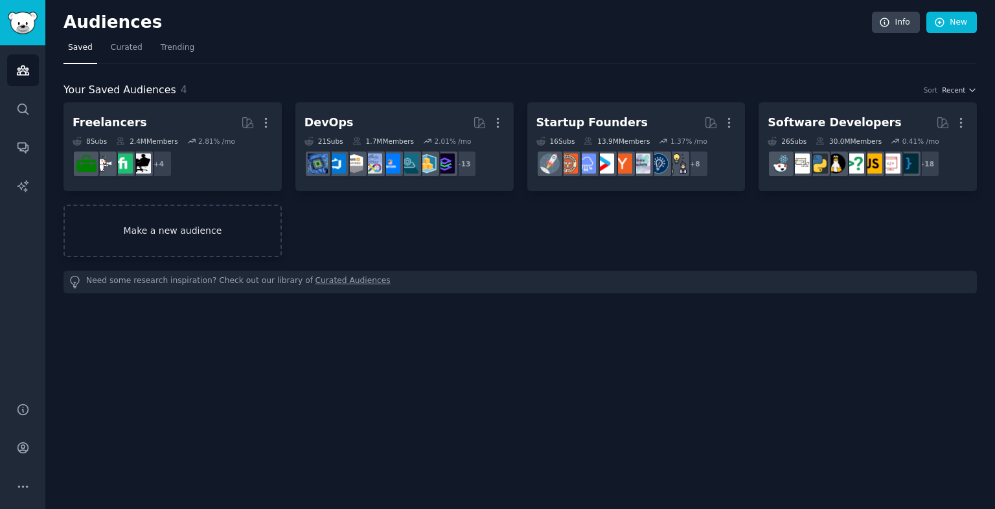
click at [211, 229] on link "Make a new audience" at bounding box center [172, 231] width 218 height 52
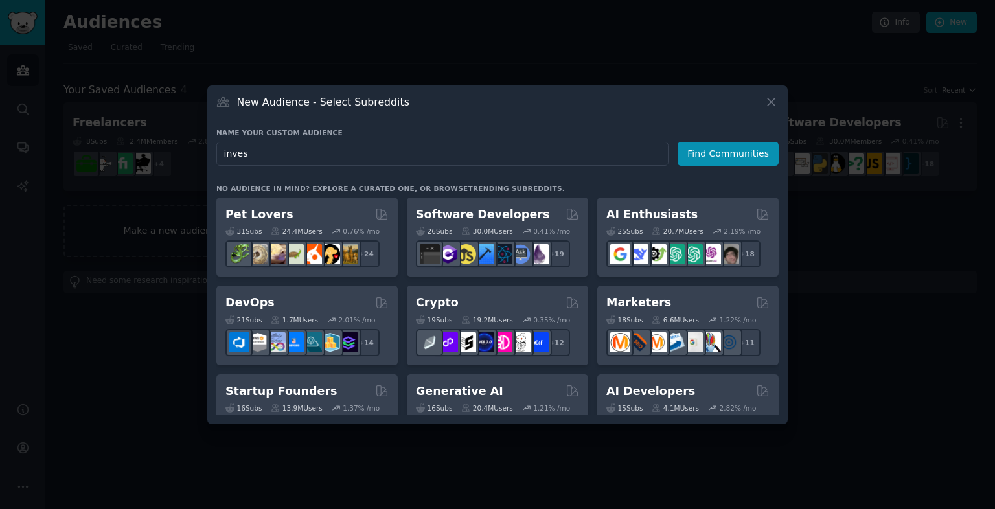
type input "invest"
click button "Find Communities" at bounding box center [727, 154] width 101 height 24
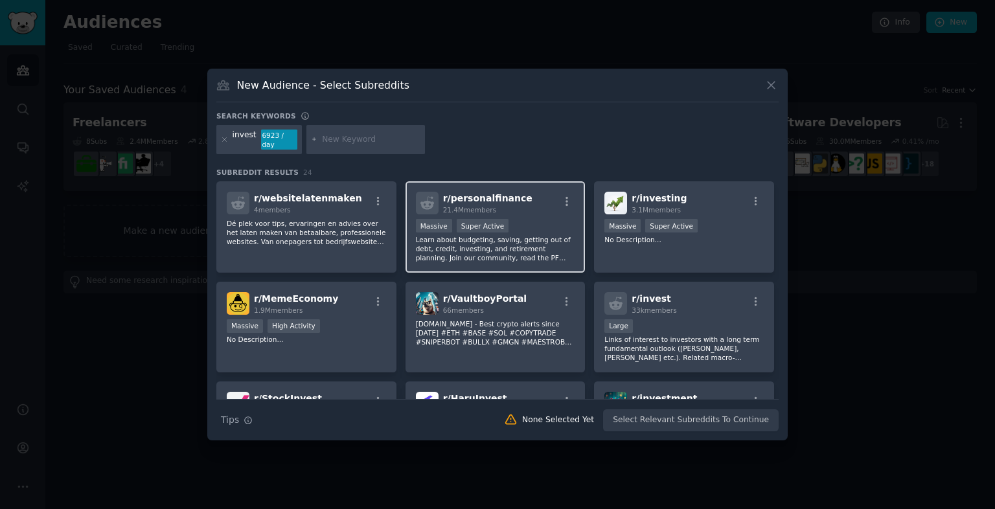
click at [531, 198] on div "r/ personalfinance 21.4M members" at bounding box center [495, 203] width 159 height 23
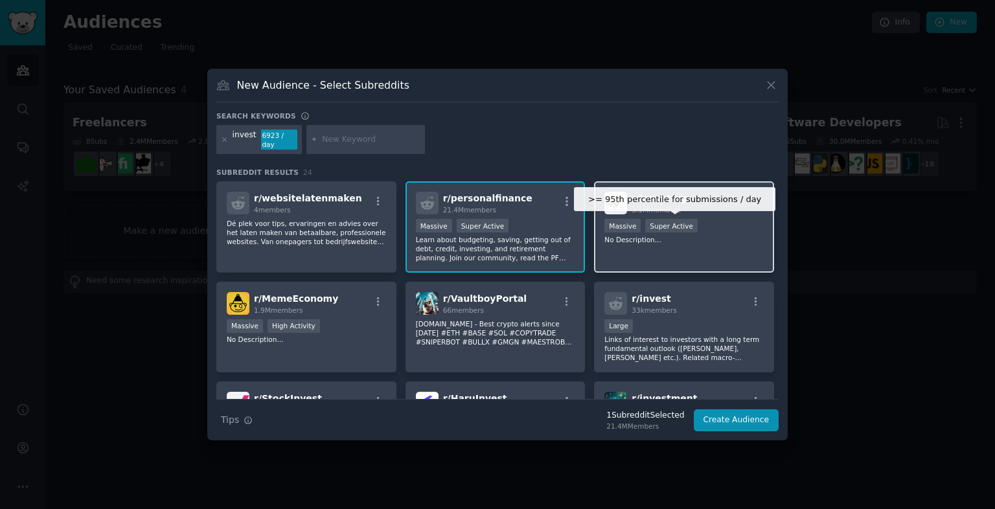
click at [687, 233] on div "Super Active" at bounding box center [671, 226] width 52 height 14
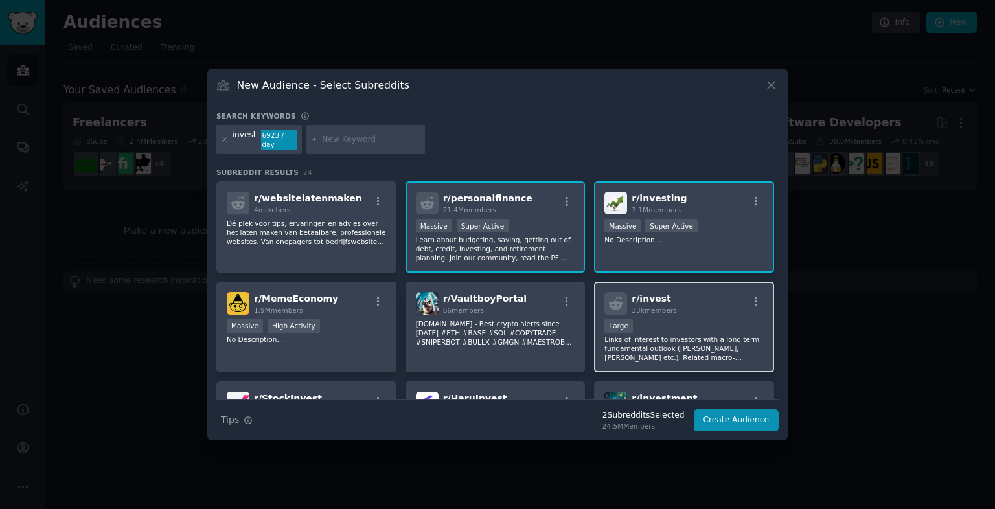
click at [666, 333] on div "10,000 - 100,000 members Large" at bounding box center [683, 327] width 159 height 16
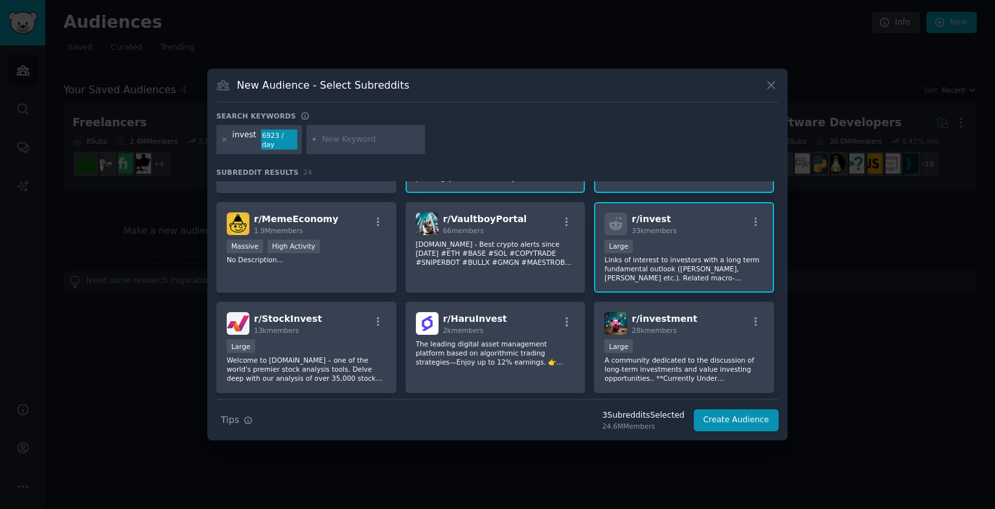
scroll to position [87, 0]
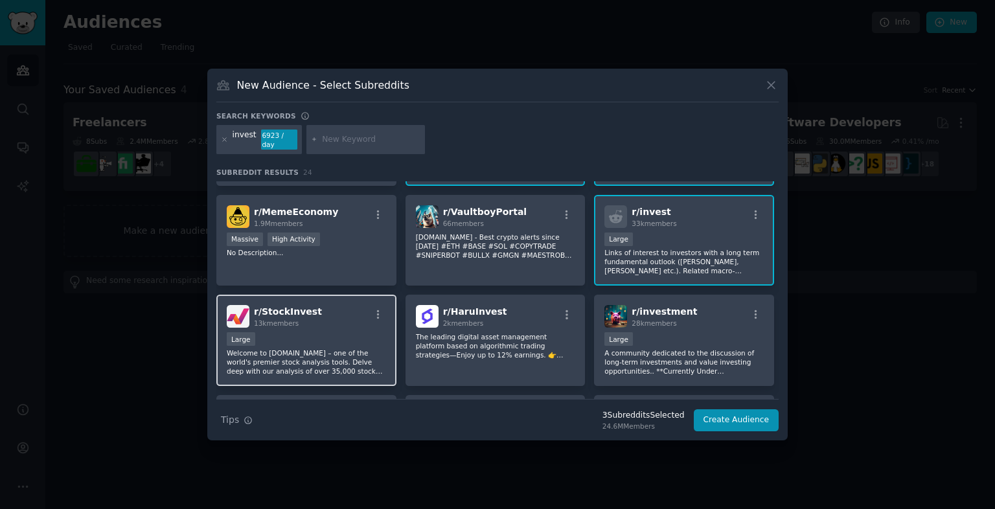
click at [345, 328] on div "r/ StockInvest 13k members" at bounding box center [306, 316] width 159 height 23
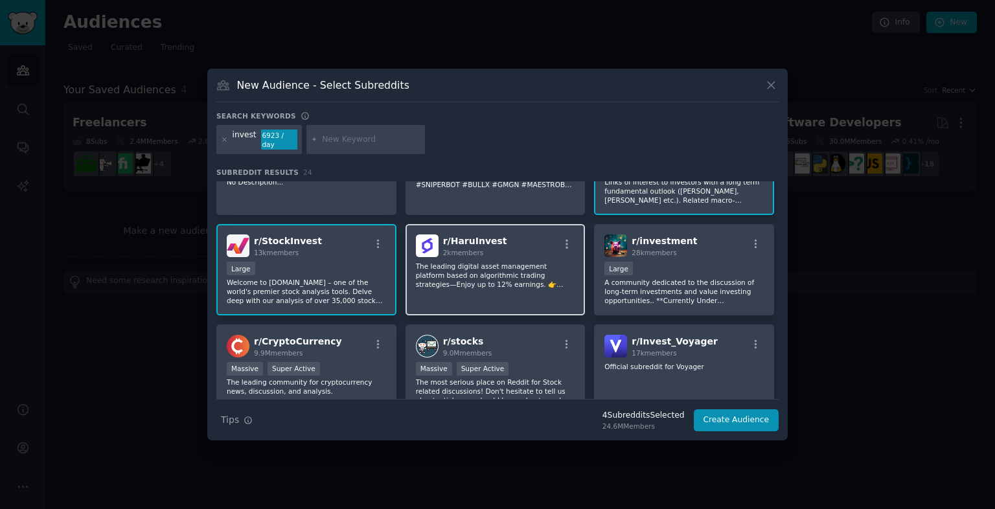
scroll to position [179, 0]
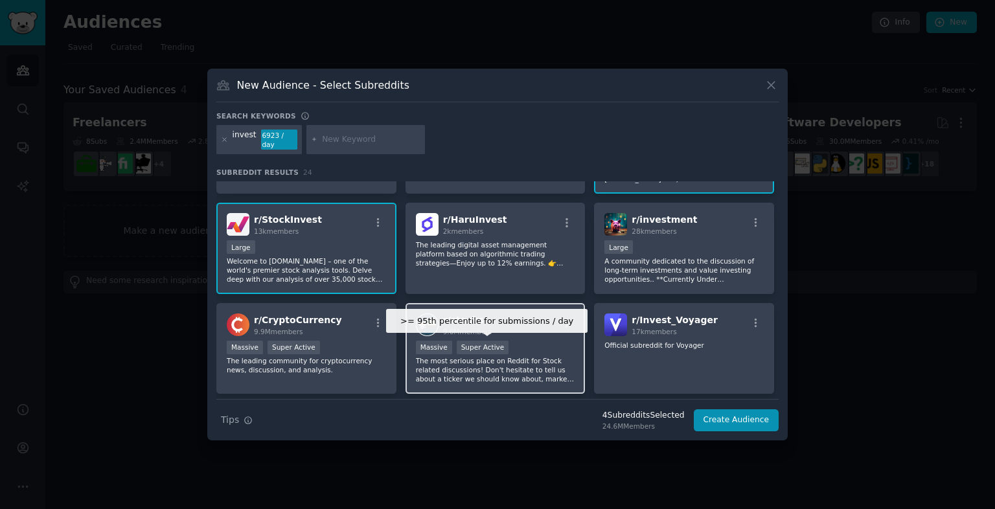
click at [499, 345] on div "Super Active" at bounding box center [483, 348] width 52 height 14
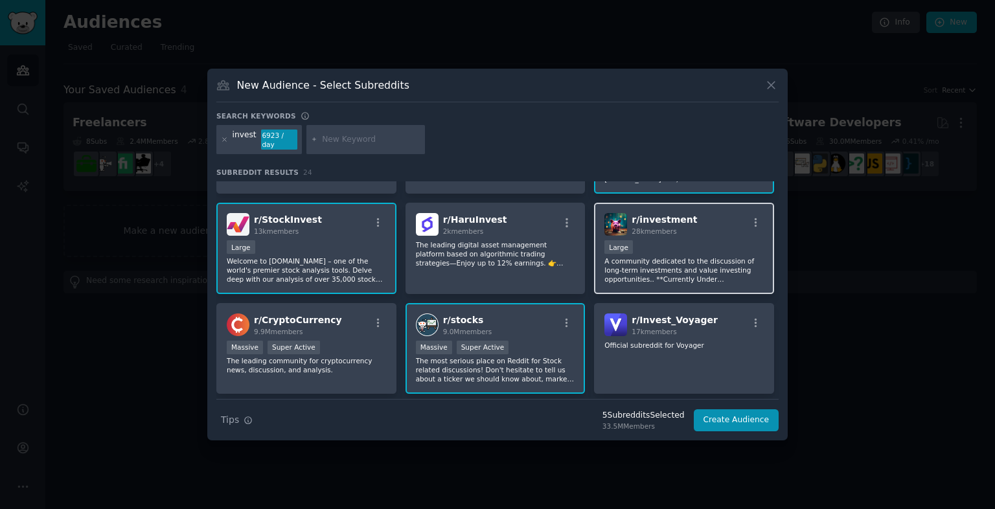
click at [677, 252] on div "Large" at bounding box center [683, 248] width 159 height 16
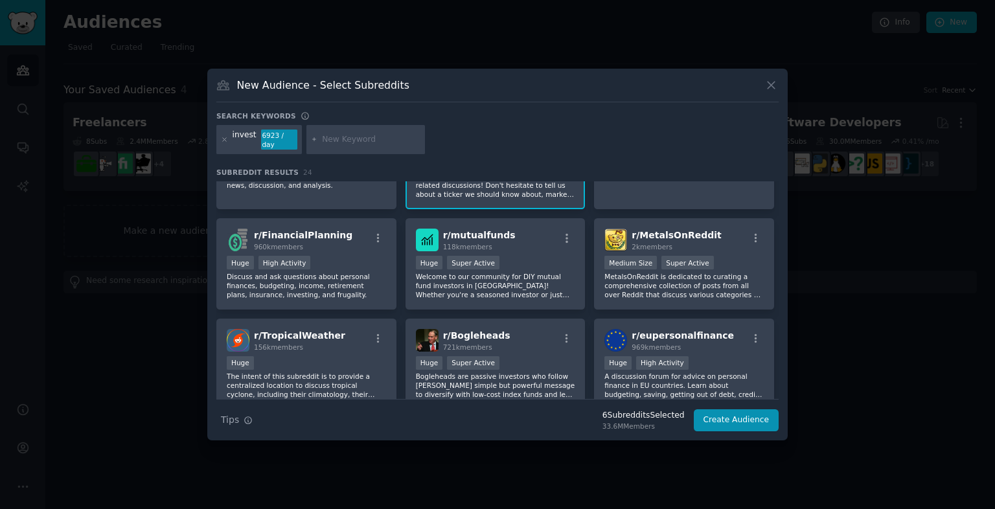
scroll to position [364, 0]
click at [361, 275] on p "Discuss and ask questions about personal finances, budgeting, income, retiremen…" at bounding box center [306, 284] width 159 height 27
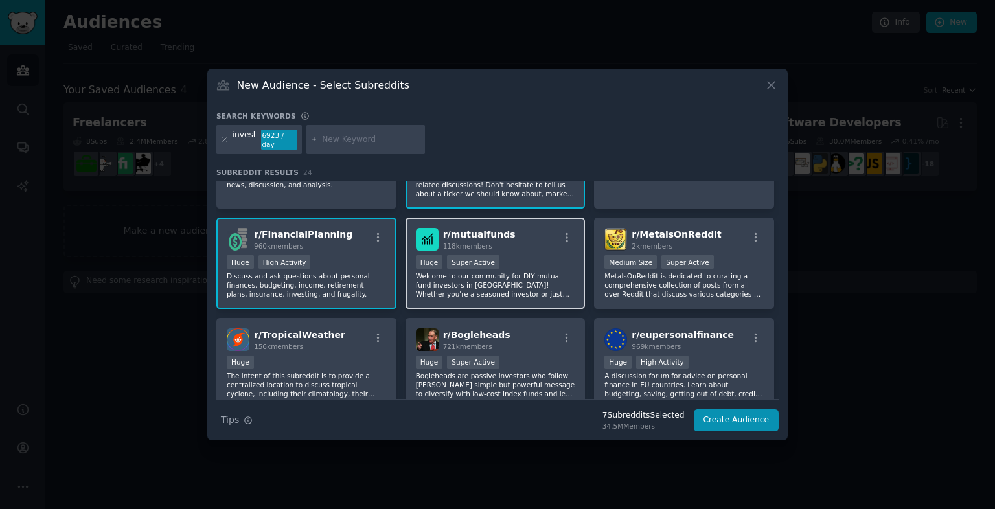
click at [528, 276] on p "Welcome to our community for DIY mutual fund investors in [GEOGRAPHIC_DATA]! Wh…" at bounding box center [495, 284] width 159 height 27
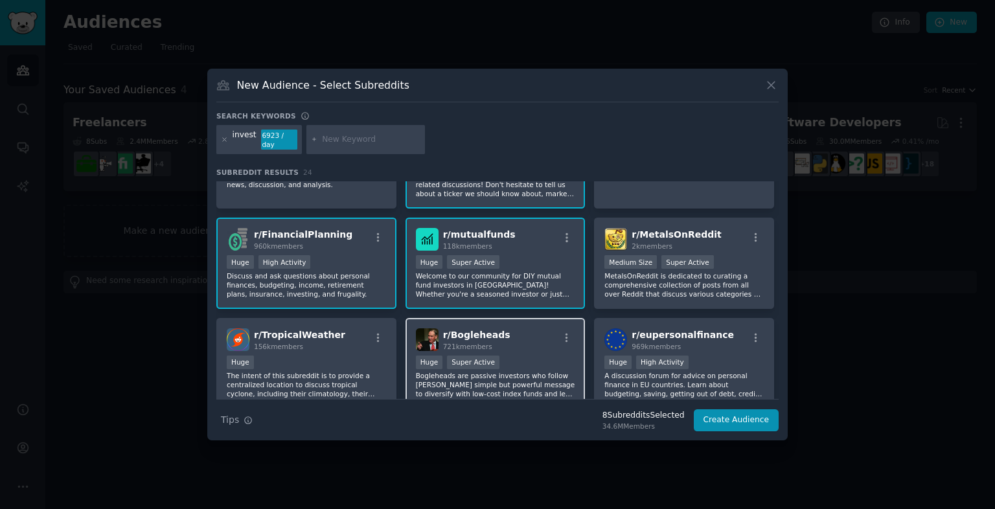
click at [506, 339] on div "r/ Bogleheads 721k members" at bounding box center [495, 339] width 159 height 23
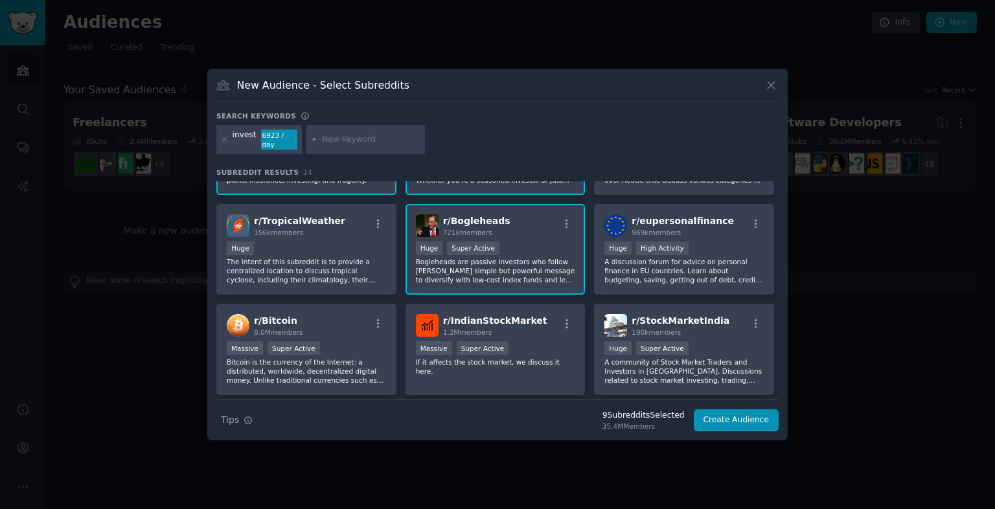
scroll to position [493, 0]
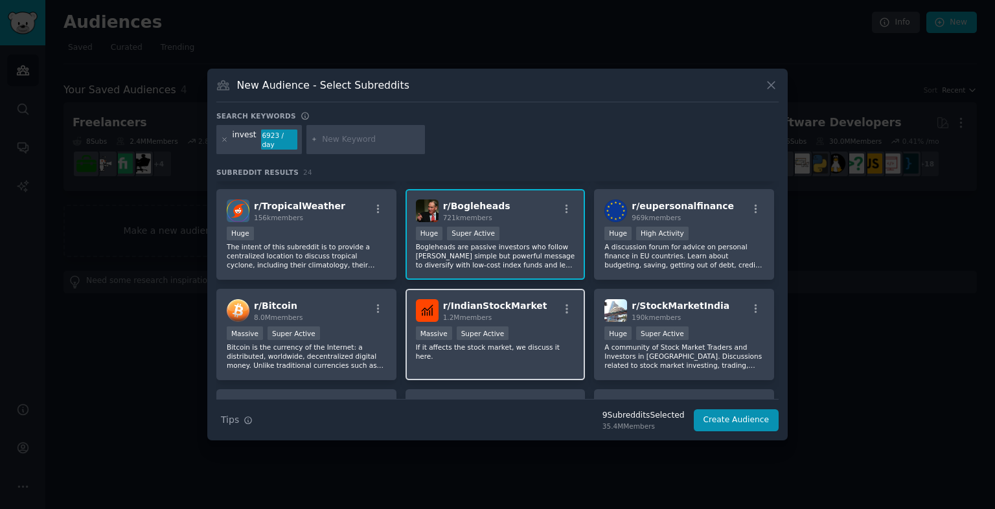
click at [569, 320] on div "r/ IndianStockMarket 1.2M members" at bounding box center [495, 310] width 159 height 23
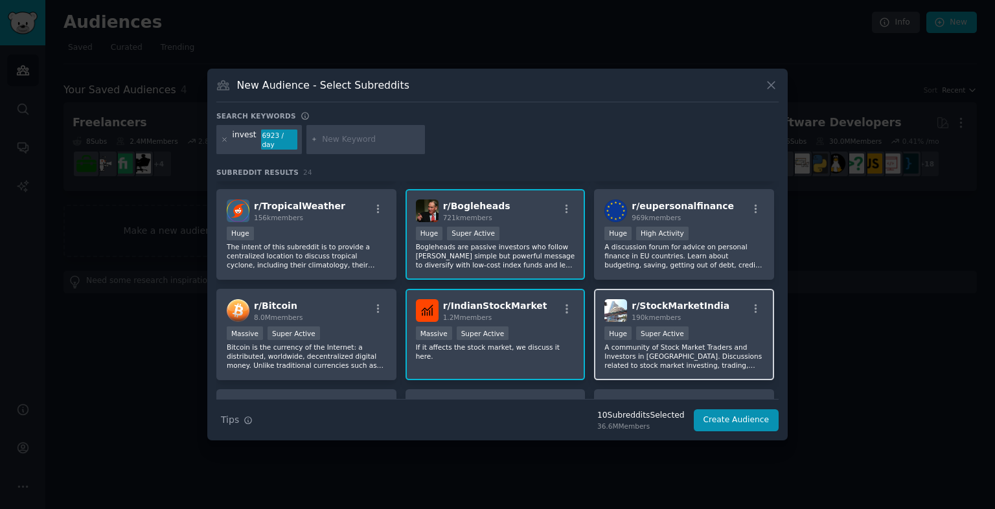
click at [721, 322] on div "r/ StockMarketIndia 190k members Huge Super Active A community of Stock Market …" at bounding box center [684, 334] width 180 height 91
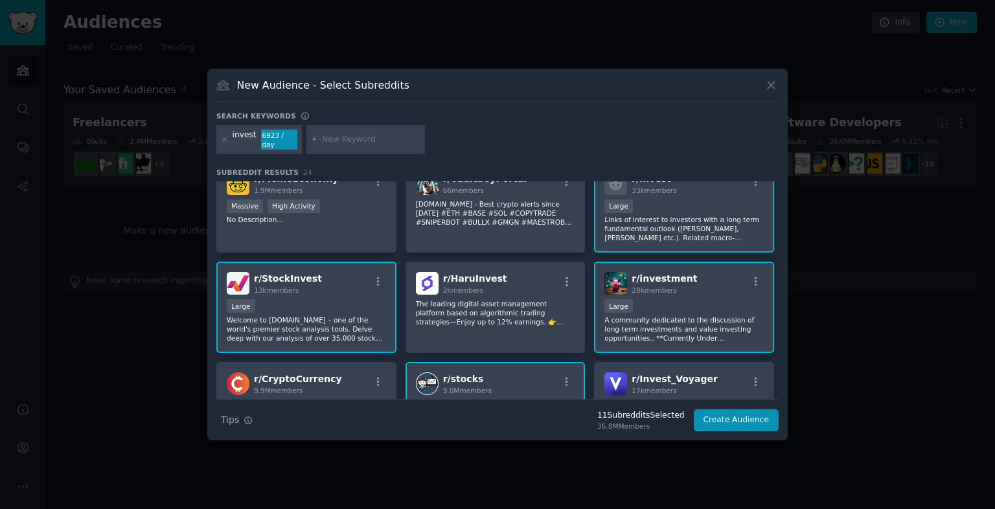
scroll to position [126, 0]
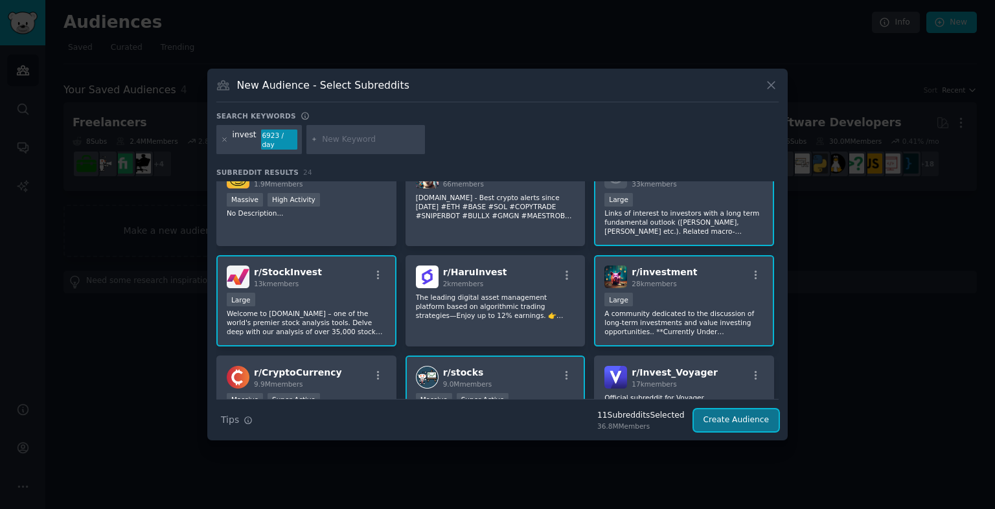
click at [706, 413] on button "Create Audience" at bounding box center [736, 420] width 85 height 22
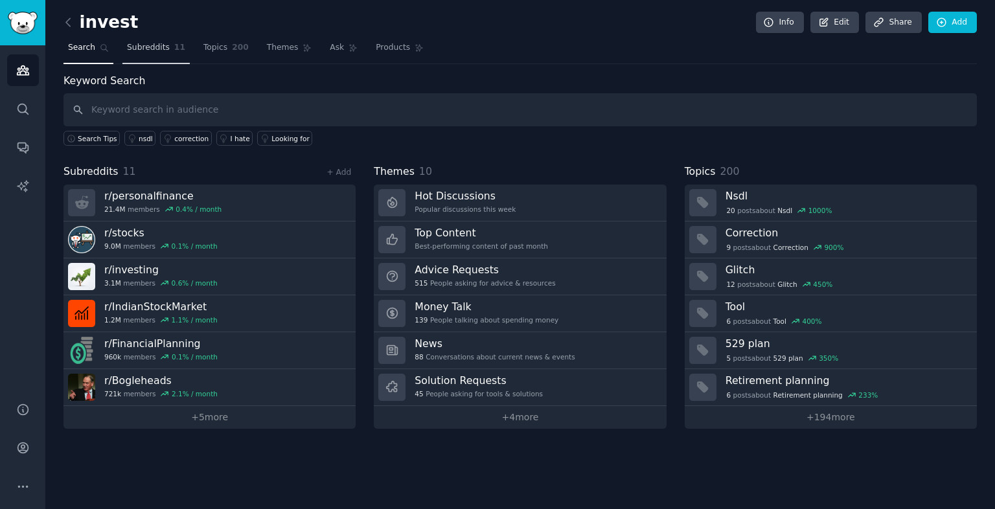
click at [165, 55] on link "Subreddits 11" at bounding box center [155, 51] width 67 height 27
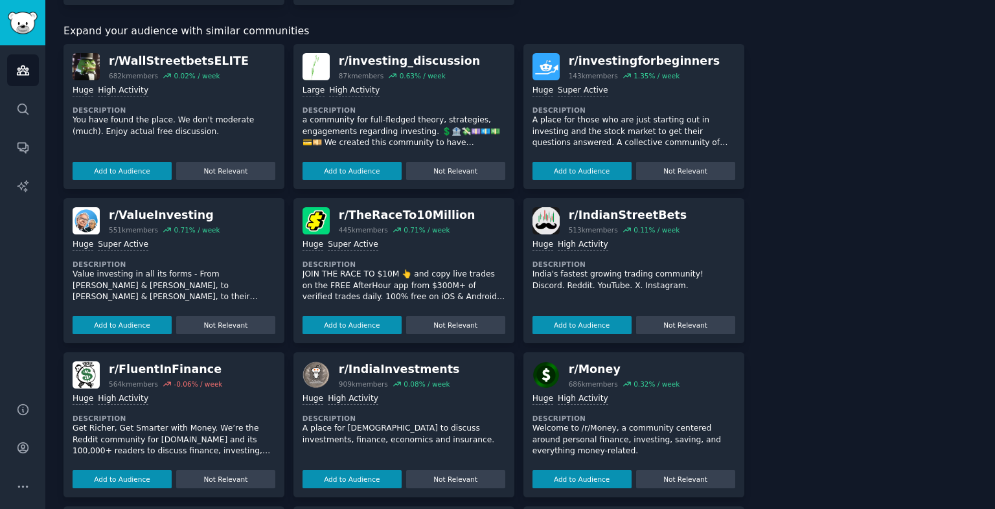
scroll to position [749, 0]
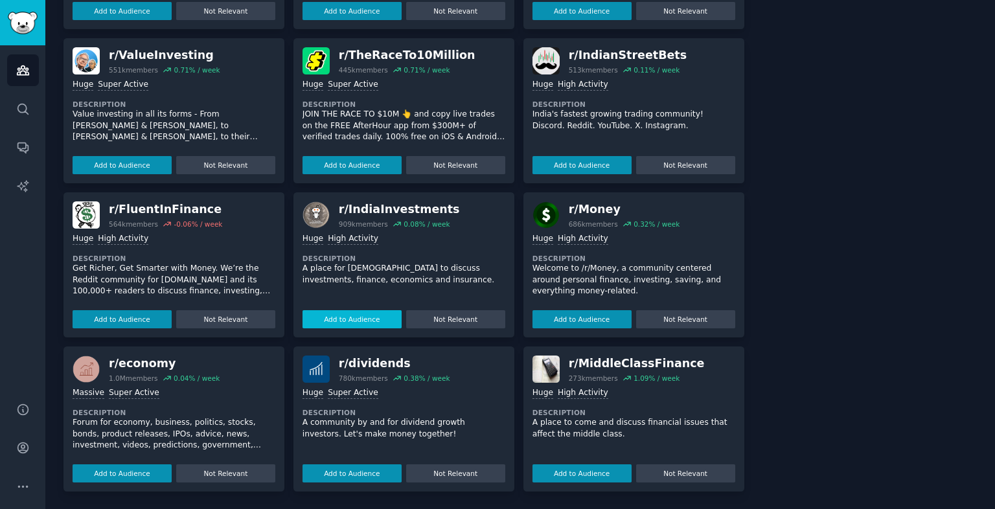
click at [359, 324] on button "Add to Audience" at bounding box center [351, 319] width 99 height 18
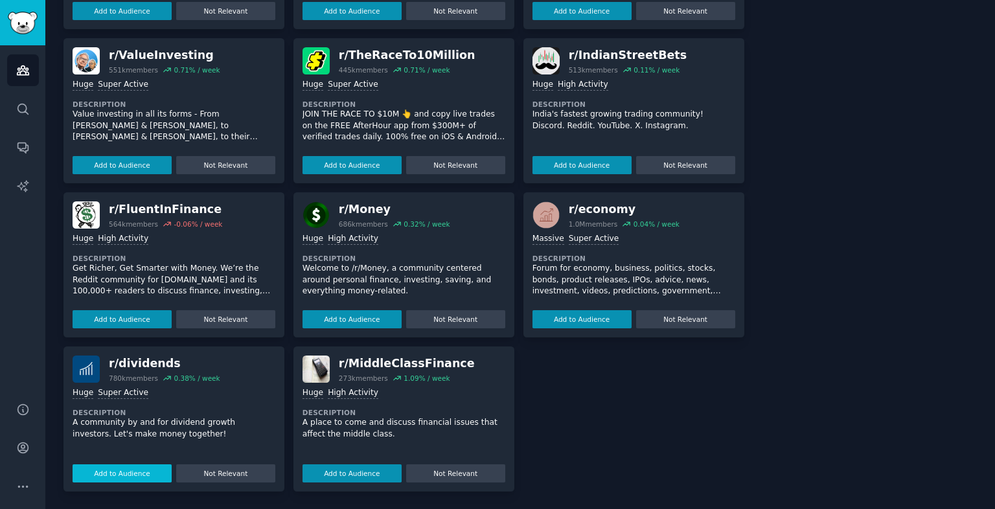
click at [146, 472] on button "Add to Audience" at bounding box center [122, 473] width 99 height 18
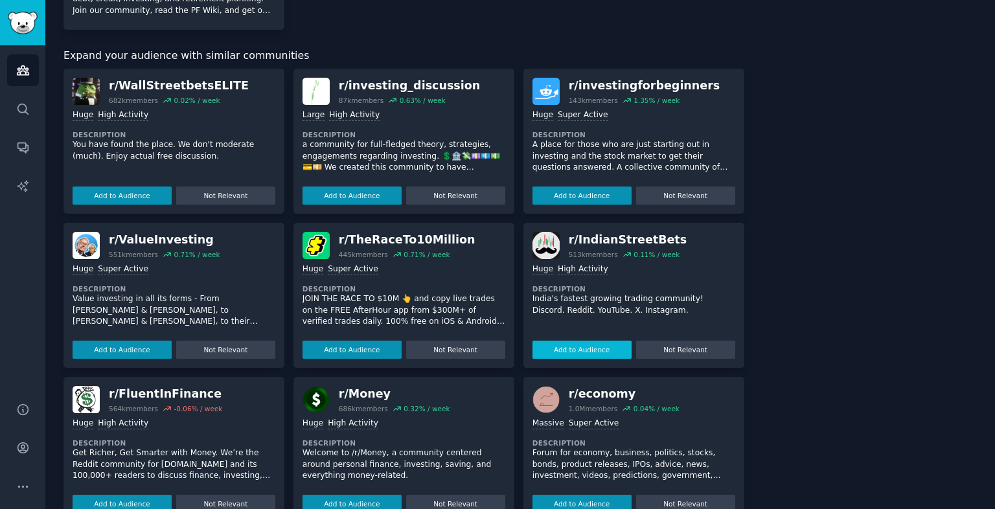
scroll to position [687, 0]
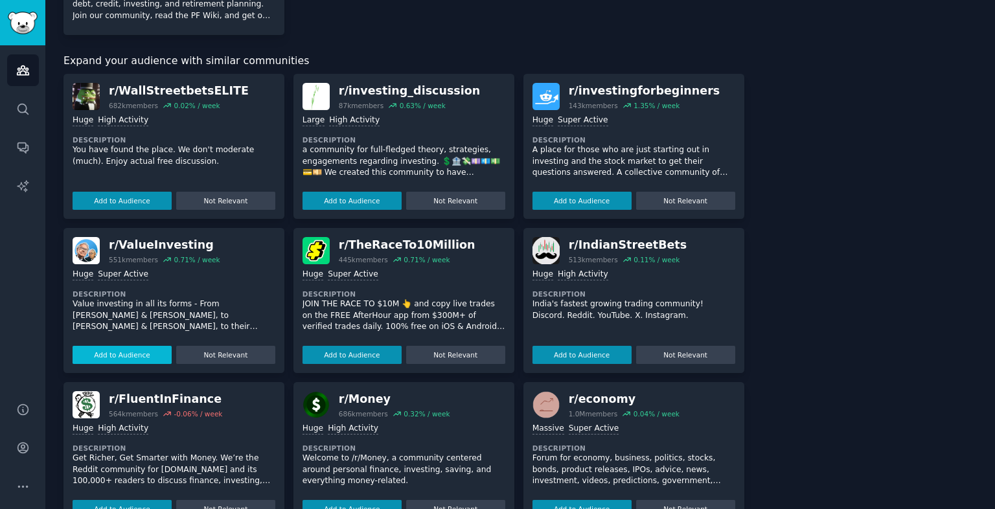
click at [134, 352] on button "Add to Audience" at bounding box center [122, 355] width 99 height 18
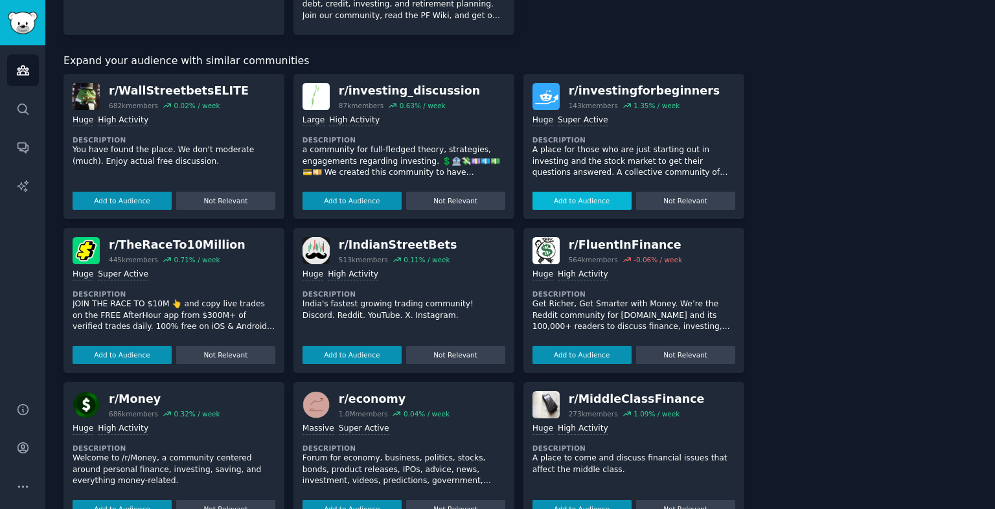
click at [596, 199] on button "Add to Audience" at bounding box center [581, 201] width 99 height 18
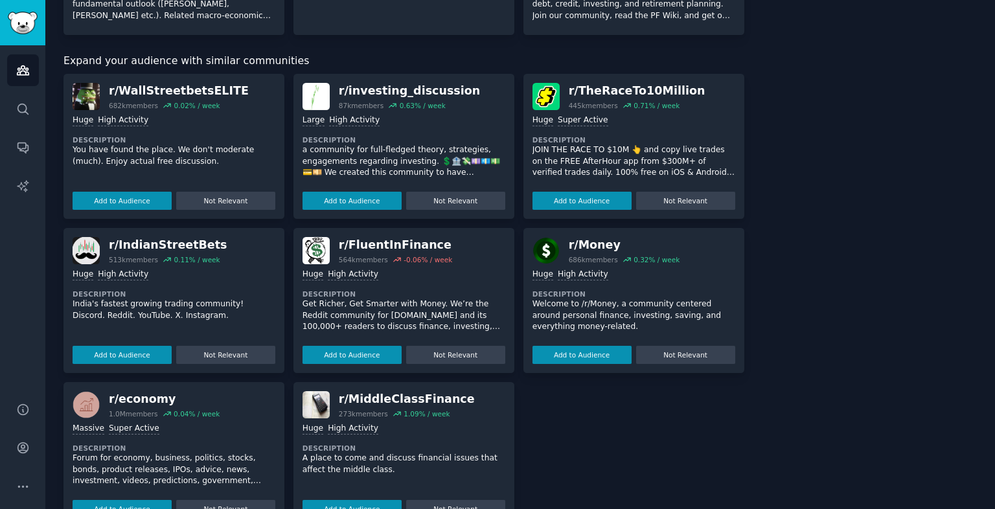
scroll to position [723, 0]
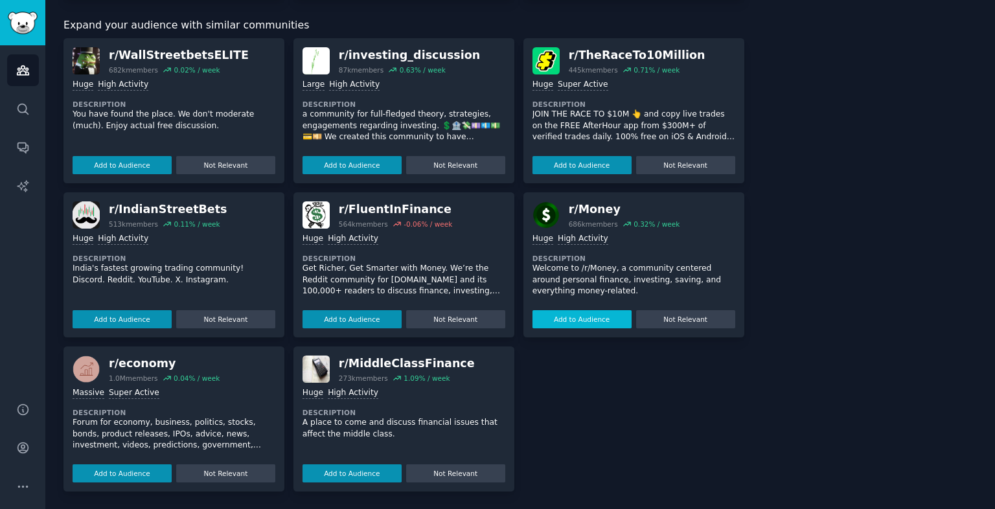
click at [573, 314] on button "Add to Audience" at bounding box center [581, 319] width 99 height 18
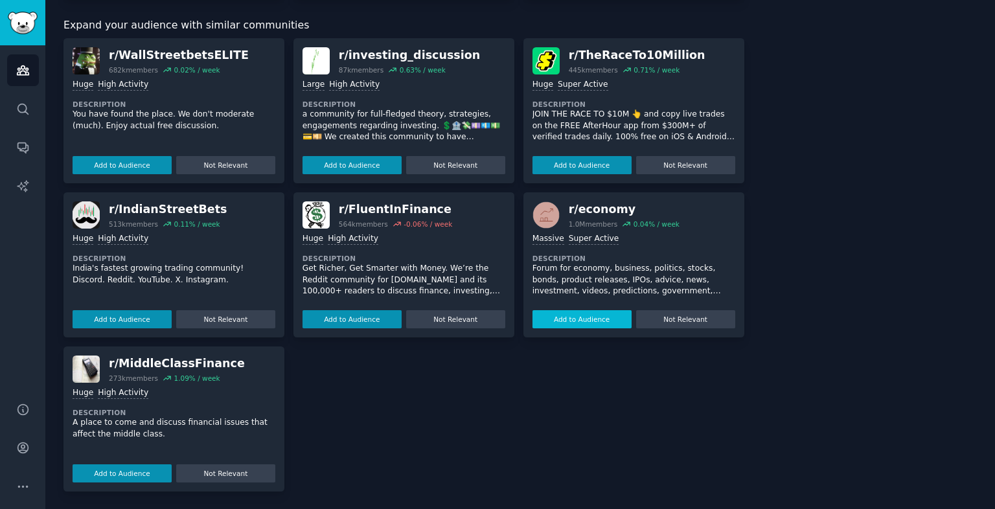
scroll to position [850, 0]
click at [109, 462] on div "Add to Audience Not Relevant" at bounding box center [174, 471] width 203 height 23
click at [109, 465] on button "Add to Audience" at bounding box center [122, 473] width 99 height 18
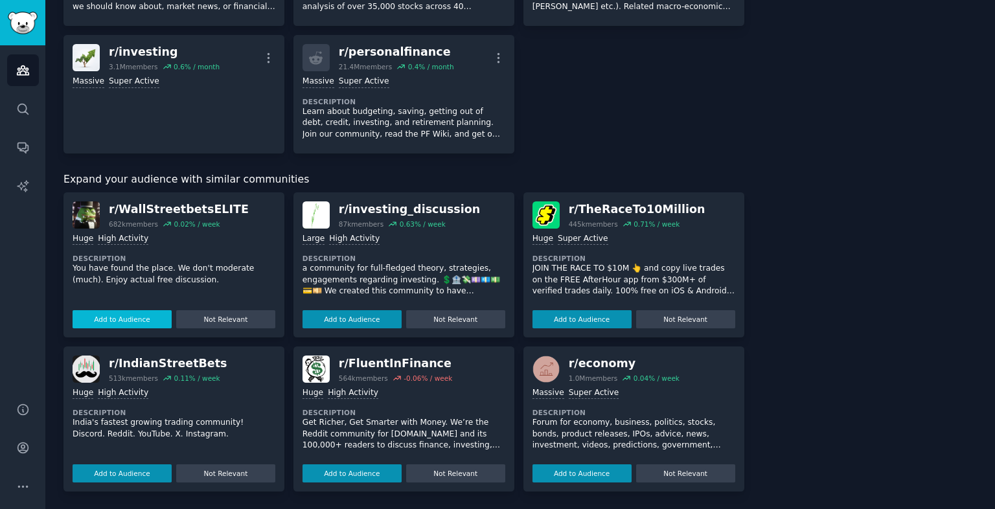
click at [142, 318] on button "Add to Audience" at bounding box center [122, 319] width 99 height 18
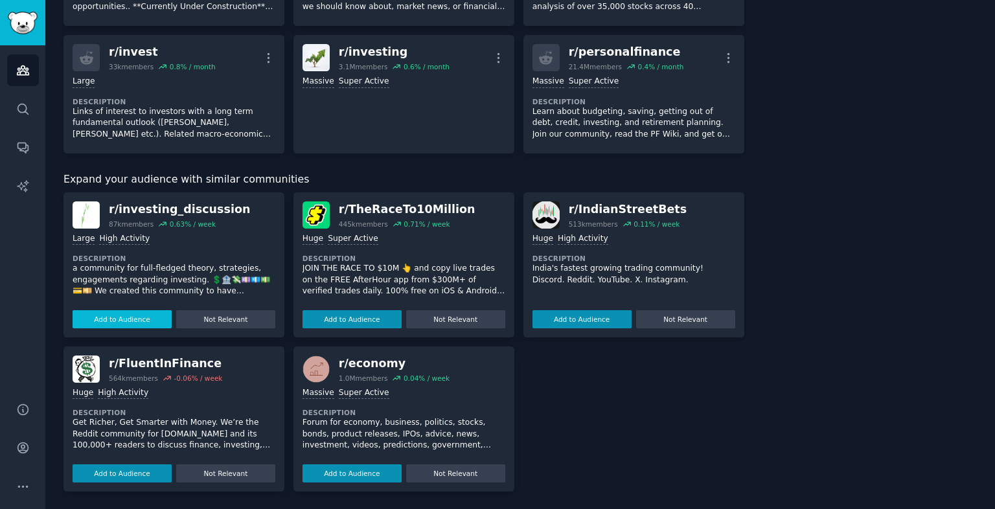
click at [146, 312] on button "Add to Audience" at bounding box center [122, 319] width 99 height 18
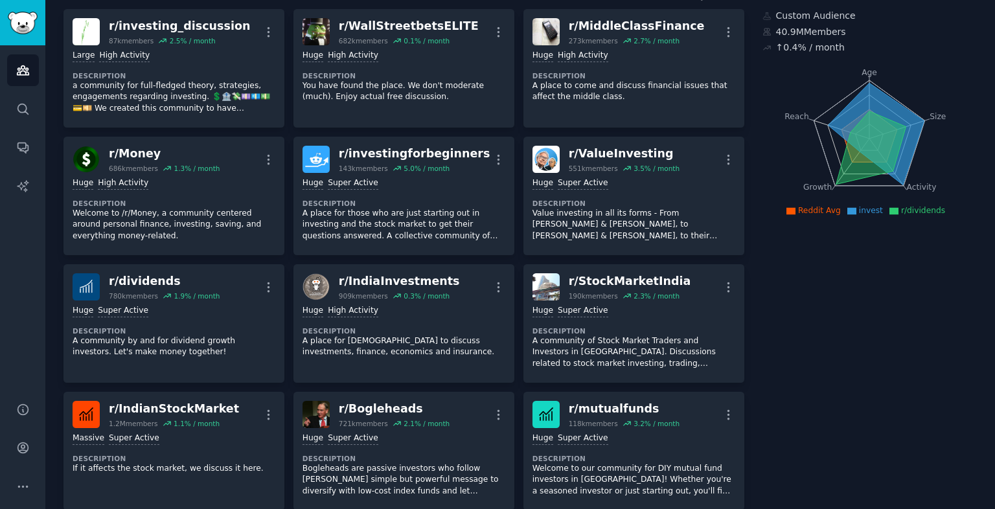
scroll to position [0, 0]
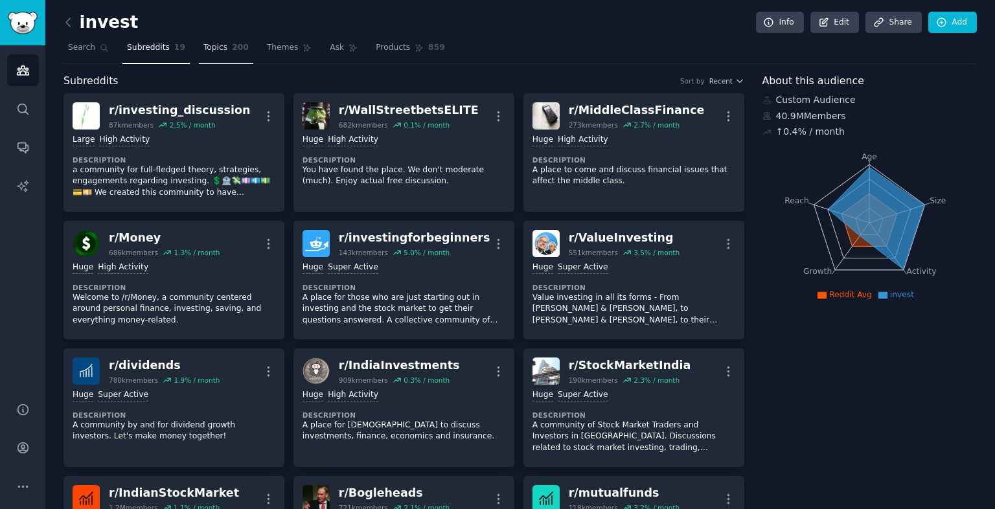
click at [213, 51] on span "Topics" at bounding box center [215, 48] width 24 height 12
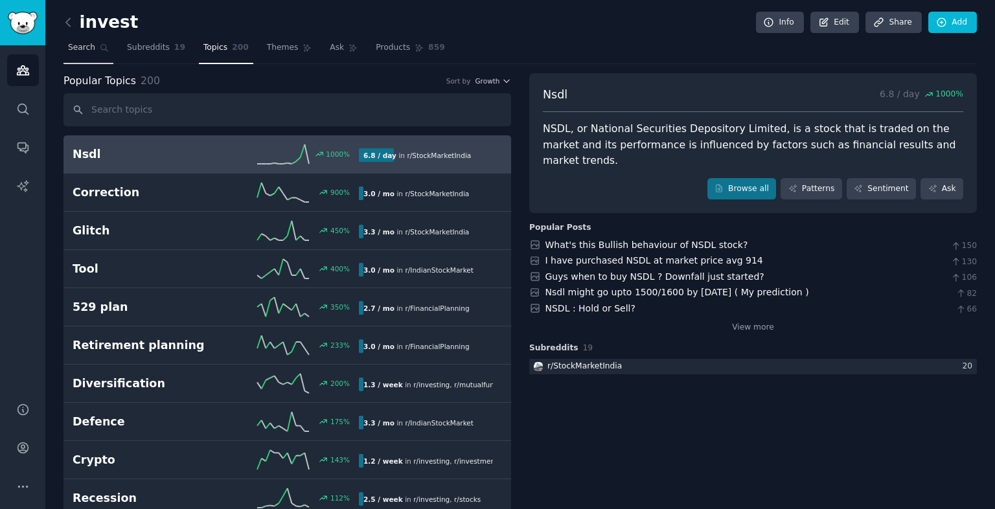
click at [77, 51] on span "Search" at bounding box center [81, 48] width 27 height 12
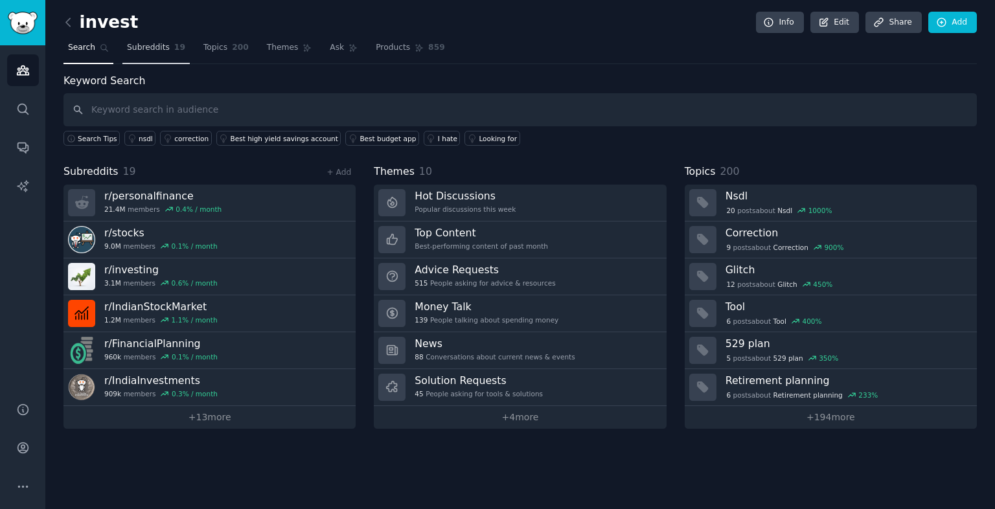
click at [137, 48] on span "Subreddits" at bounding box center [148, 48] width 43 height 12
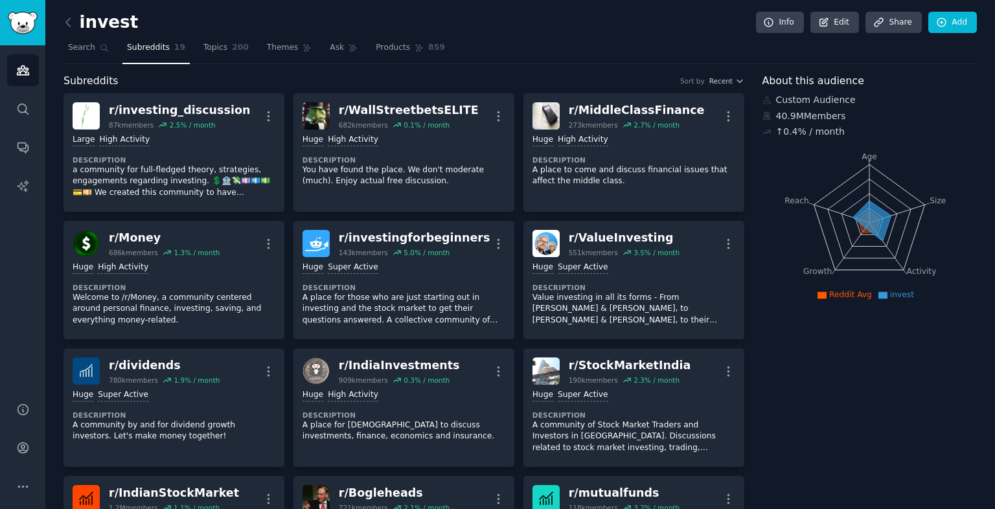
click at [203, 45] on span "Topics" at bounding box center [215, 48] width 24 height 12
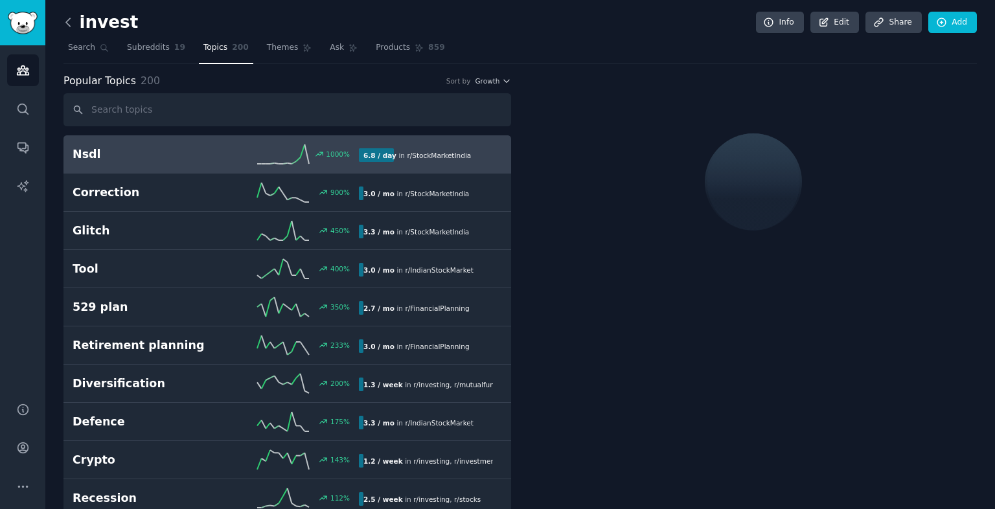
click at [70, 21] on icon at bounding box center [69, 23] width 14 height 14
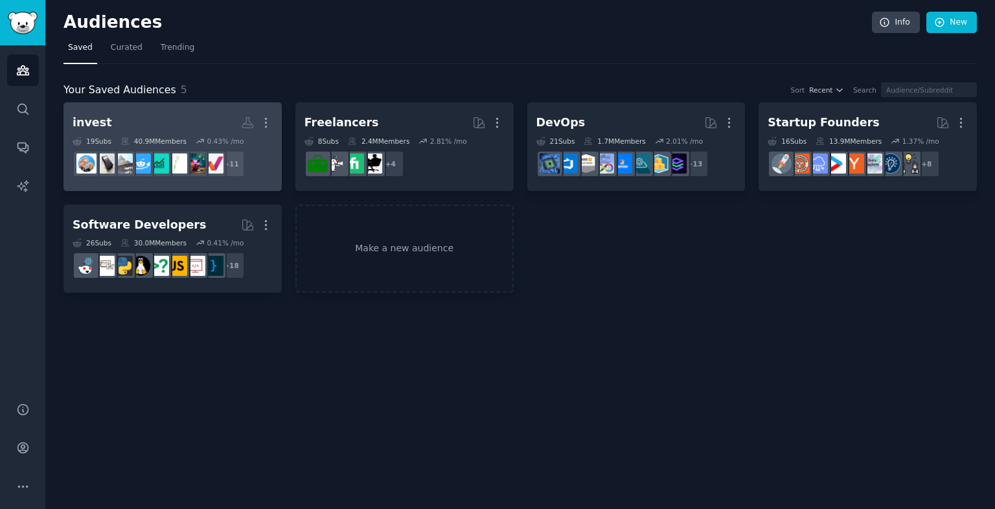
click at [163, 112] on h2 "invest More" at bounding box center [173, 122] width 200 height 23
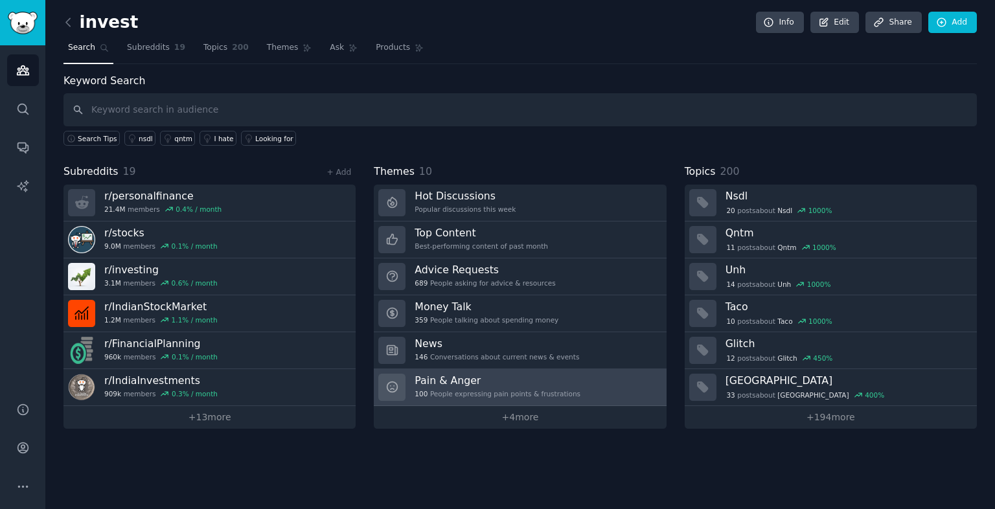
click at [492, 387] on div "Pain & Anger 100 People expressing pain points & frustrations" at bounding box center [498, 387] width 166 height 27
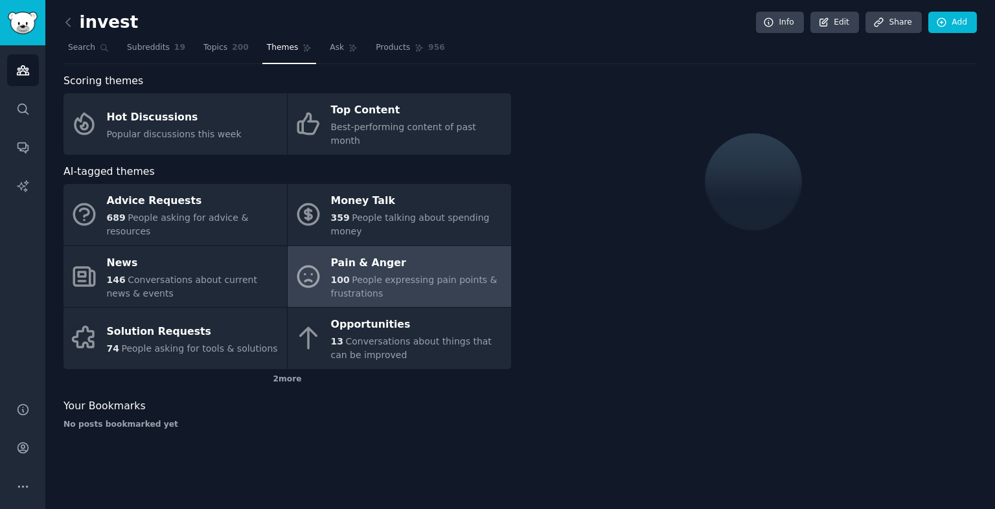
click at [418, 258] on div "Pain & Anger" at bounding box center [418, 263] width 174 height 21
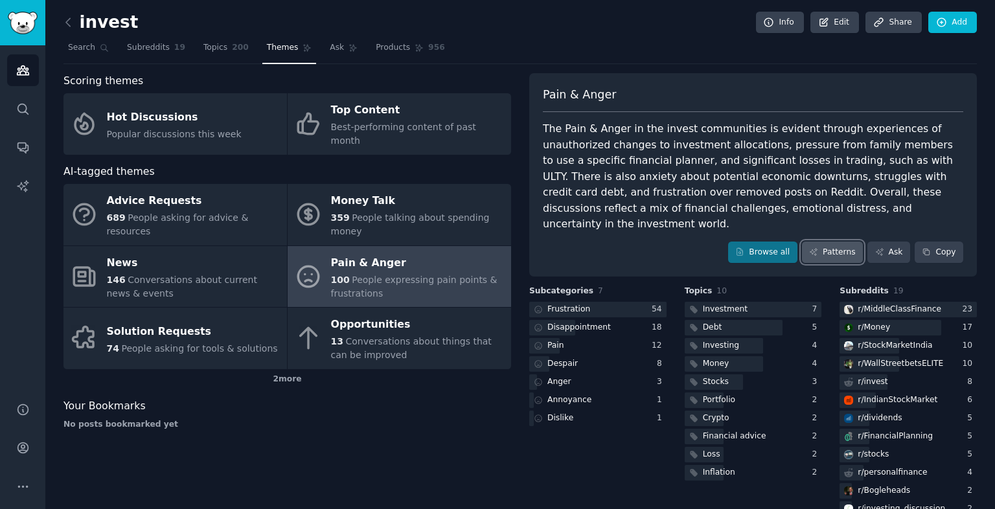
click at [833, 242] on link "Patterns" at bounding box center [832, 253] width 61 height 22
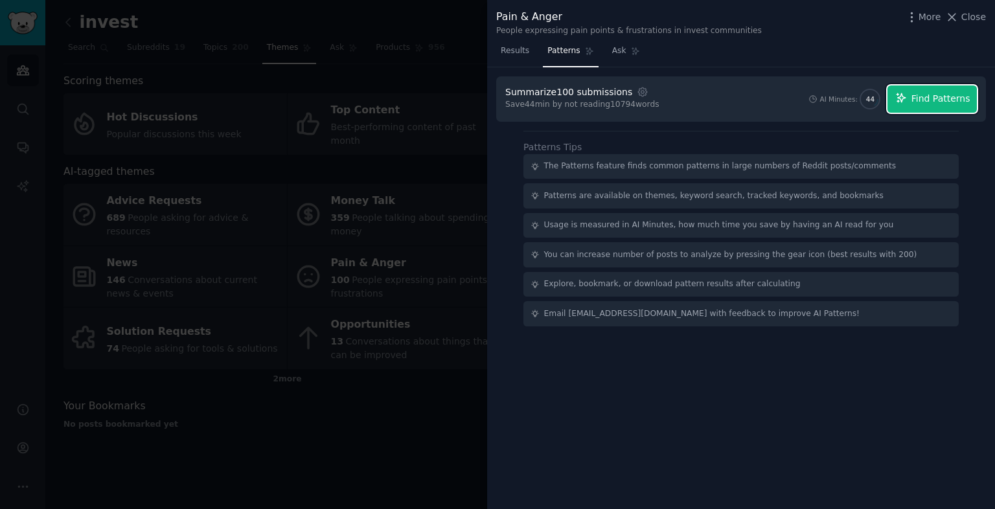
click at [944, 85] on button "Find Patterns" at bounding box center [931, 98] width 89 height 27
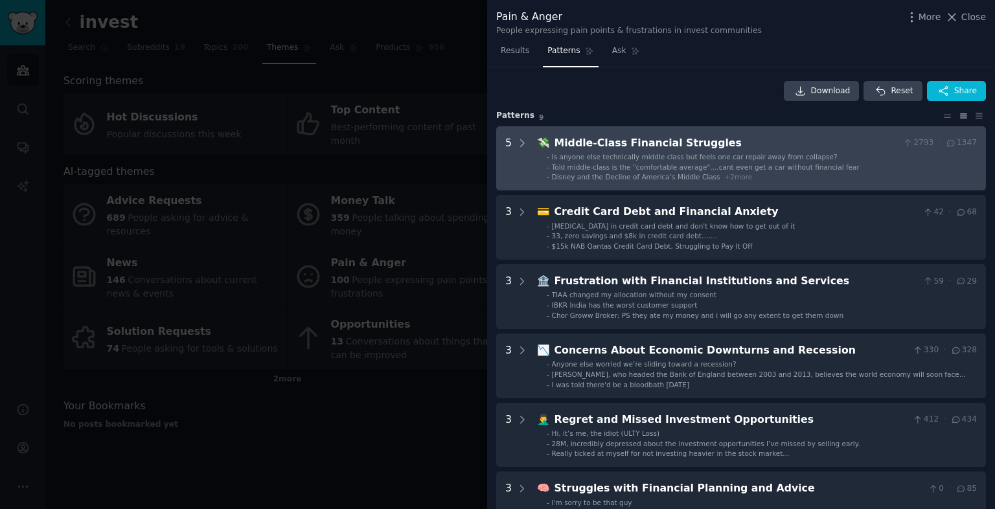
click at [760, 134] on Struggles "5 💸 Middle-Class Financial Struggles 2793 · 1347 - Is anyone else technically m…" at bounding box center [741, 158] width 490 height 65
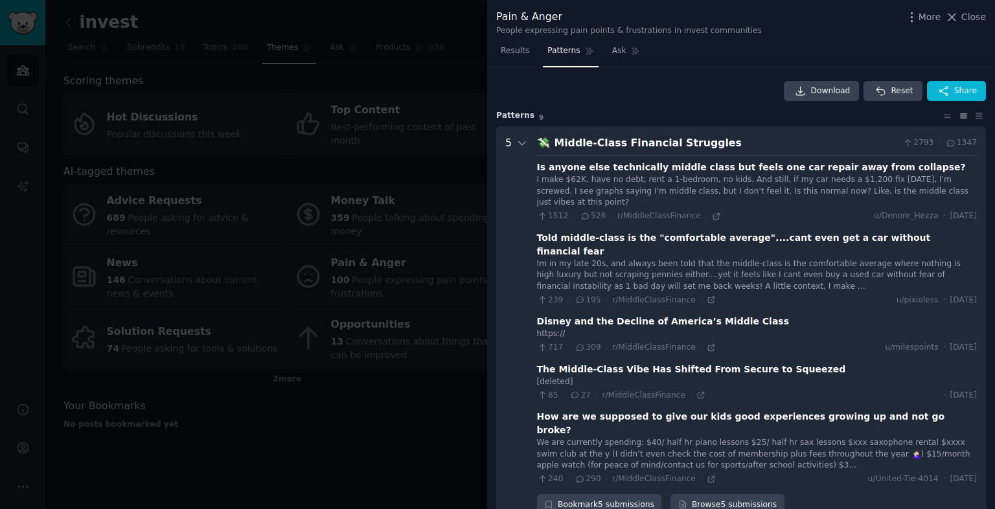
scroll to position [59, 0]
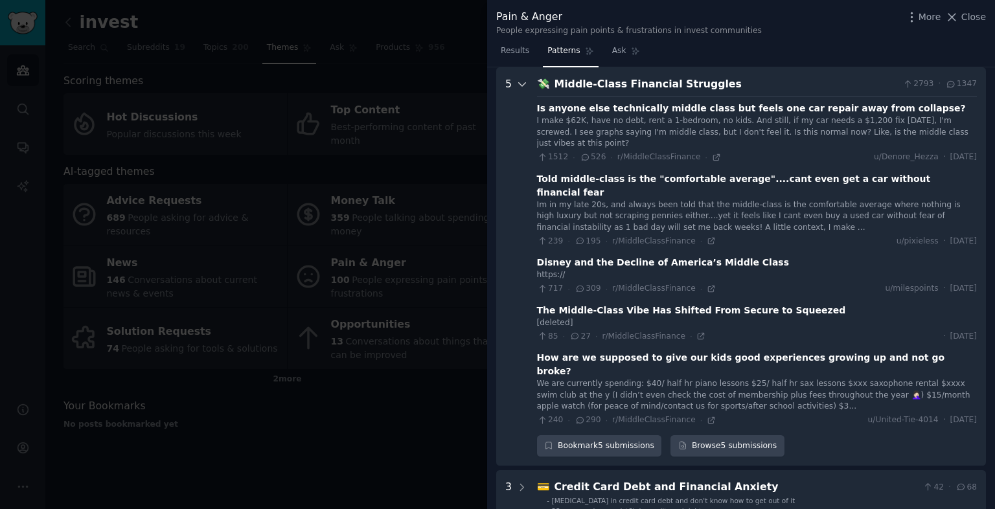
click at [523, 84] on icon at bounding box center [522, 84] width 6 height 3
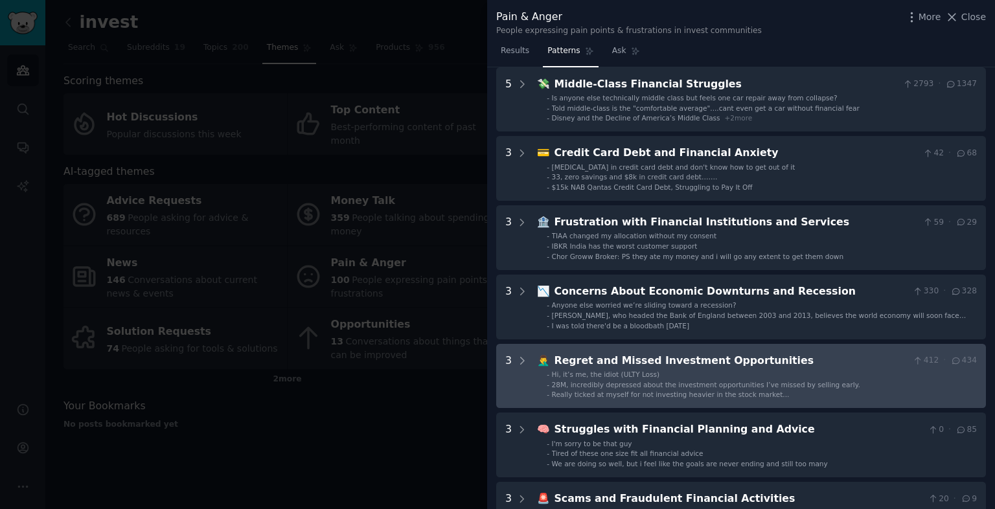
click at [782, 371] on li "- Hi, it’s me, the idiot (ULTY Loss)" at bounding box center [762, 374] width 430 height 9
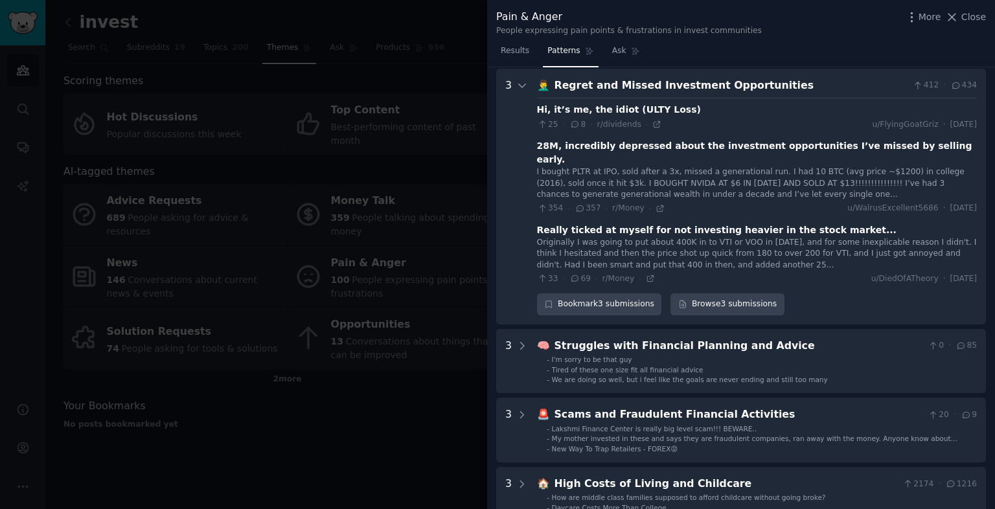
scroll to position [335, 0]
click at [685, 82] on div "Regret and Missed Investment Opportunities" at bounding box center [731, 84] width 354 height 16
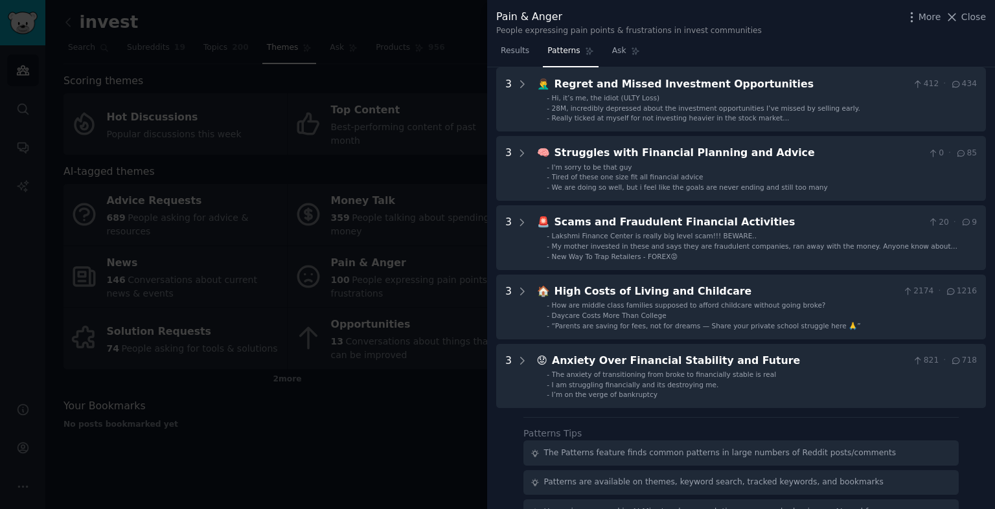
click at [389, 407] on div at bounding box center [497, 254] width 995 height 509
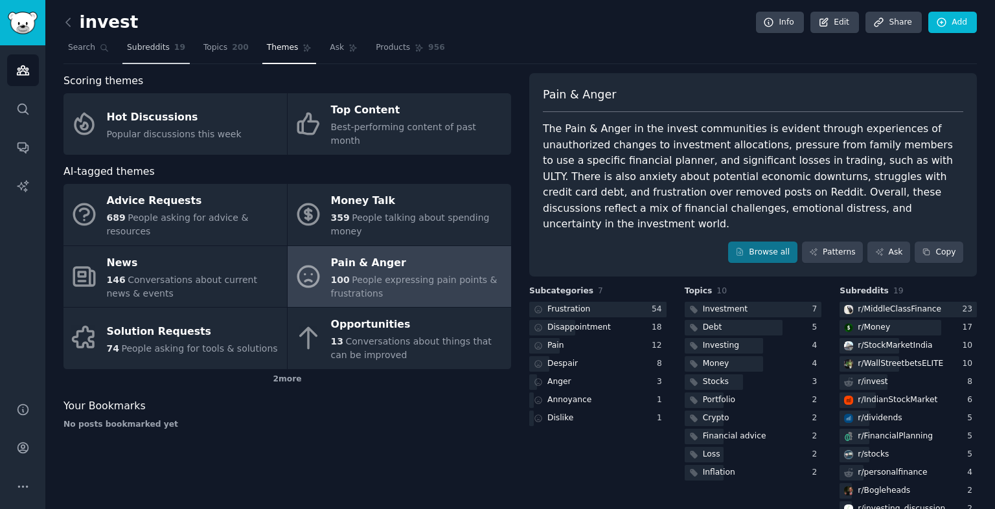
click at [159, 60] on link "Subreddits 19" at bounding box center [155, 51] width 67 height 27
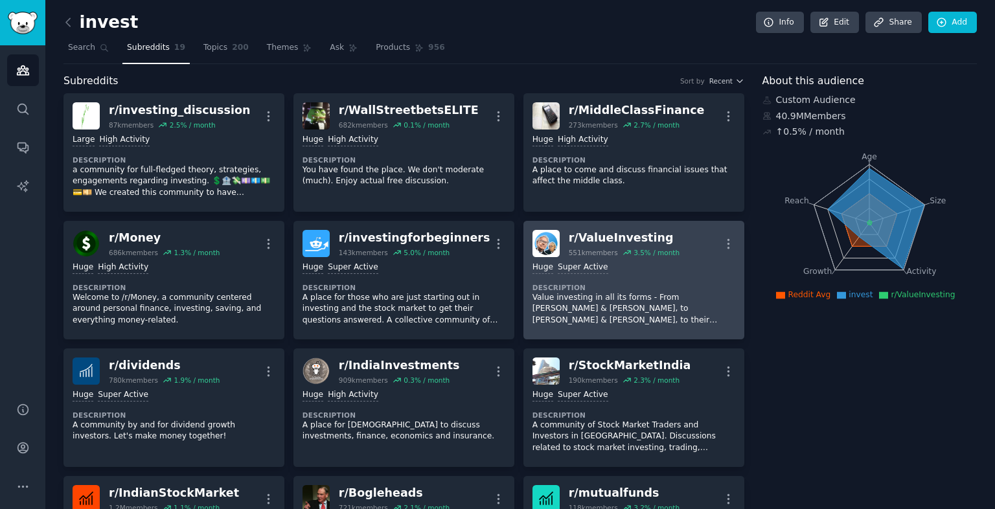
click at [587, 235] on div "r/ ValueInvesting" at bounding box center [624, 238] width 111 height 16
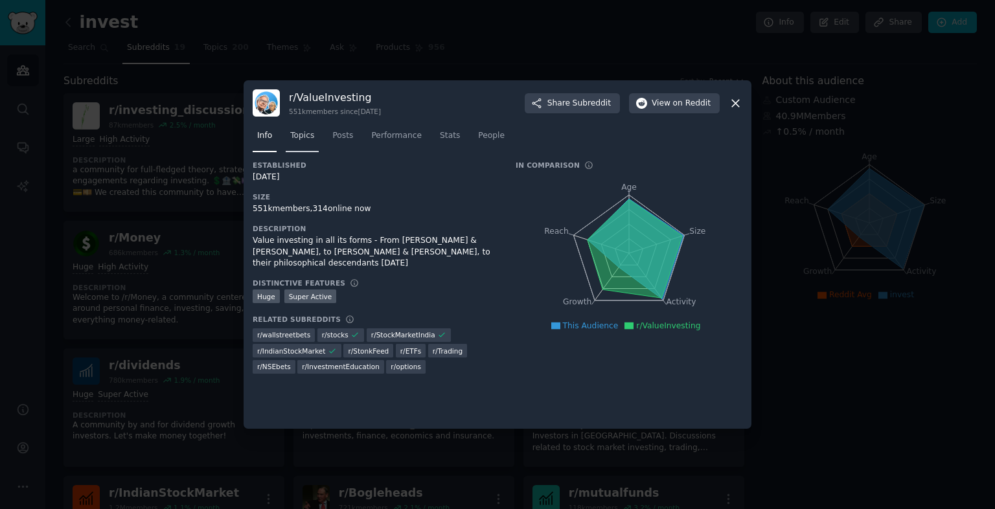
click at [317, 141] on link "Topics" at bounding box center [302, 139] width 33 height 27
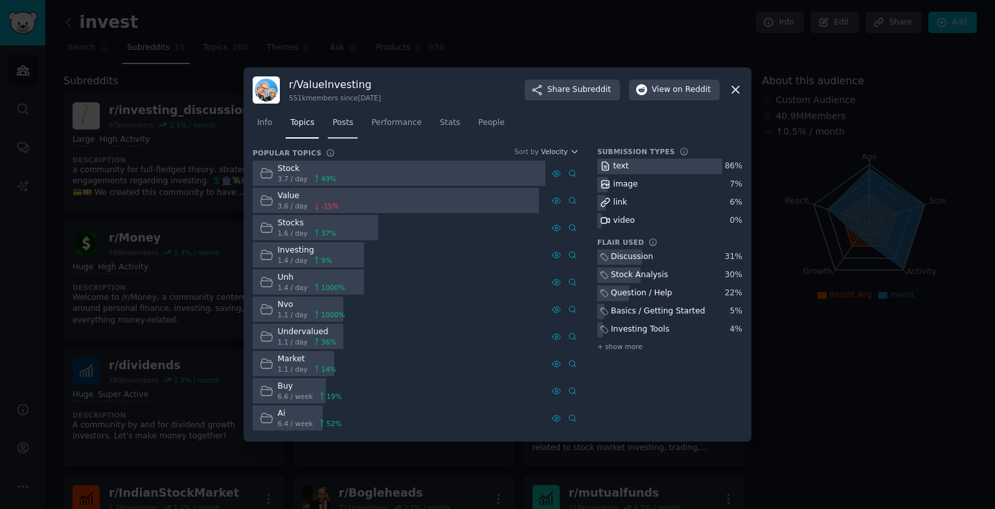
click at [347, 133] on link "Posts" at bounding box center [343, 126] width 30 height 27
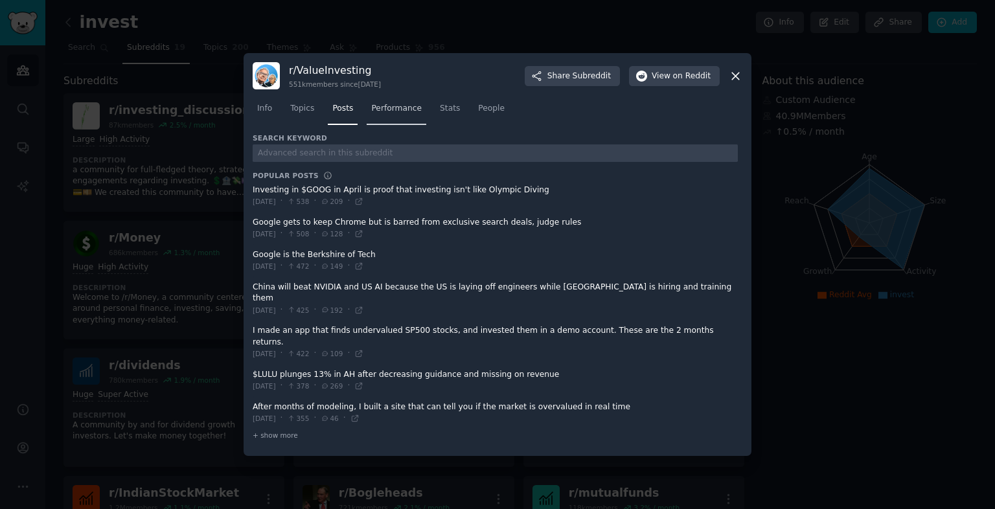
click at [403, 115] on span "Performance" at bounding box center [396, 109] width 51 height 12
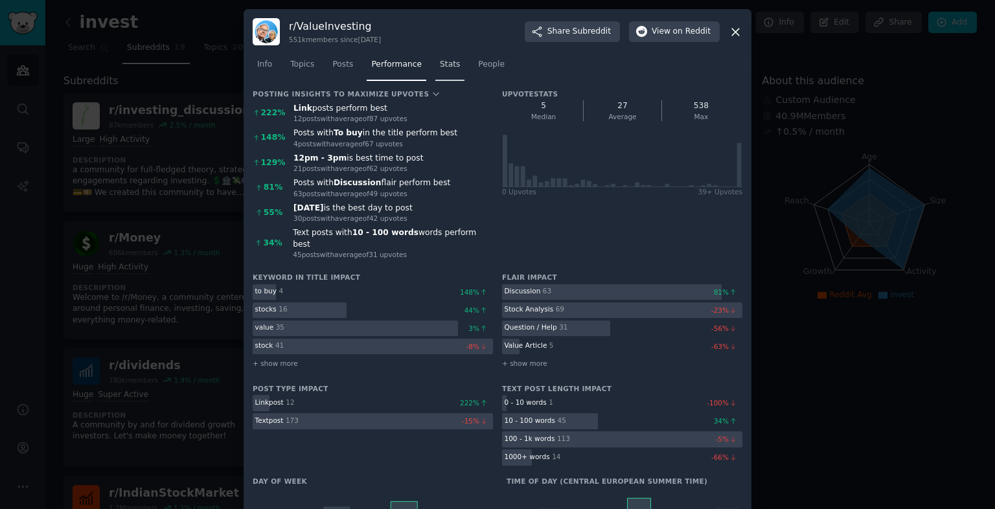
click at [447, 67] on span "Stats" at bounding box center [450, 65] width 20 height 12
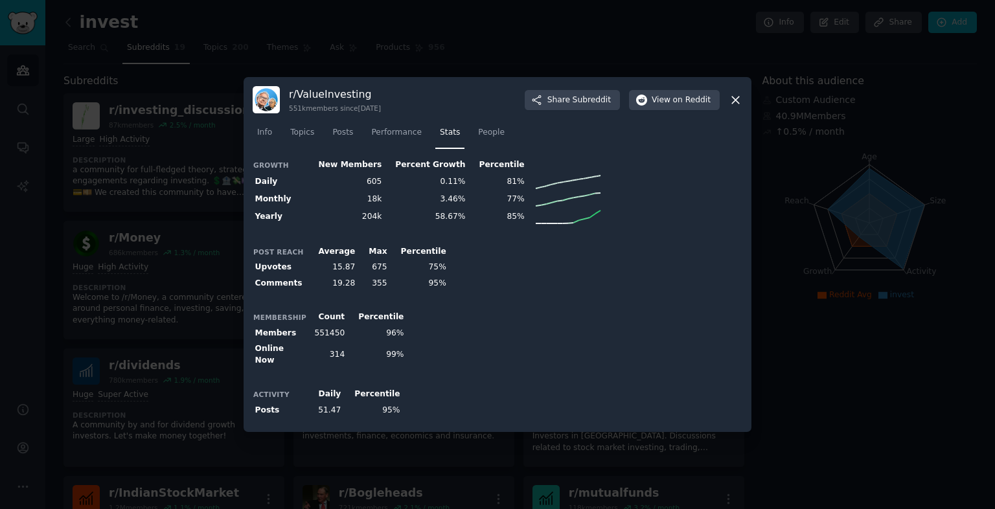
click at [209, 217] on div at bounding box center [497, 254] width 995 height 509
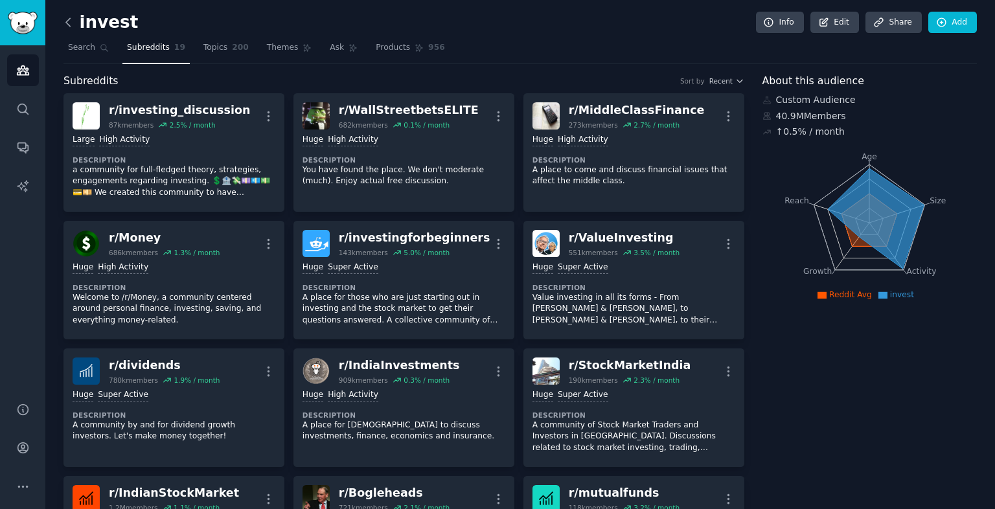
click at [71, 25] on icon at bounding box center [69, 23] width 14 height 14
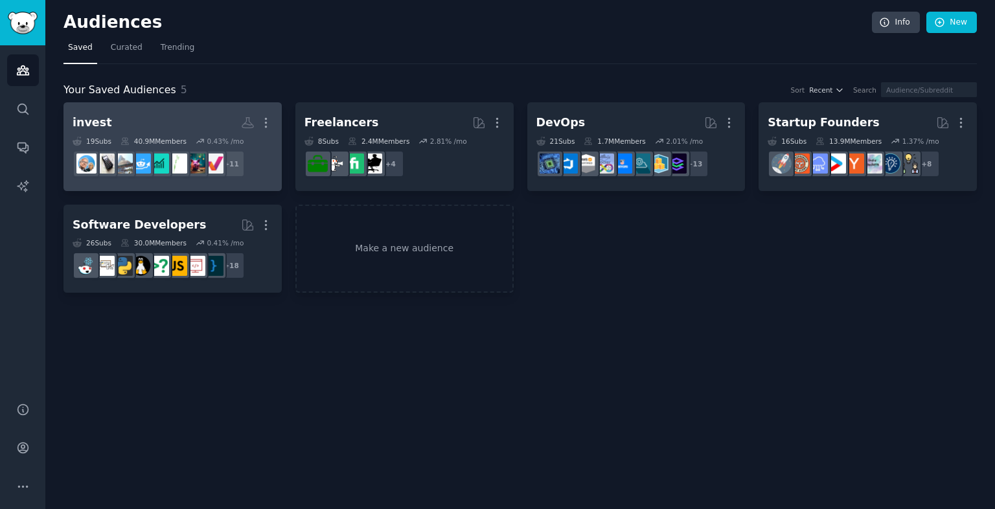
click at [183, 124] on h2 "invest More" at bounding box center [173, 122] width 200 height 23
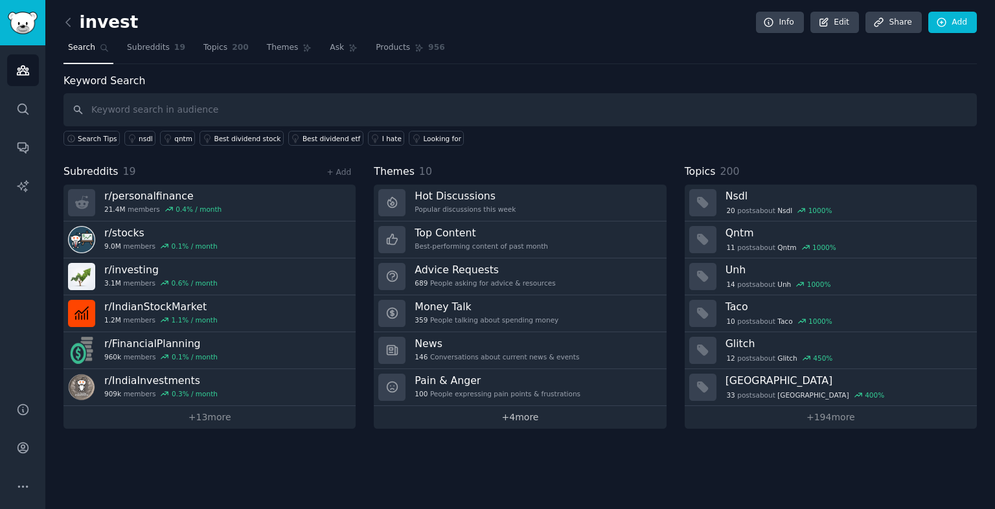
click at [517, 419] on link "+ 4 more" at bounding box center [520, 417] width 292 height 23
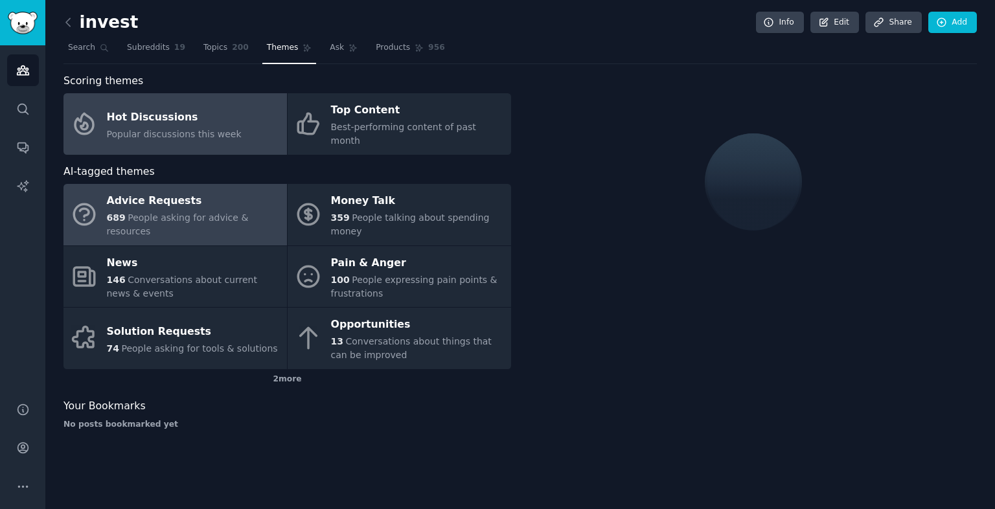
click at [251, 192] on div "Advice Requests" at bounding box center [194, 201] width 174 height 21
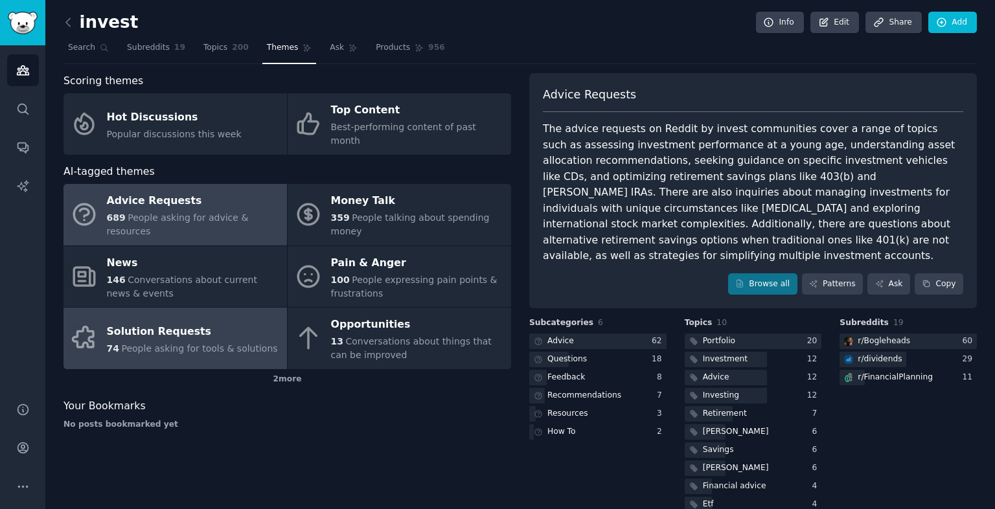
click at [262, 342] on div "74 People asking for tools & solutions" at bounding box center [192, 349] width 171 height 14
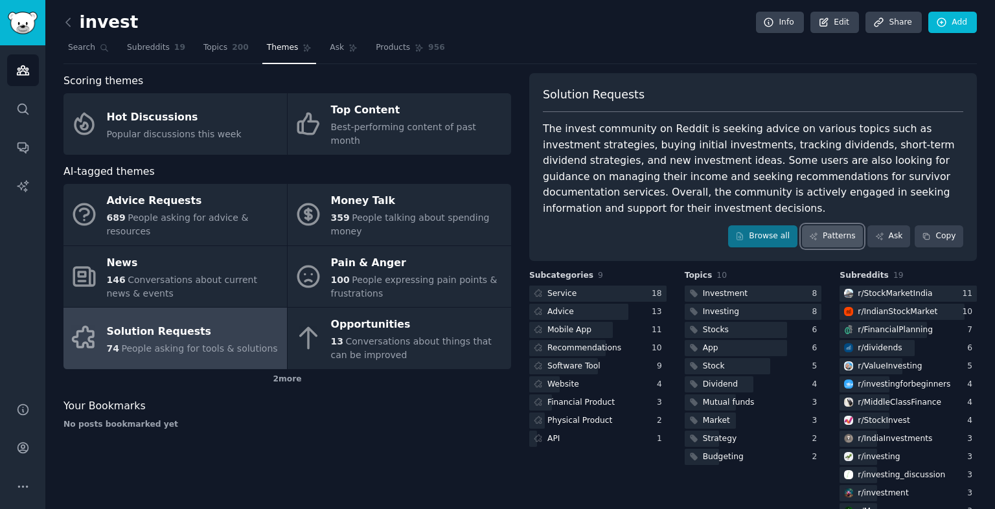
click at [837, 240] on link "Patterns" at bounding box center [832, 236] width 61 height 22
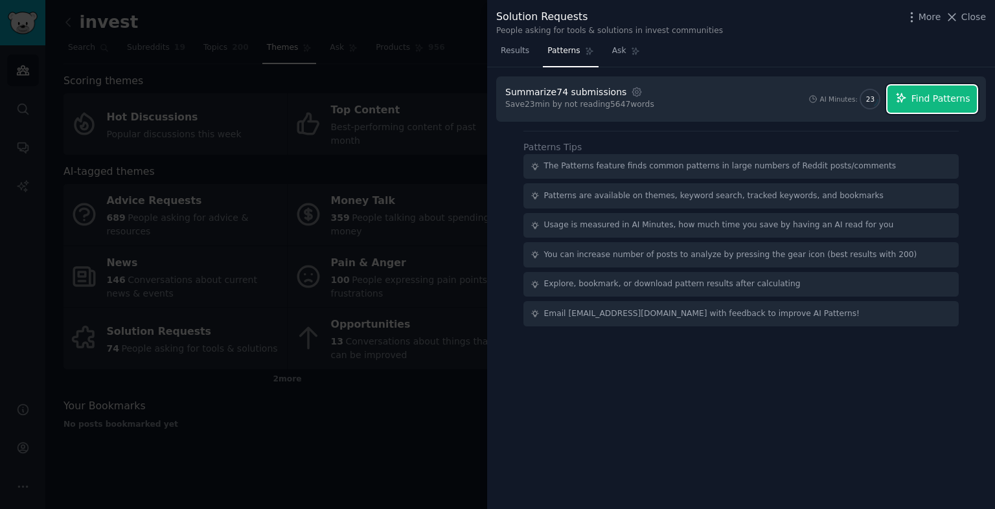
click at [927, 93] on span "Find Patterns" at bounding box center [940, 99] width 59 height 14
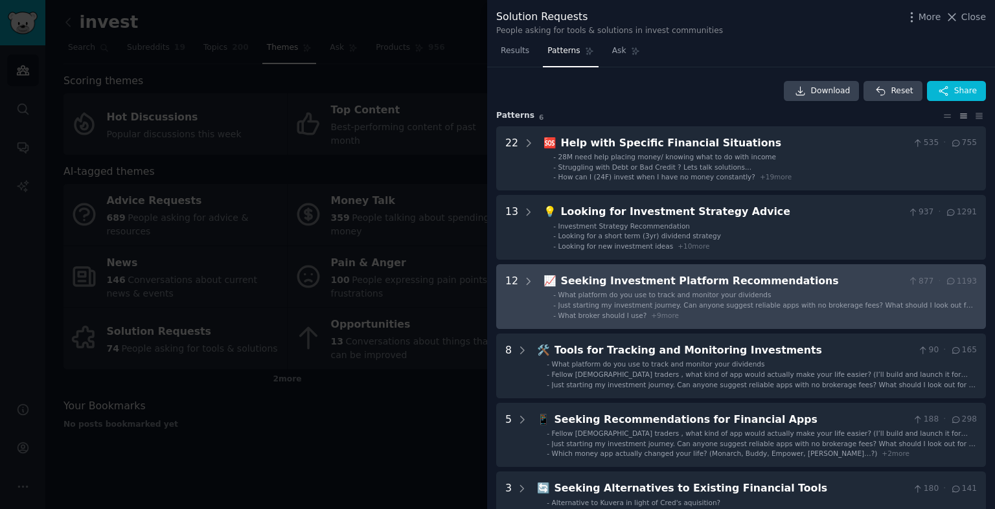
click at [880, 292] on li "- What platform do you use to track and monitor your dividends" at bounding box center [765, 294] width 424 height 9
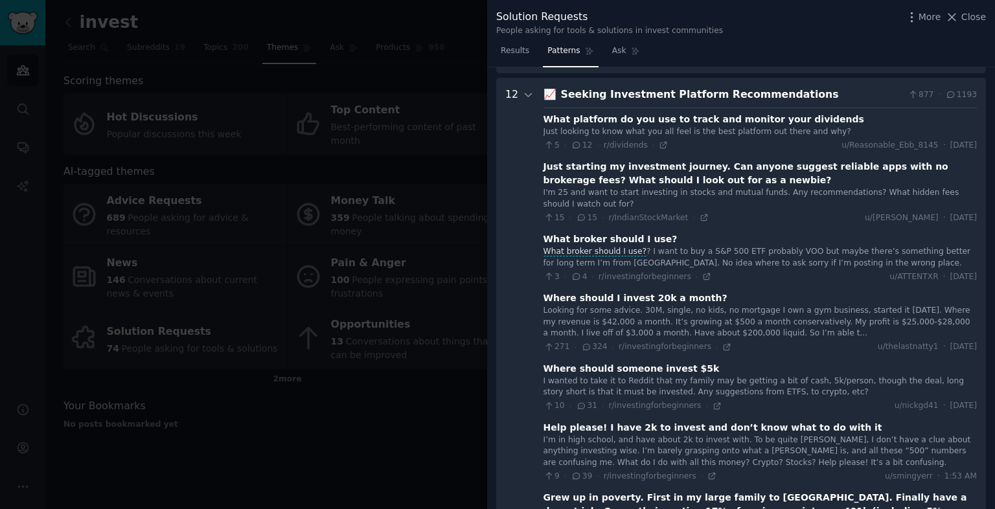
scroll to position [197, 0]
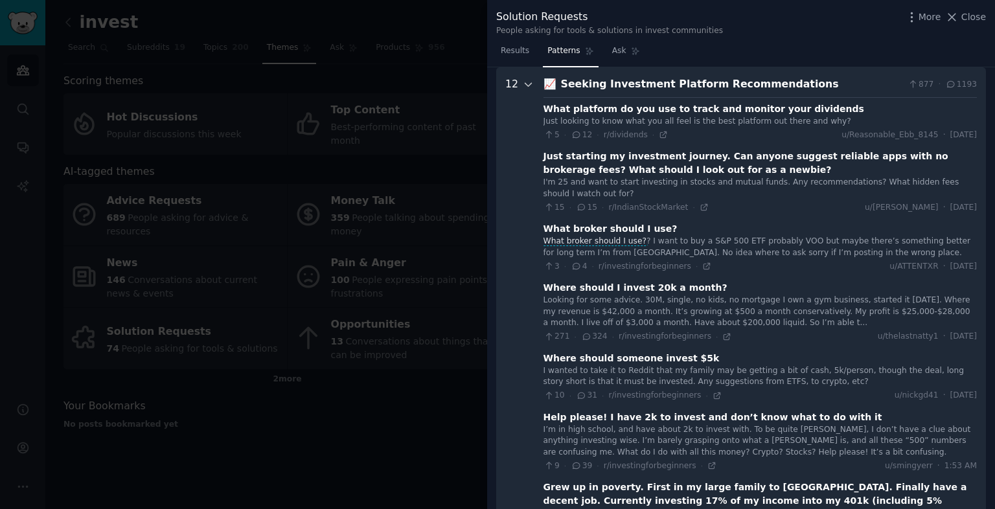
click at [523, 79] on icon at bounding box center [529, 85] width 12 height 12
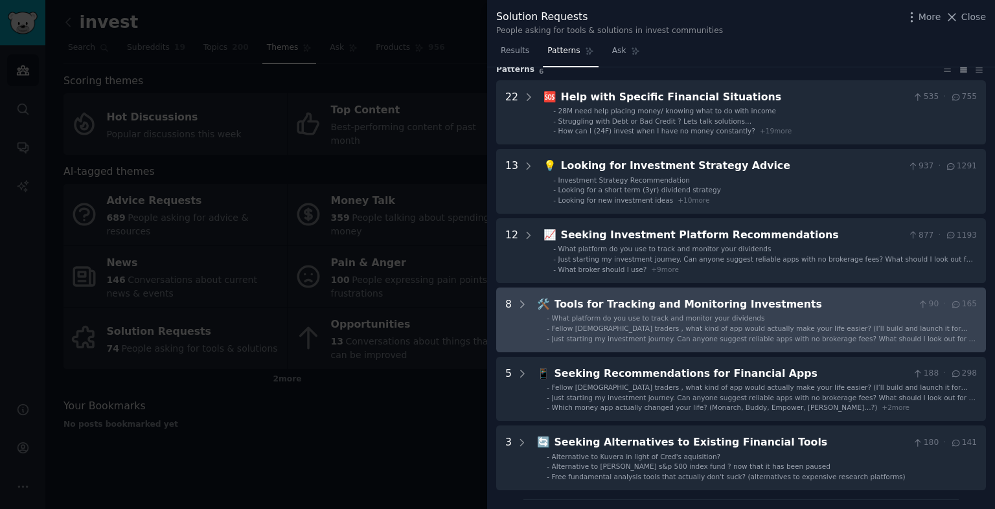
scroll to position [0, 0]
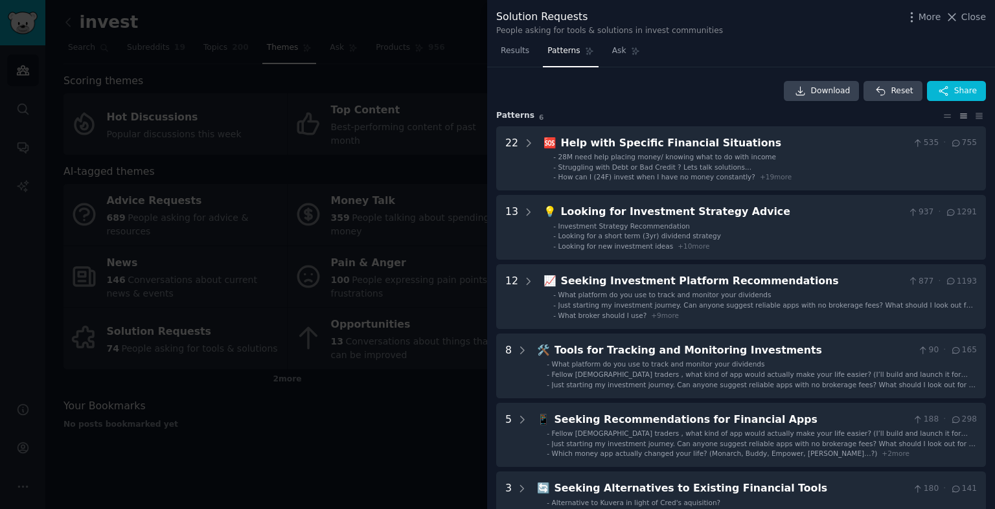
click at [414, 405] on div at bounding box center [497, 254] width 995 height 509
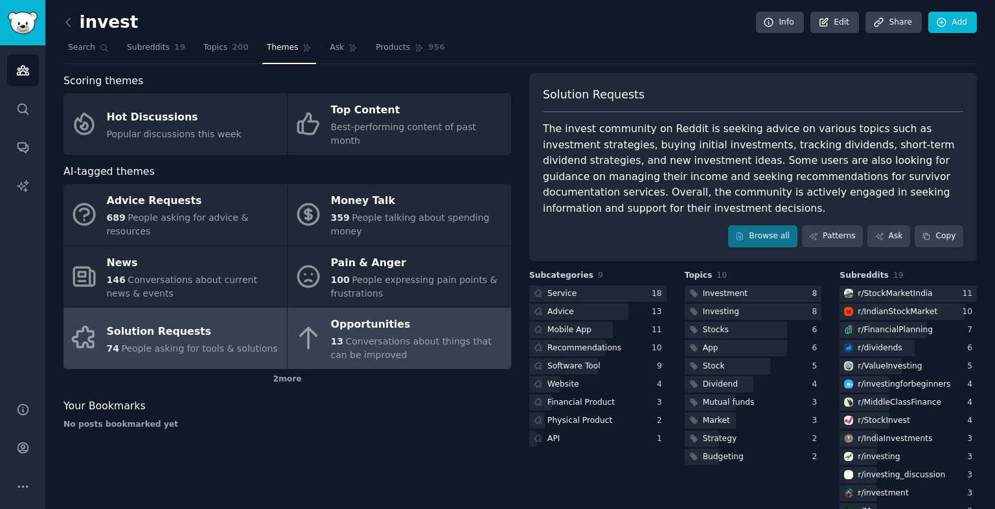
click at [427, 348] on div "13 Conversations about things that can be improved" at bounding box center [418, 348] width 174 height 27
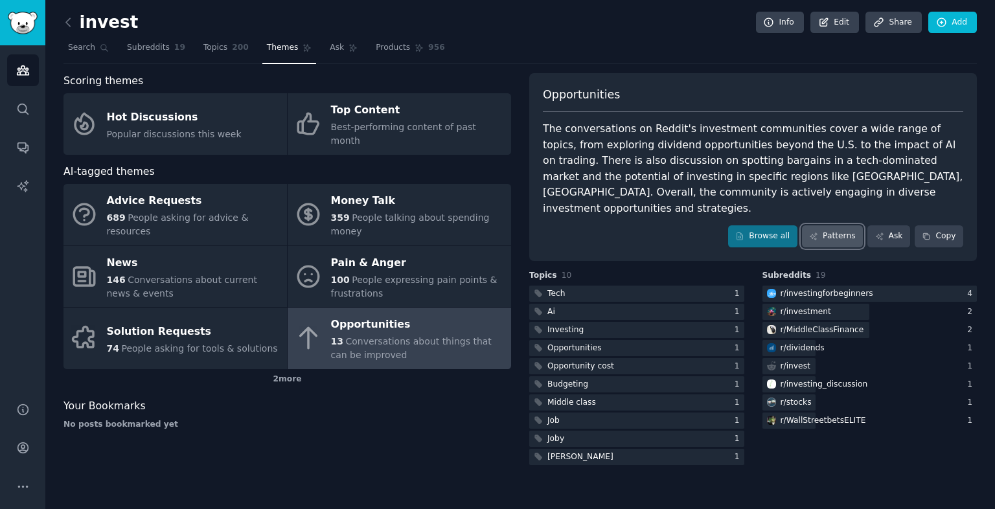
click at [814, 225] on link "Patterns" at bounding box center [832, 236] width 61 height 22
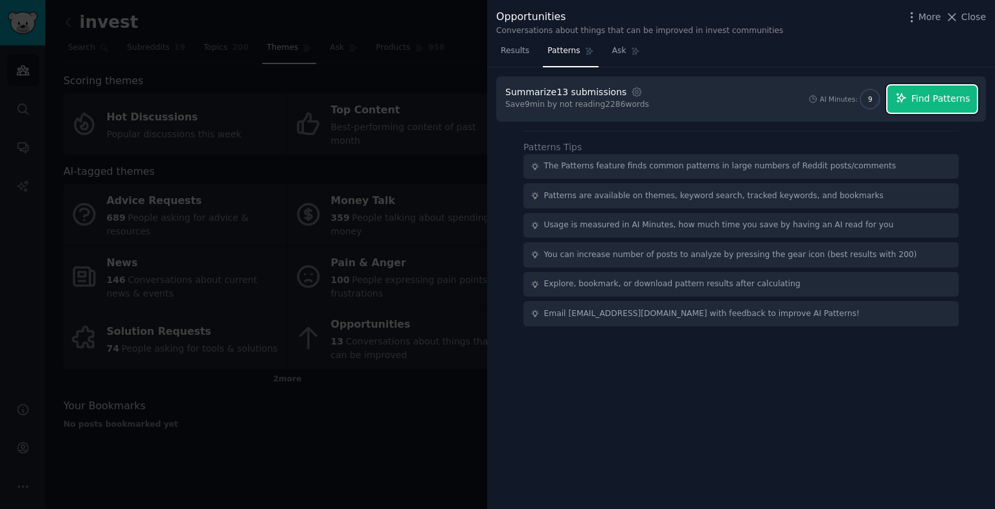
click at [933, 91] on button "Find Patterns" at bounding box center [931, 98] width 89 height 27
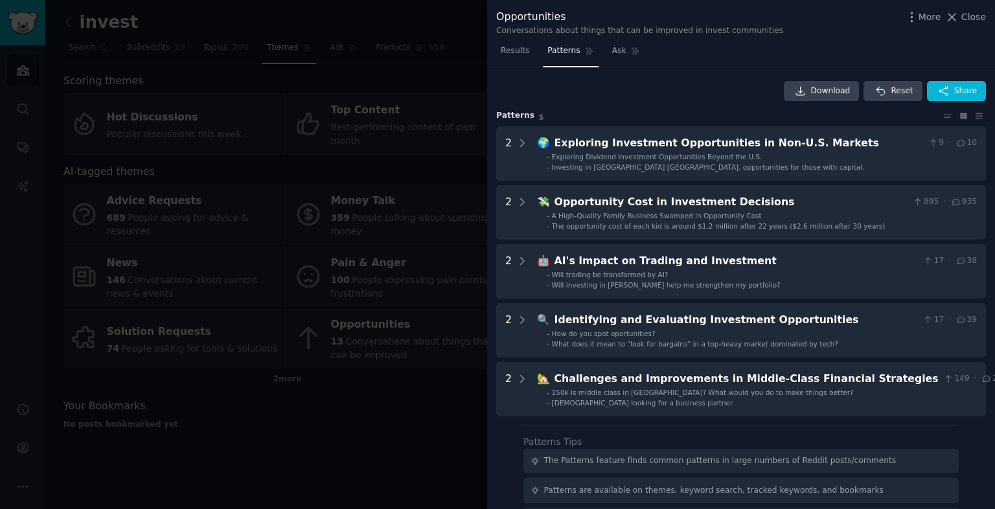
click at [428, 440] on div at bounding box center [497, 254] width 995 height 509
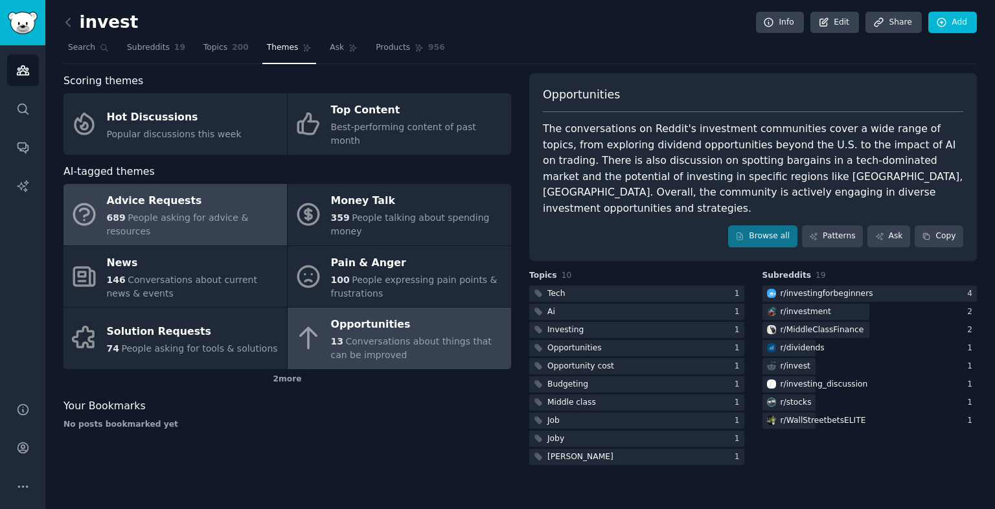
click at [187, 212] on span "People asking for advice & resources" at bounding box center [178, 224] width 142 height 24
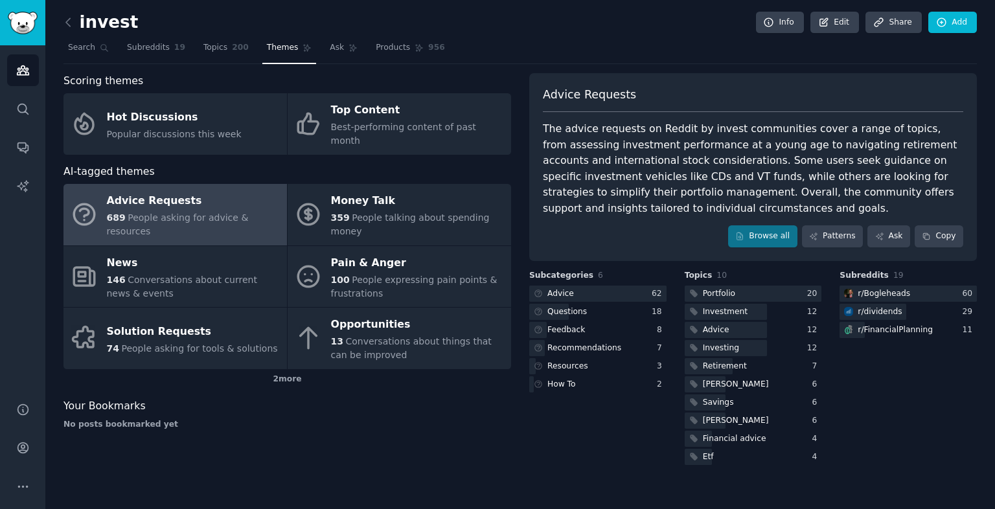
click at [845, 220] on div "Advice Requests The advice requests on Reddit by invest communities cover a ran…" at bounding box center [753, 167] width 448 height 188
click at [845, 234] on link "Patterns" at bounding box center [832, 236] width 61 height 22
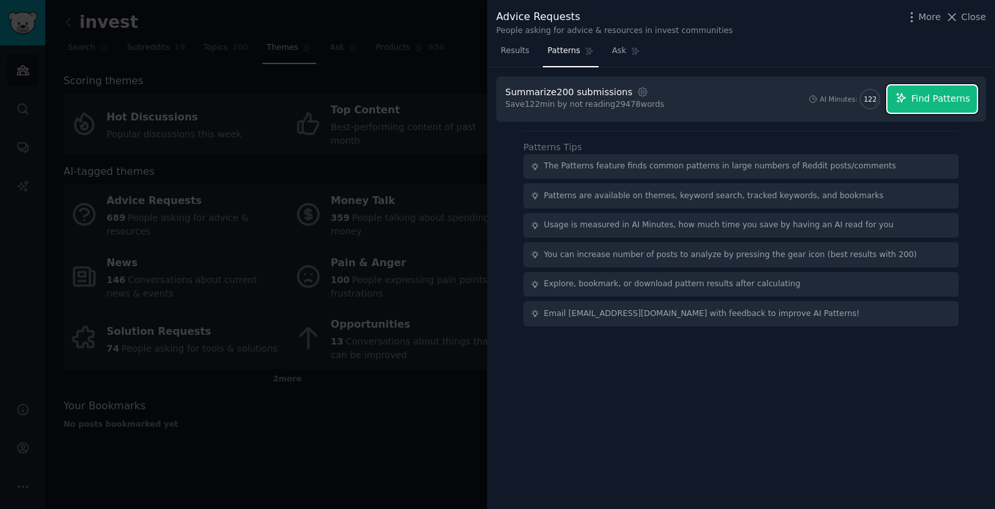
click at [903, 100] on icon "button" at bounding box center [900, 97] width 8 height 8
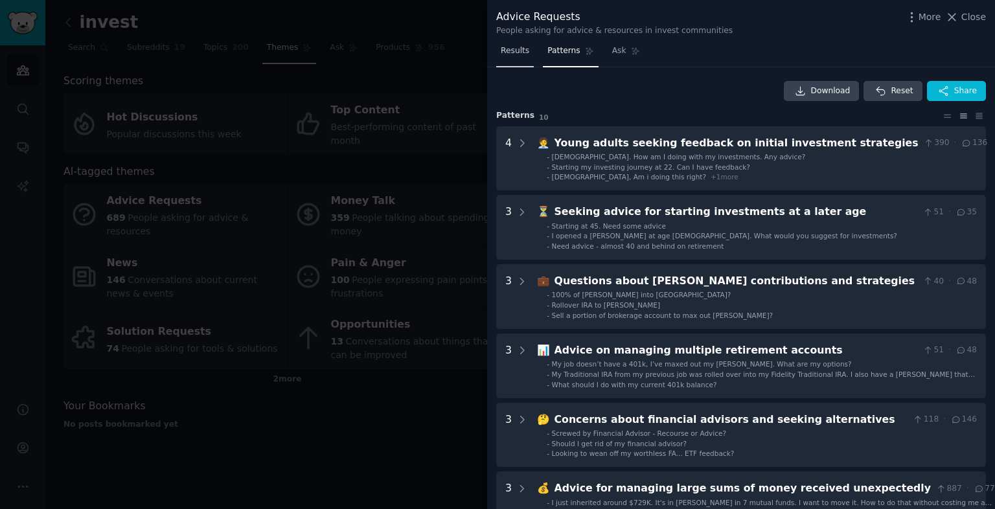
click at [527, 59] on link "Results" at bounding box center [515, 54] width 38 height 27
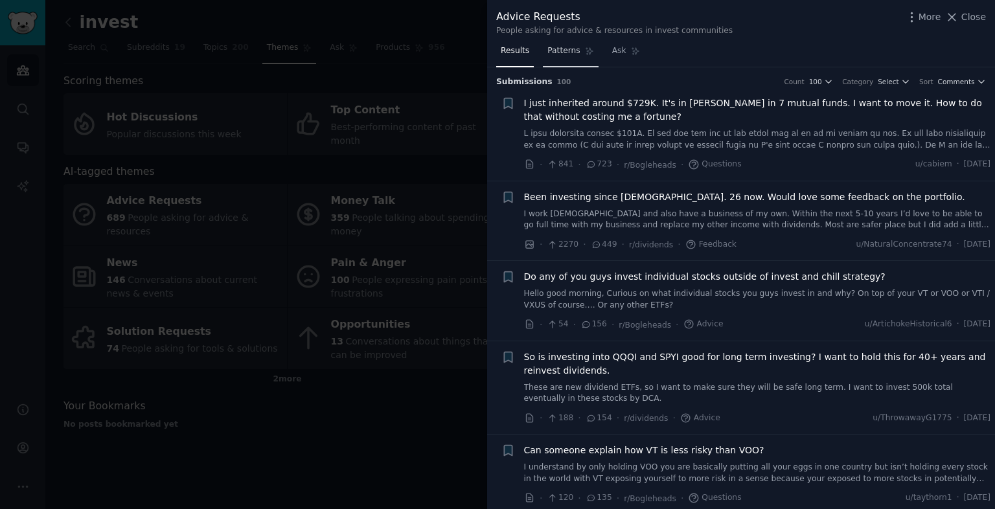
click at [556, 56] on link "Patterns" at bounding box center [570, 54] width 55 height 27
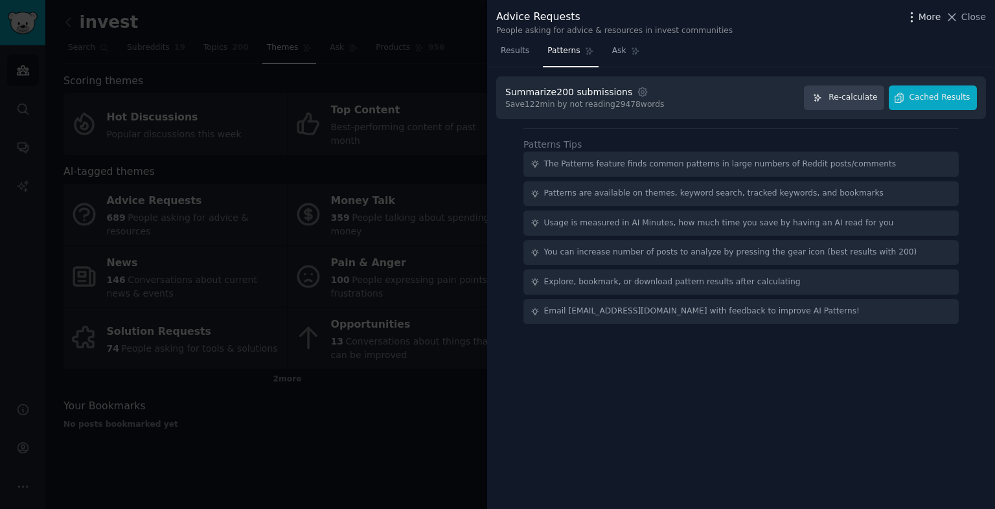
click at [927, 17] on span "More" at bounding box center [929, 17] width 23 height 14
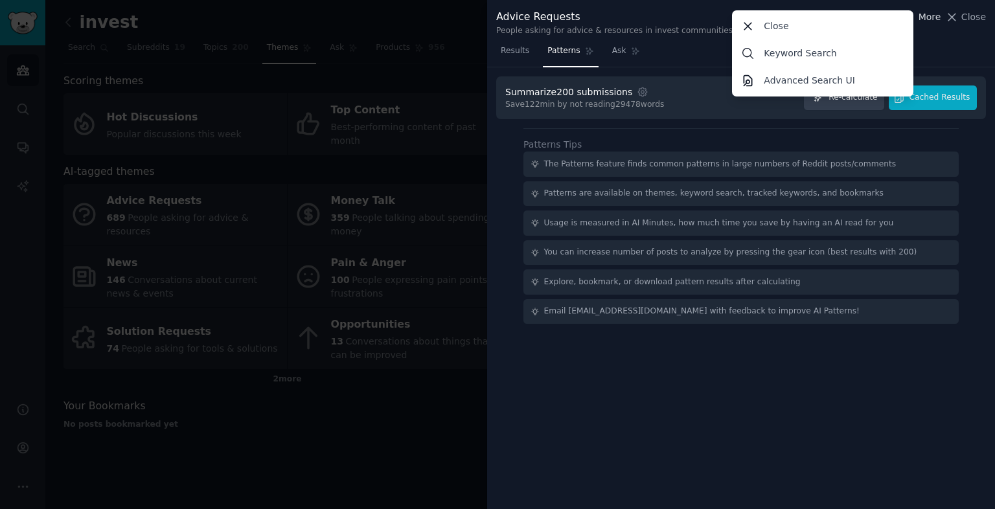
click at [927, 16] on span "More" at bounding box center [929, 17] width 23 height 14
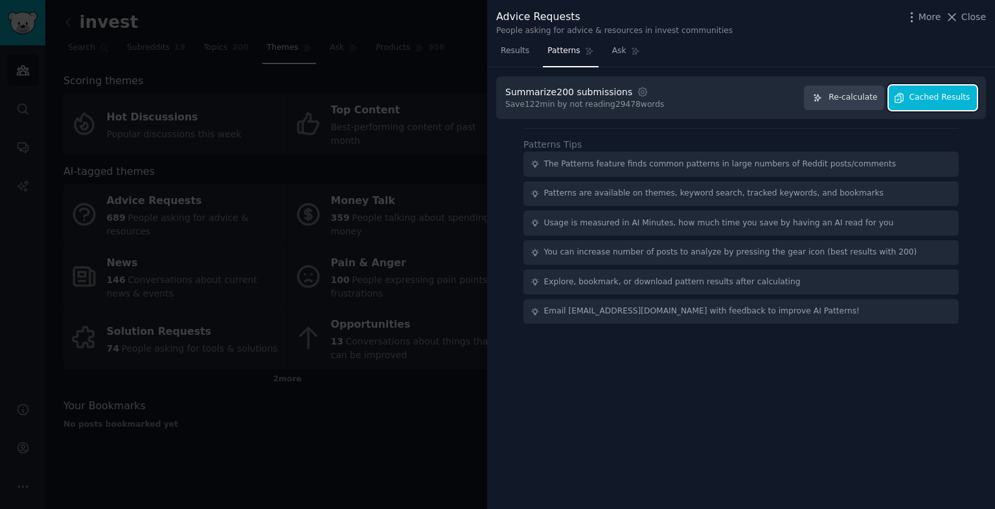
click at [945, 98] on span "Cached Results" at bounding box center [939, 98] width 61 height 12
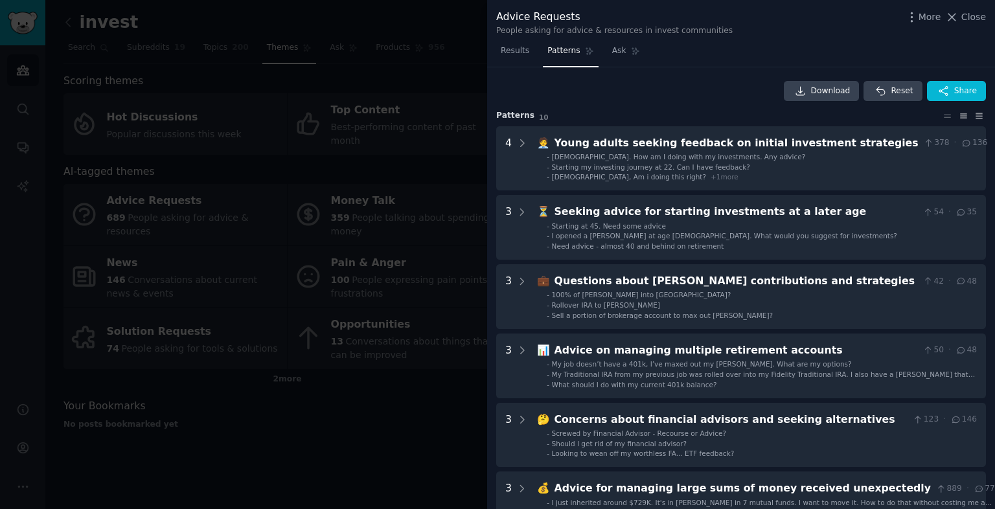
click at [981, 119] on icon at bounding box center [979, 115] width 14 height 9
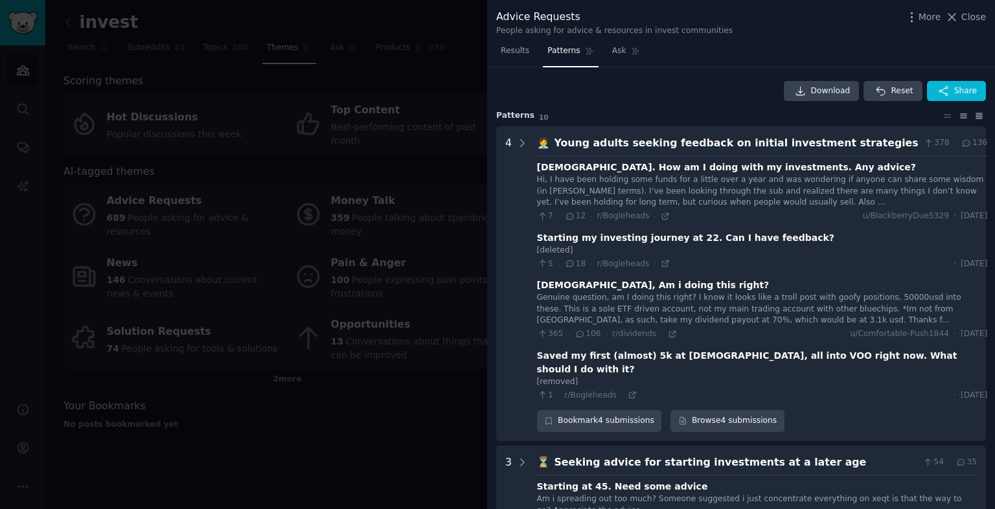
click at [957, 117] on icon at bounding box center [964, 115] width 14 height 9
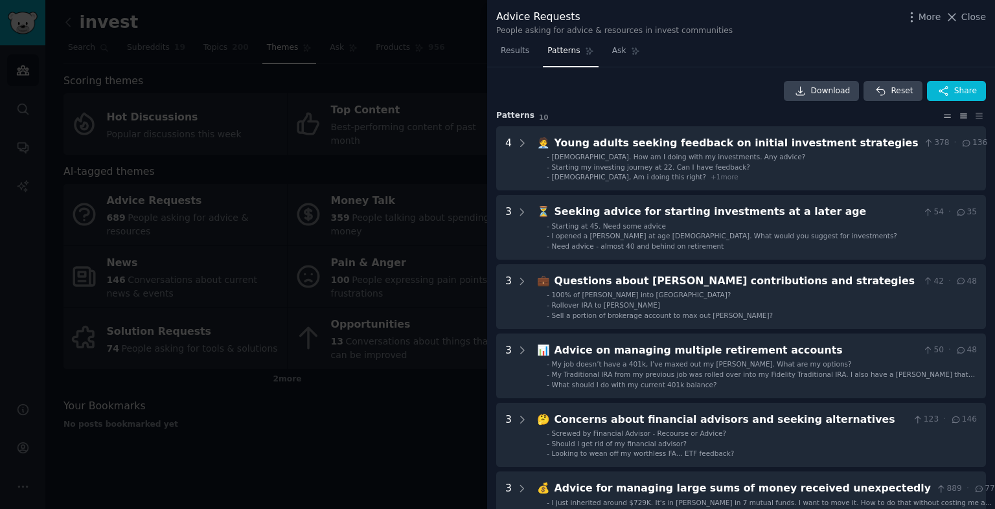
click at [948, 117] on icon at bounding box center [947, 115] width 14 height 9
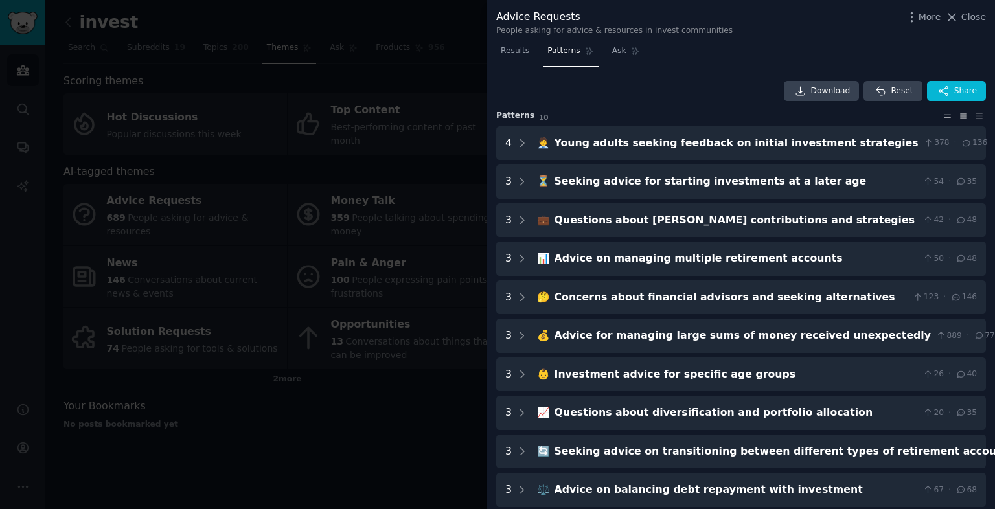
click at [957, 117] on icon at bounding box center [964, 115] width 14 height 9
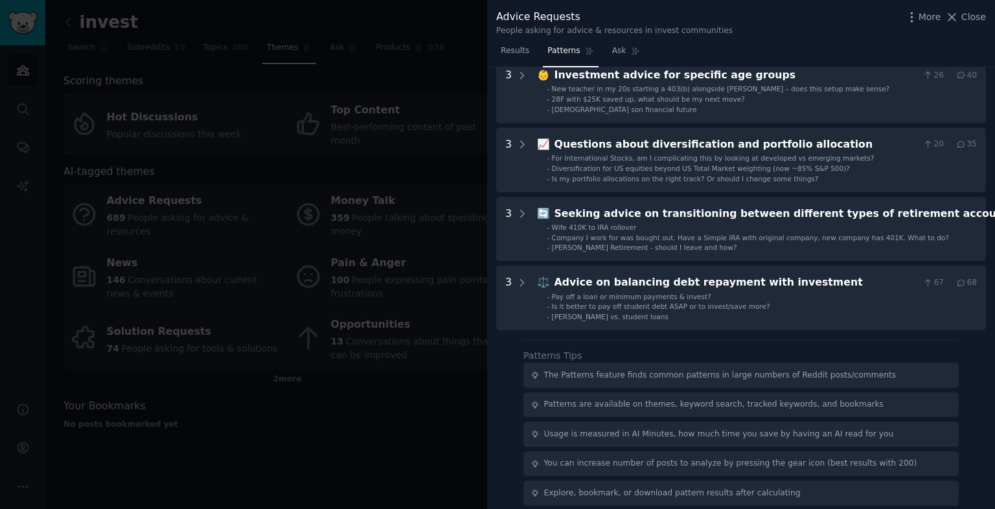
scroll to position [522, 0]
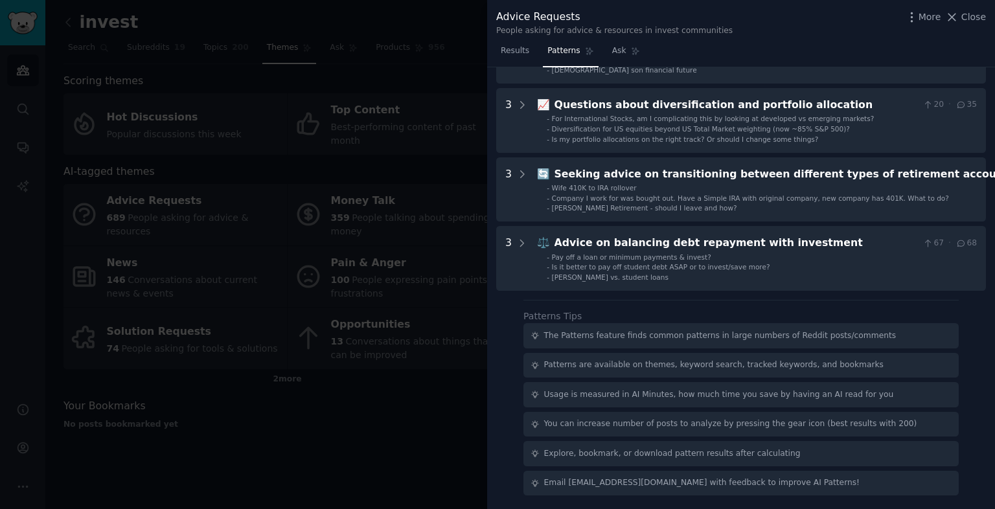
click at [374, 434] on div at bounding box center [497, 254] width 995 height 509
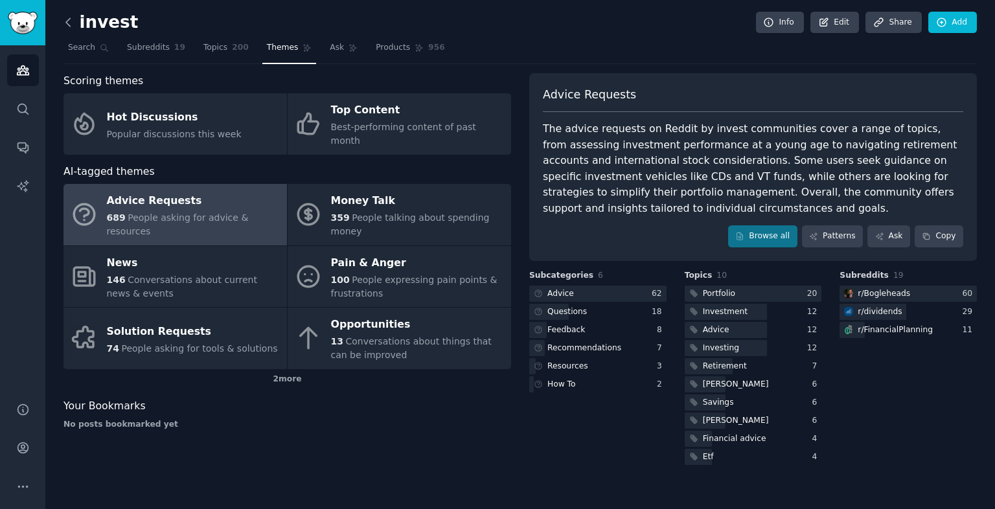
click at [66, 23] on icon at bounding box center [69, 23] width 14 height 14
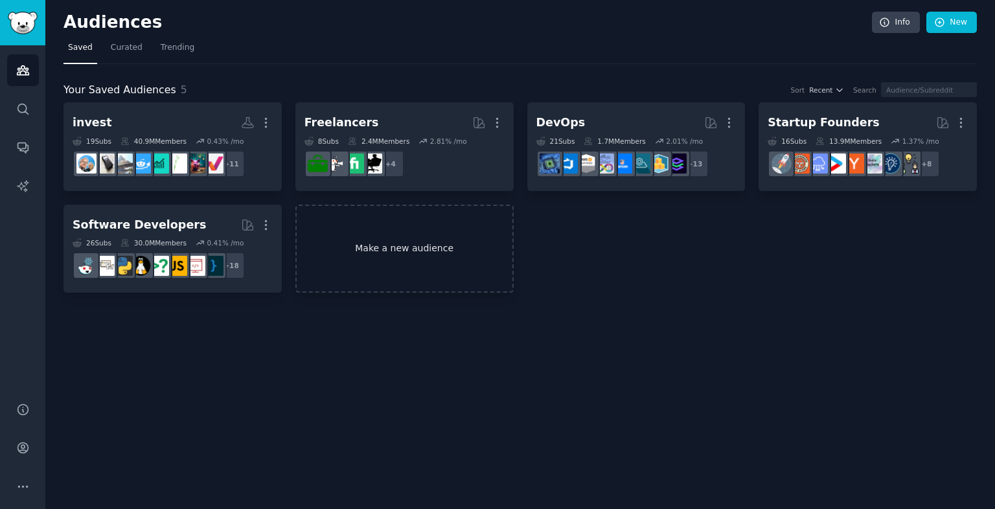
click at [378, 256] on link "Make a new audience" at bounding box center [404, 249] width 218 height 89
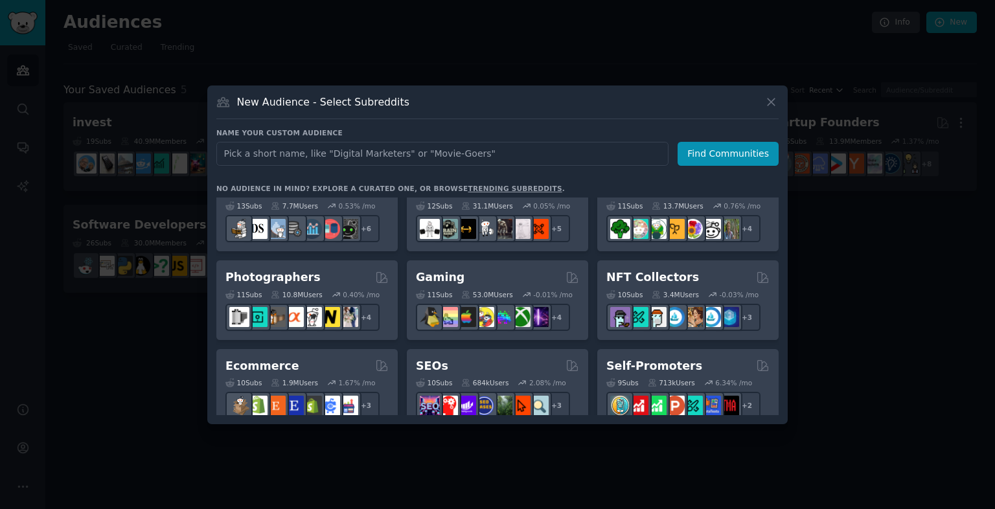
scroll to position [402, 0]
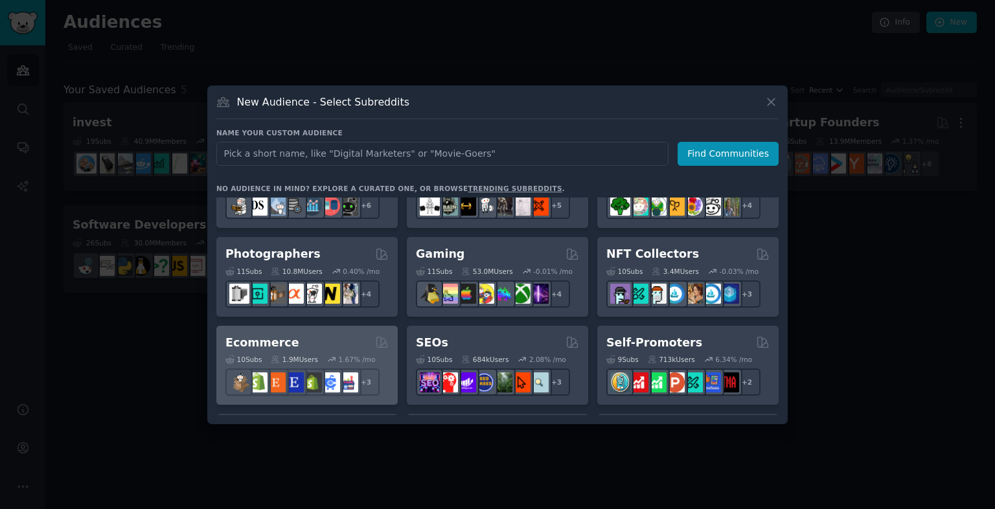
click at [306, 338] on div "Ecommerce" at bounding box center [306, 343] width 163 height 16
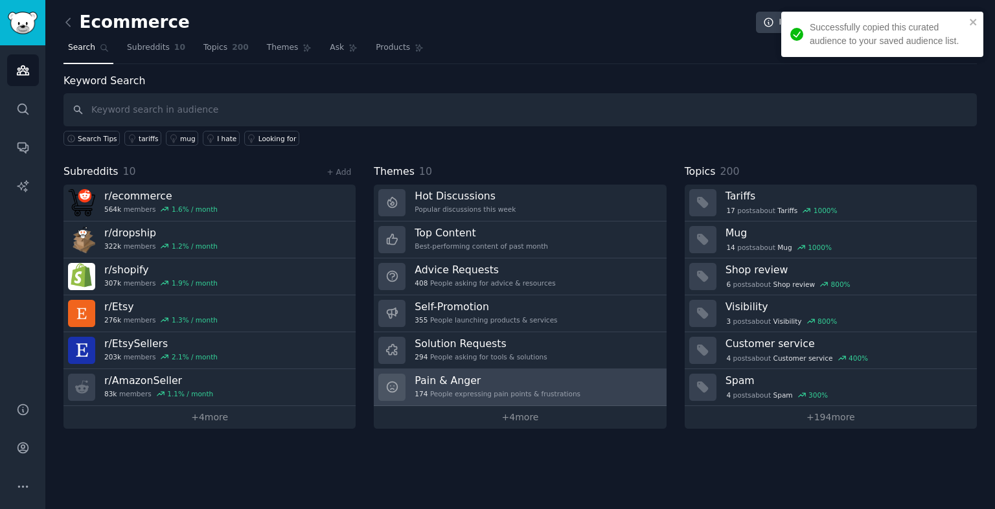
click at [465, 396] on div "174 People expressing pain points & frustrations" at bounding box center [498, 393] width 166 height 9
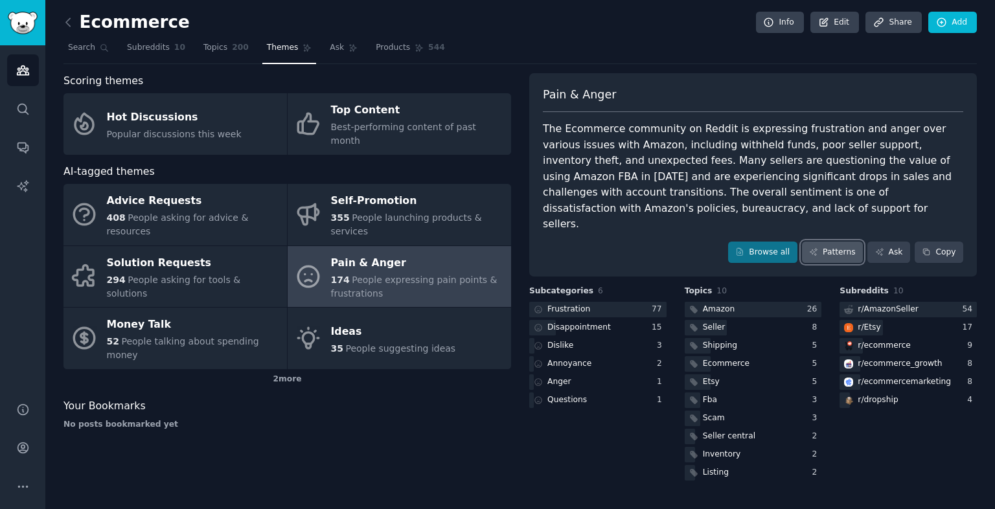
click at [833, 245] on link "Patterns" at bounding box center [832, 253] width 61 height 22
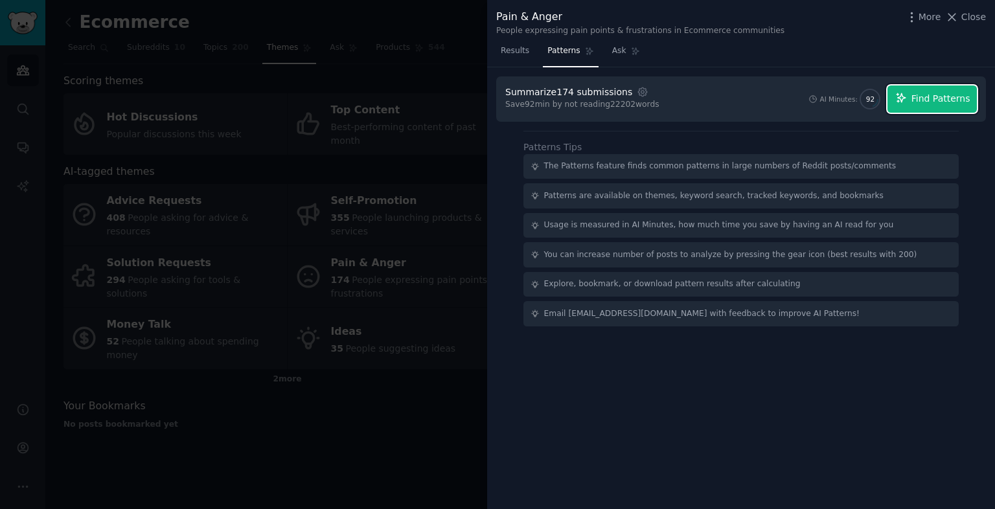
click at [945, 90] on button "Find Patterns" at bounding box center [931, 98] width 89 height 27
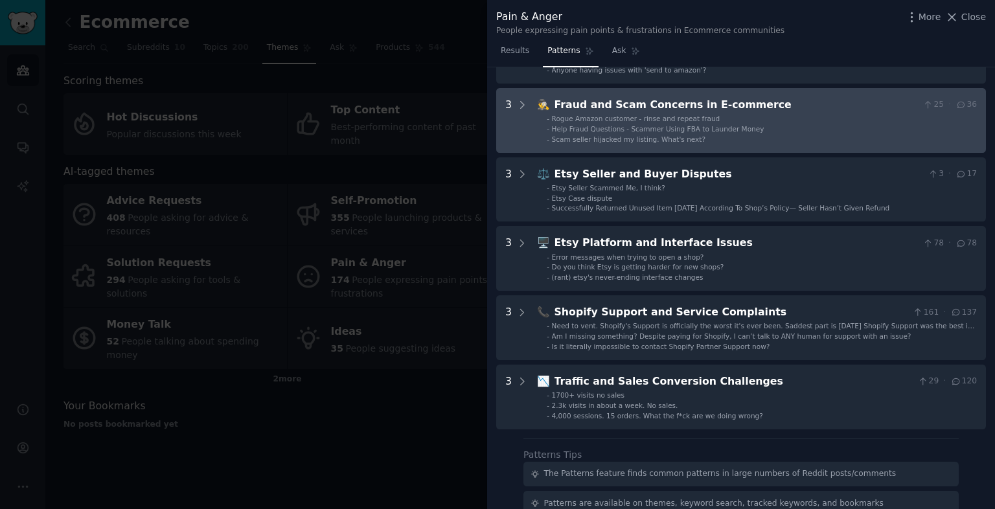
scroll to position [248, 0]
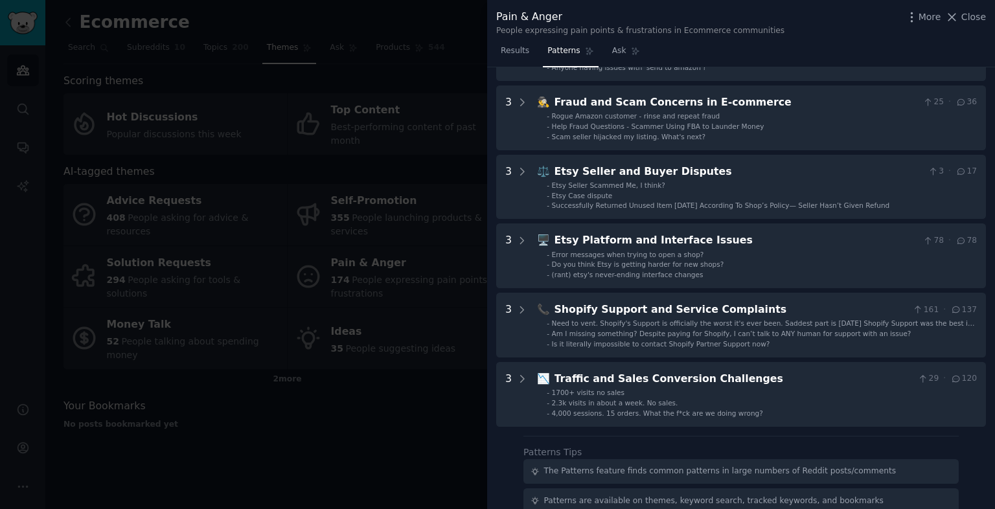
click at [444, 392] on div at bounding box center [497, 254] width 995 height 509
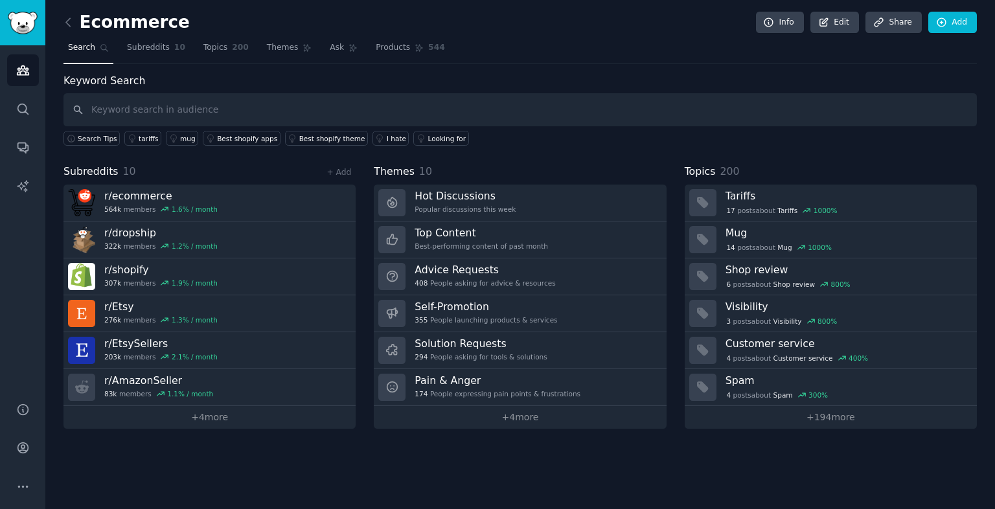
click at [75, 18] on link at bounding box center [71, 22] width 16 height 21
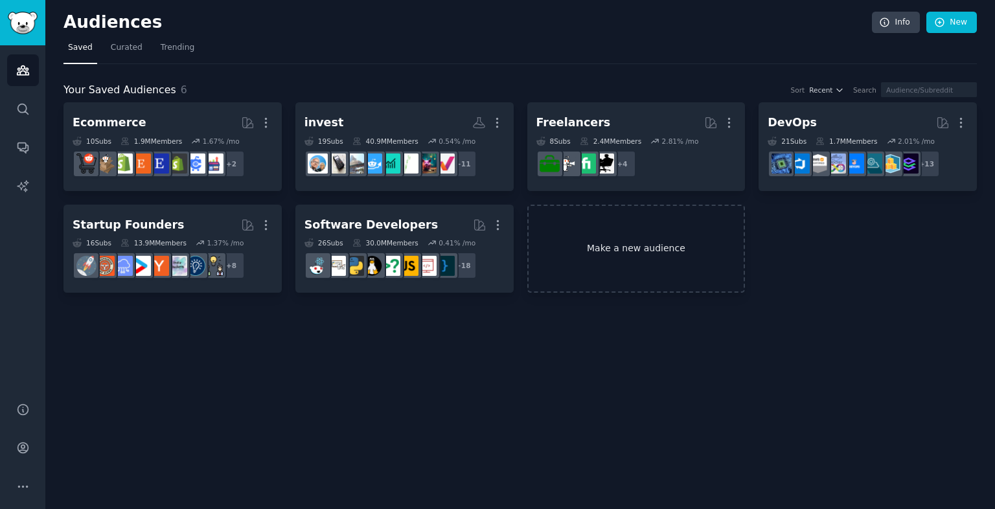
click at [649, 234] on link "Make a new audience" at bounding box center [636, 249] width 218 height 89
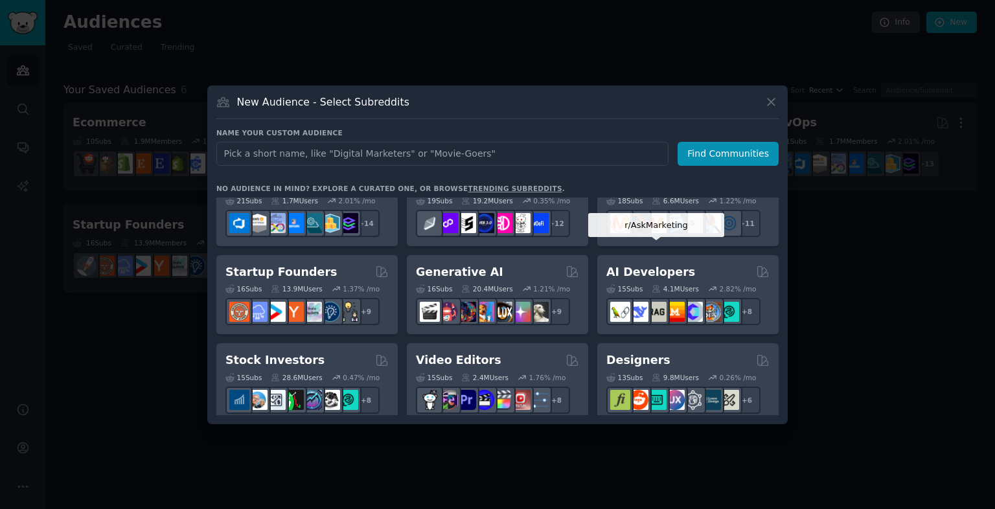
scroll to position [120, 0]
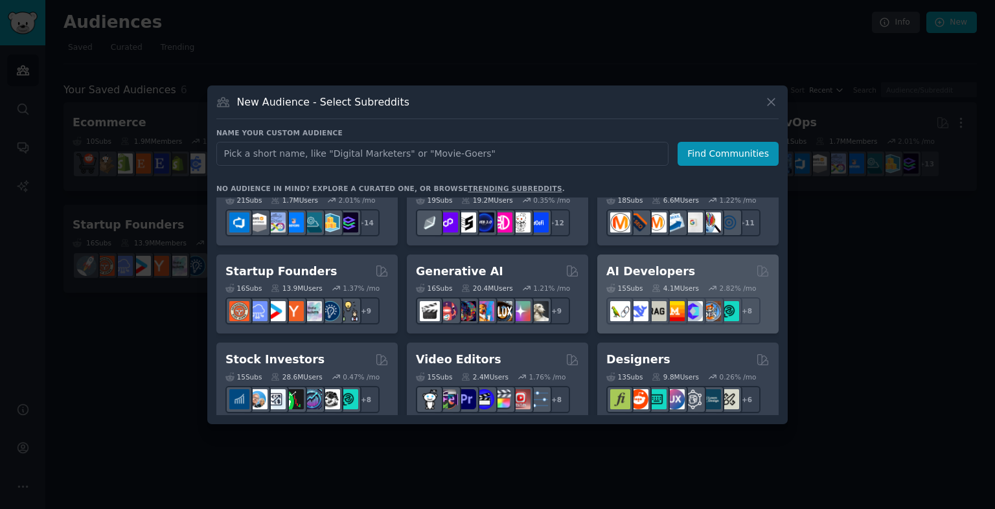
click at [677, 267] on h2 "AI Developers" at bounding box center [650, 272] width 89 height 16
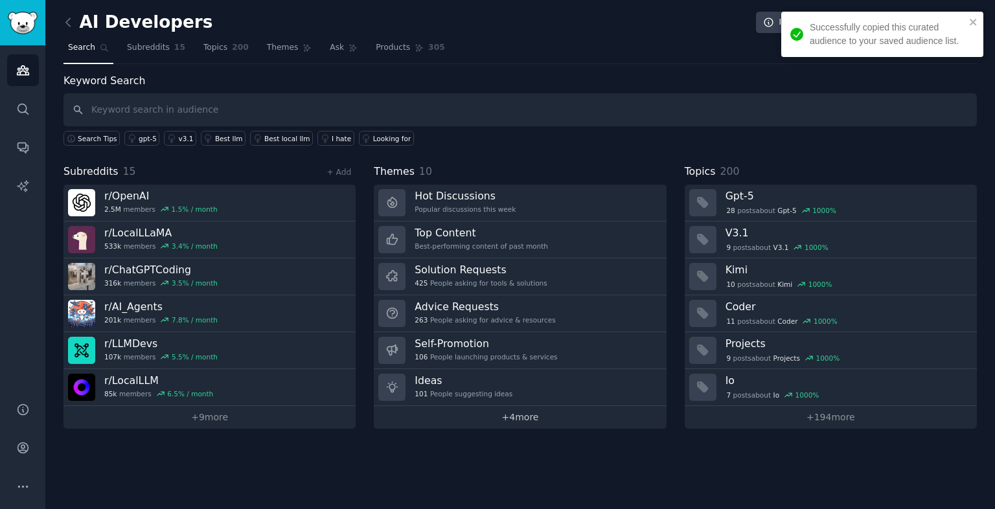
click at [521, 415] on link "+ 4 more" at bounding box center [520, 417] width 292 height 23
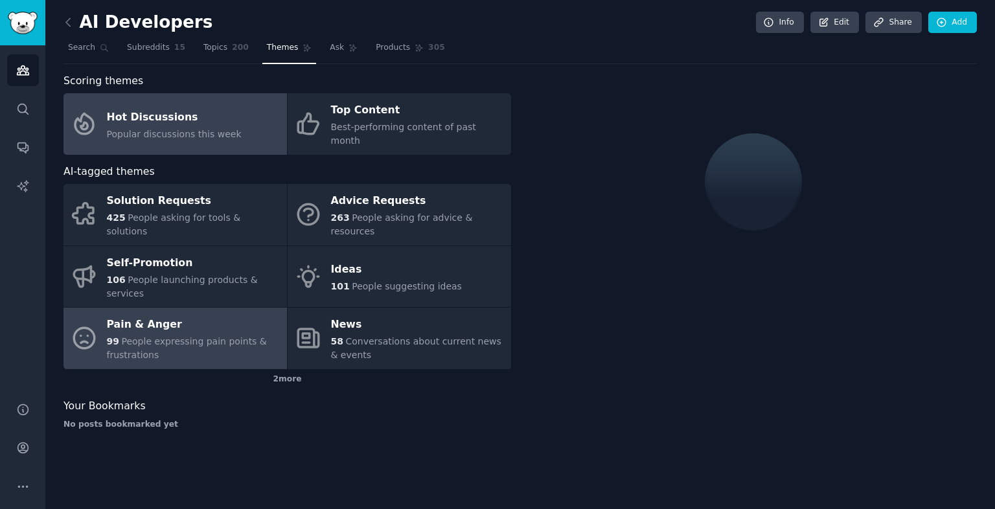
click at [224, 315] on div "Pain & Anger" at bounding box center [194, 325] width 174 height 21
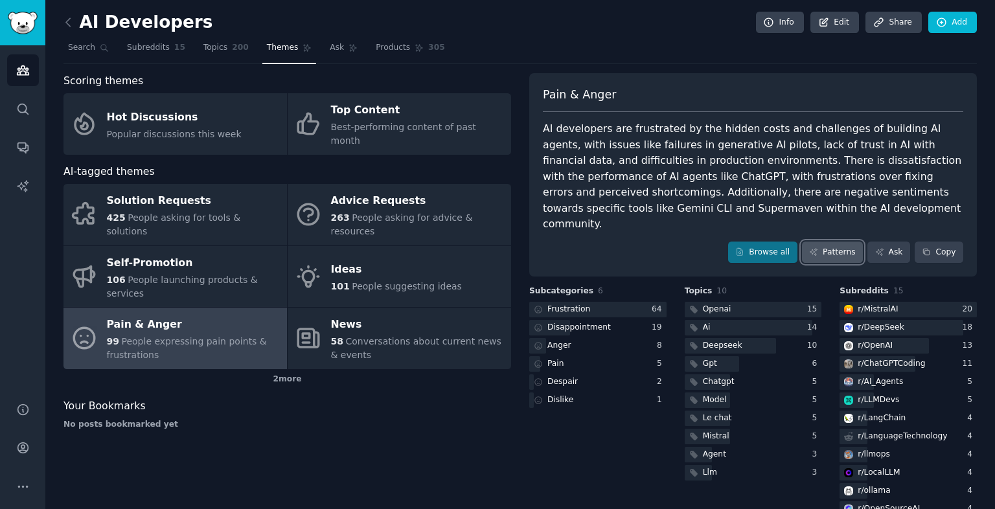
click at [843, 242] on link "Patterns" at bounding box center [832, 253] width 61 height 22
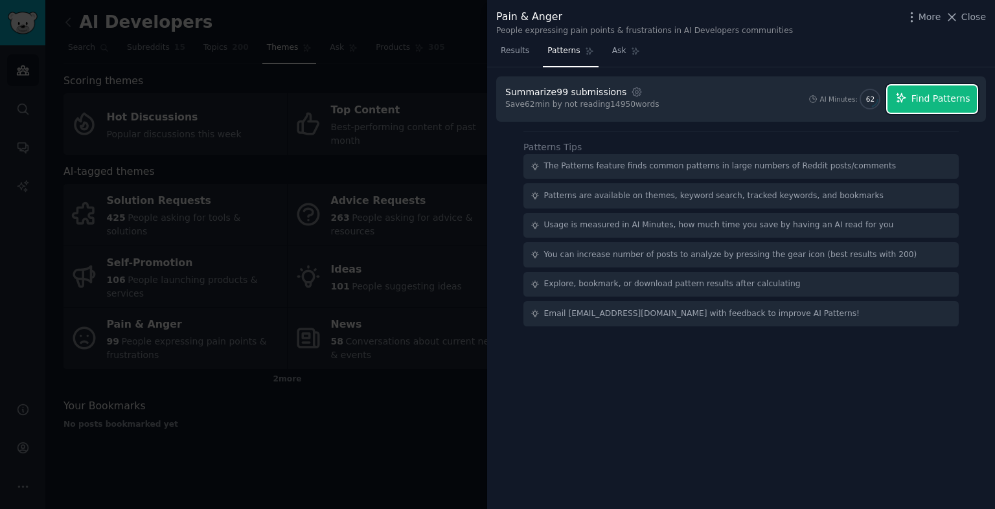
click at [918, 97] on span "Find Patterns" at bounding box center [940, 99] width 59 height 14
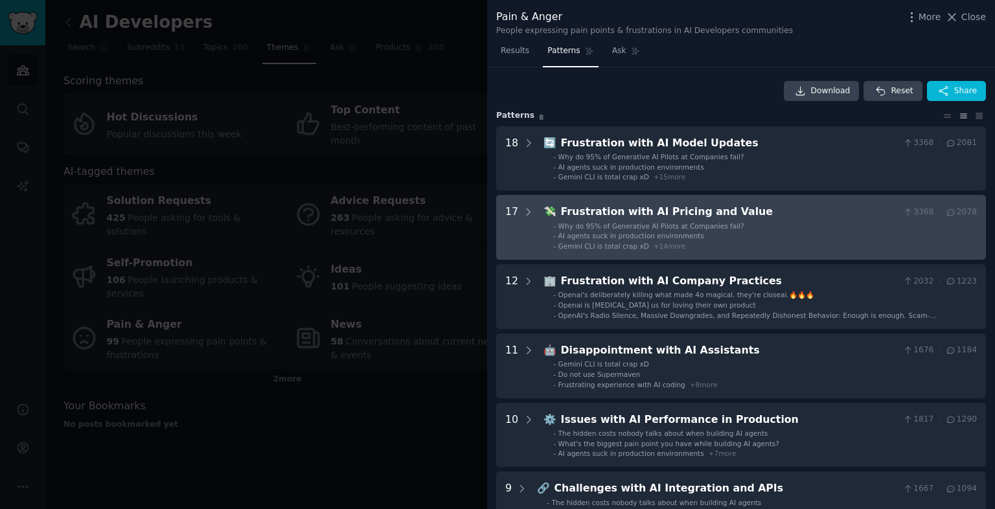
click at [852, 201] on Value "17 💸 Frustration with AI Pricing and Value 3368 · 2078 - Why do 95% of Generati…" at bounding box center [741, 227] width 490 height 65
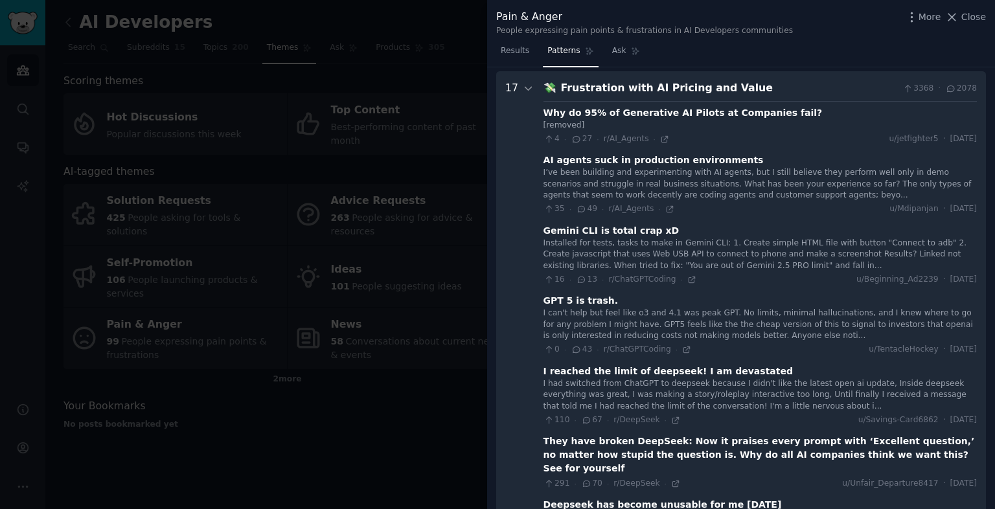
scroll to position [128, 0]
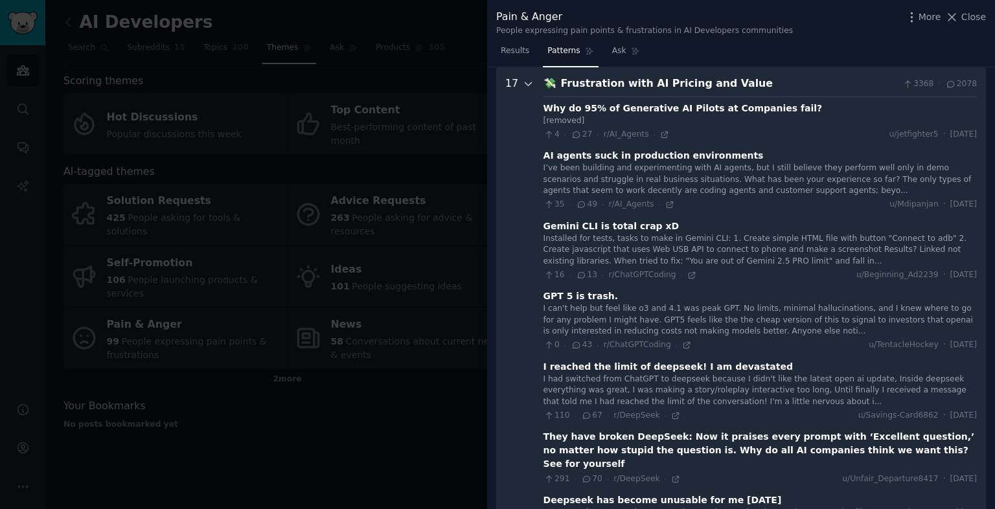
click at [530, 80] on icon at bounding box center [529, 84] width 12 height 12
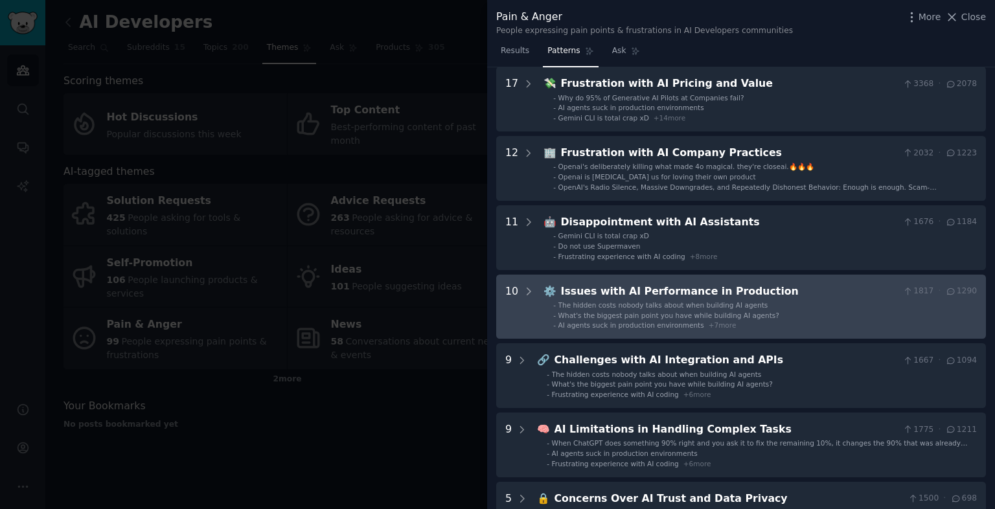
click at [791, 290] on div "Issues with AI Performance in Production" at bounding box center [729, 292] width 337 height 16
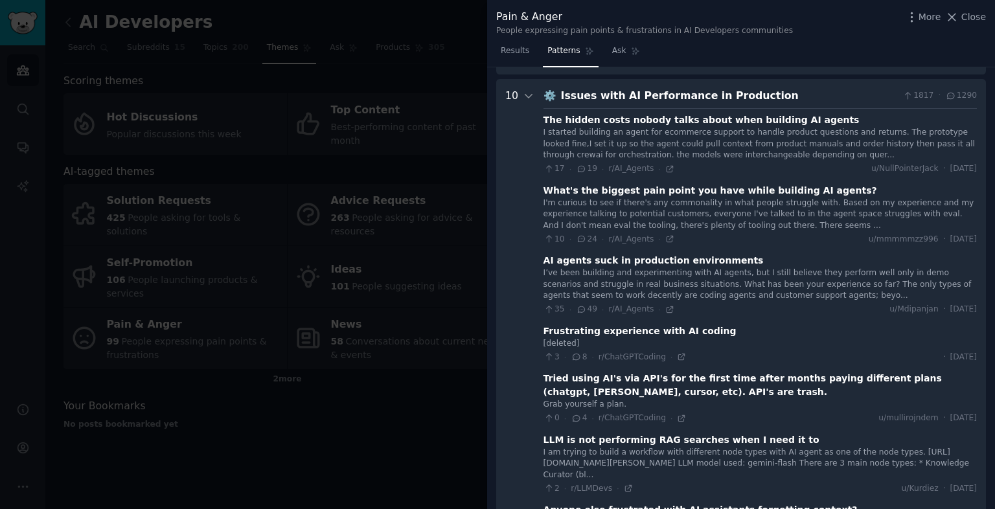
scroll to position [335, 0]
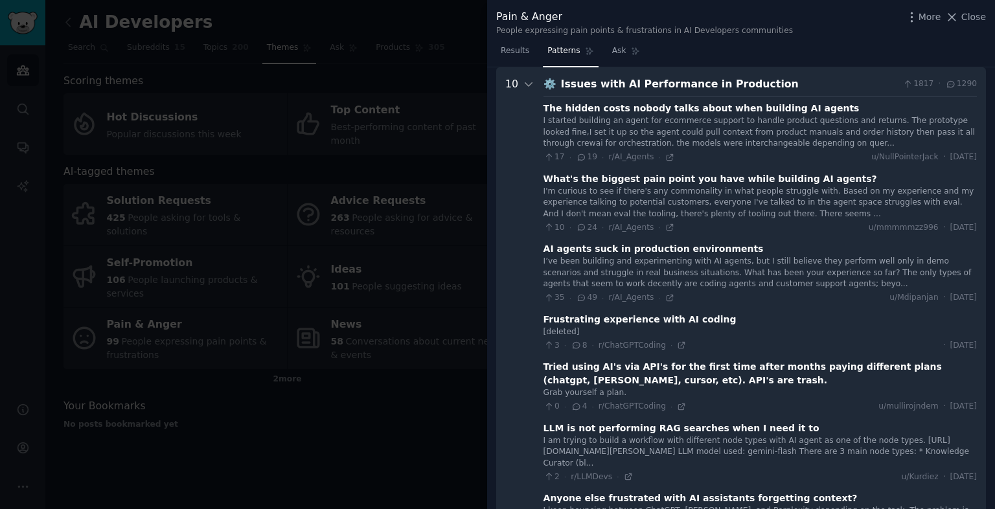
click at [517, 82] on div "10" at bounding box center [519, 424] width 29 height 696
click at [525, 82] on icon at bounding box center [529, 84] width 12 height 12
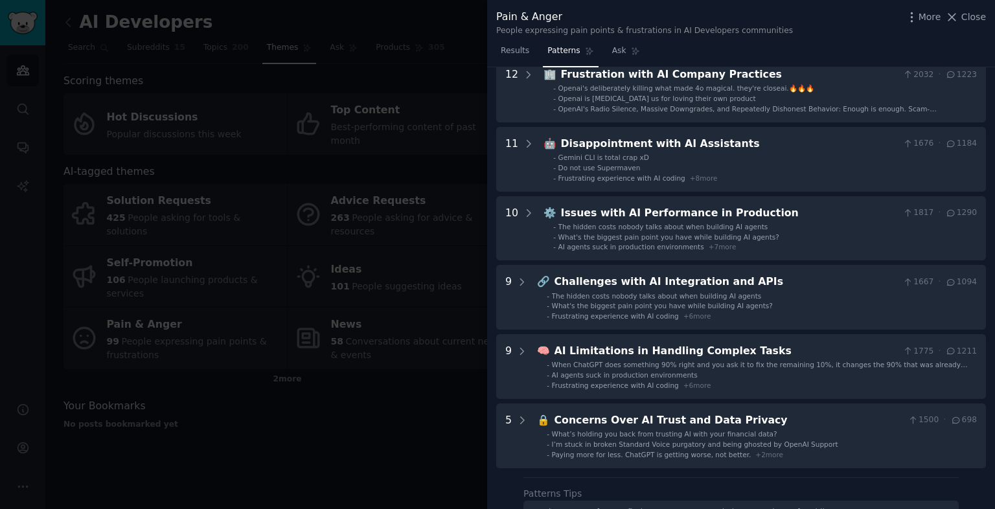
scroll to position [196, 0]
